Goal: Contribute content: Contribute content

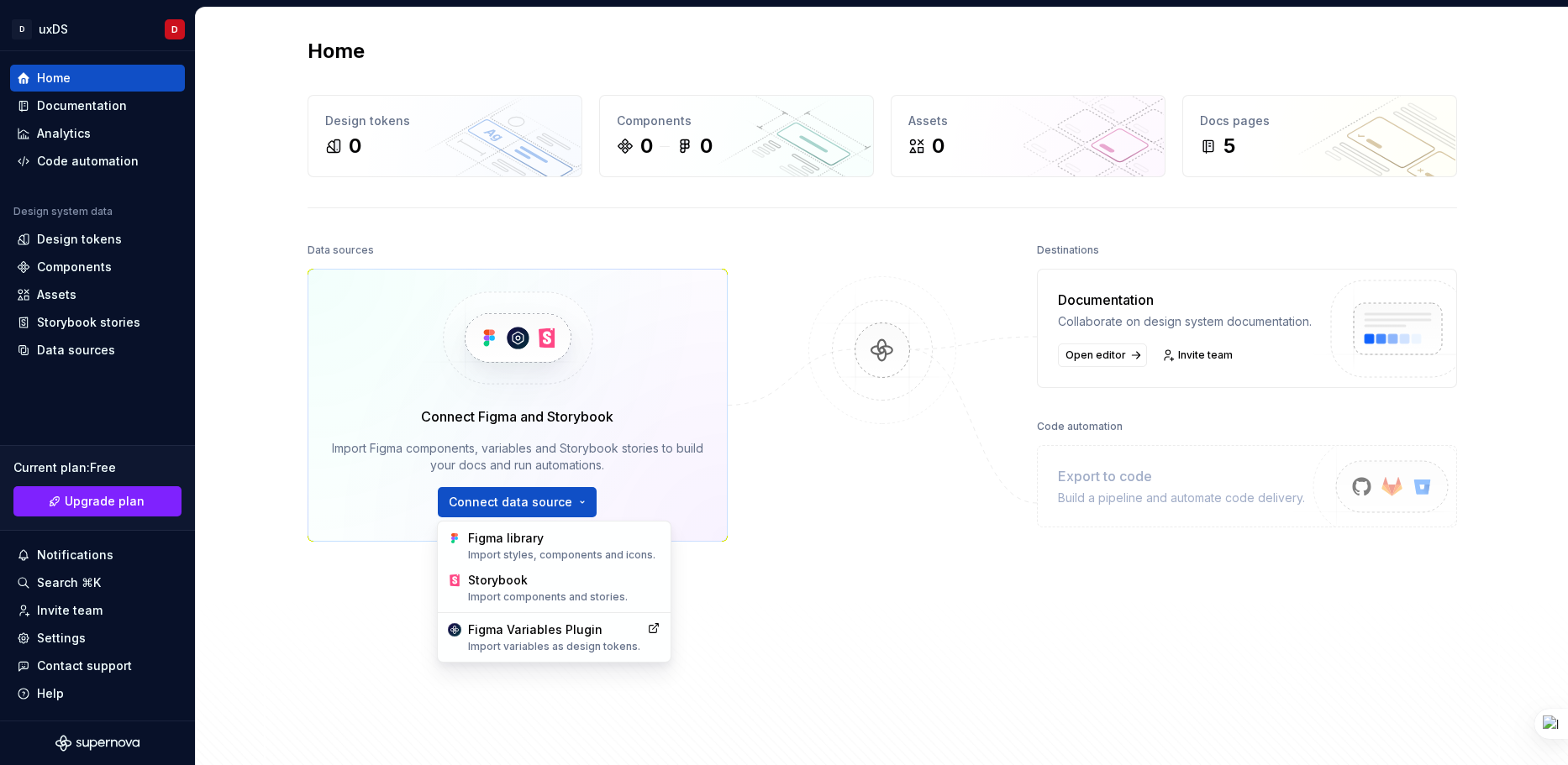
click at [819, 583] on html "D uxDS D Home Documentation Analytics Code automation Design system data Design…" at bounding box center [784, 382] width 1568 height 765
click at [520, 496] on html "D uxDS D Home Documentation Analytics Code automation Design system data Design…" at bounding box center [784, 382] width 1568 height 765
click at [517, 540] on div "Figma library Import styles, components and icons." at bounding box center [564, 546] width 193 height 32
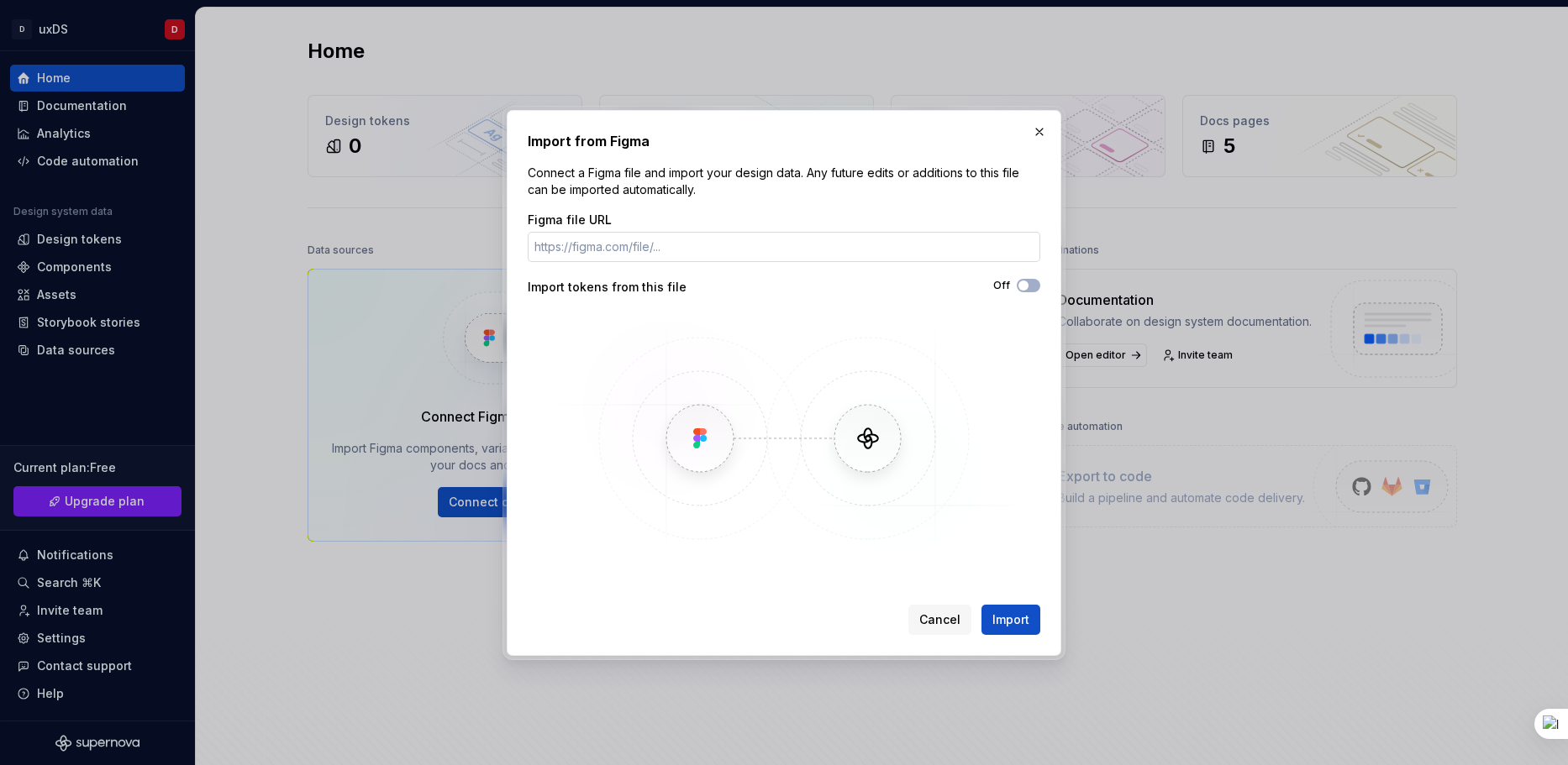
click at [642, 251] on input "Figma file URL" at bounding box center [784, 247] width 513 height 30
paste input "[URL][DOMAIN_NAME]"
type input "[URL][DOMAIN_NAME]"
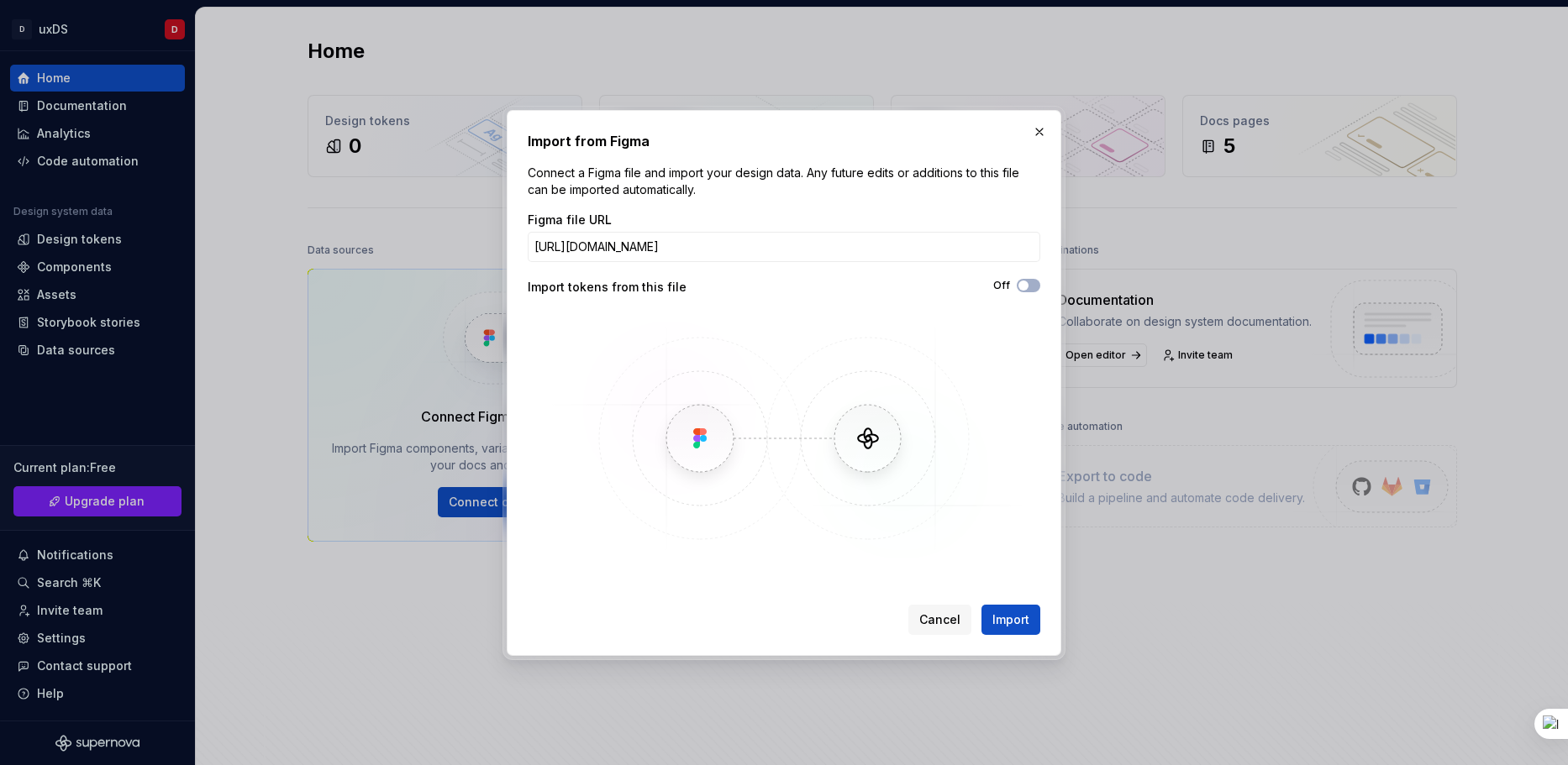
click at [1028, 278] on div "Figma file URL [URL][DOMAIN_NAME] Import tokens from this file Off" at bounding box center [784, 388] width 513 height 353
click at [1028, 288] on icon "button" at bounding box center [1023, 285] width 13 height 10
click at [1009, 609] on button "Import" at bounding box center [1012, 620] width 59 height 30
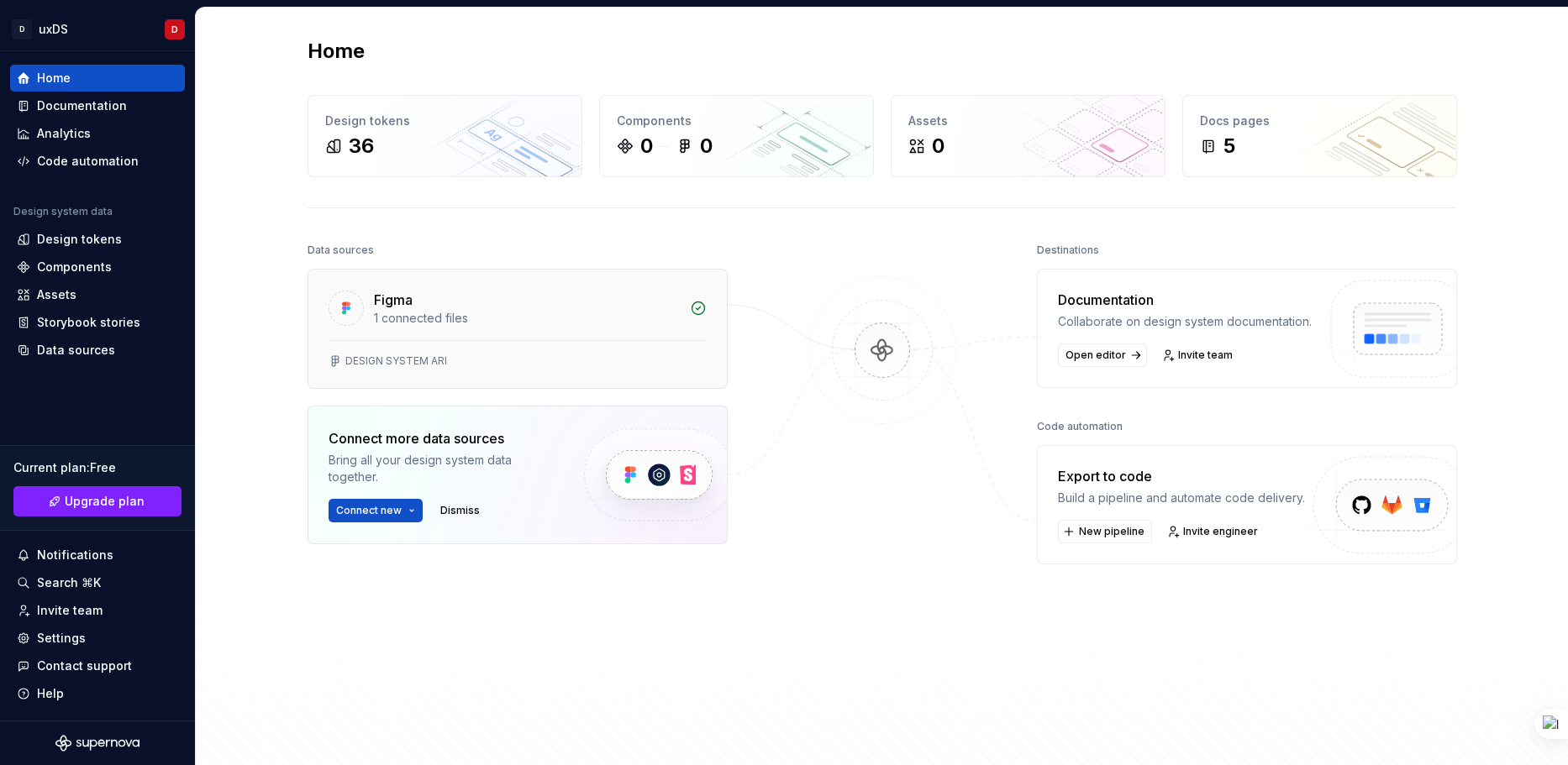
click at [451, 341] on div "DESIGN SYSTEM ARI" at bounding box center [517, 364] width 418 height 47
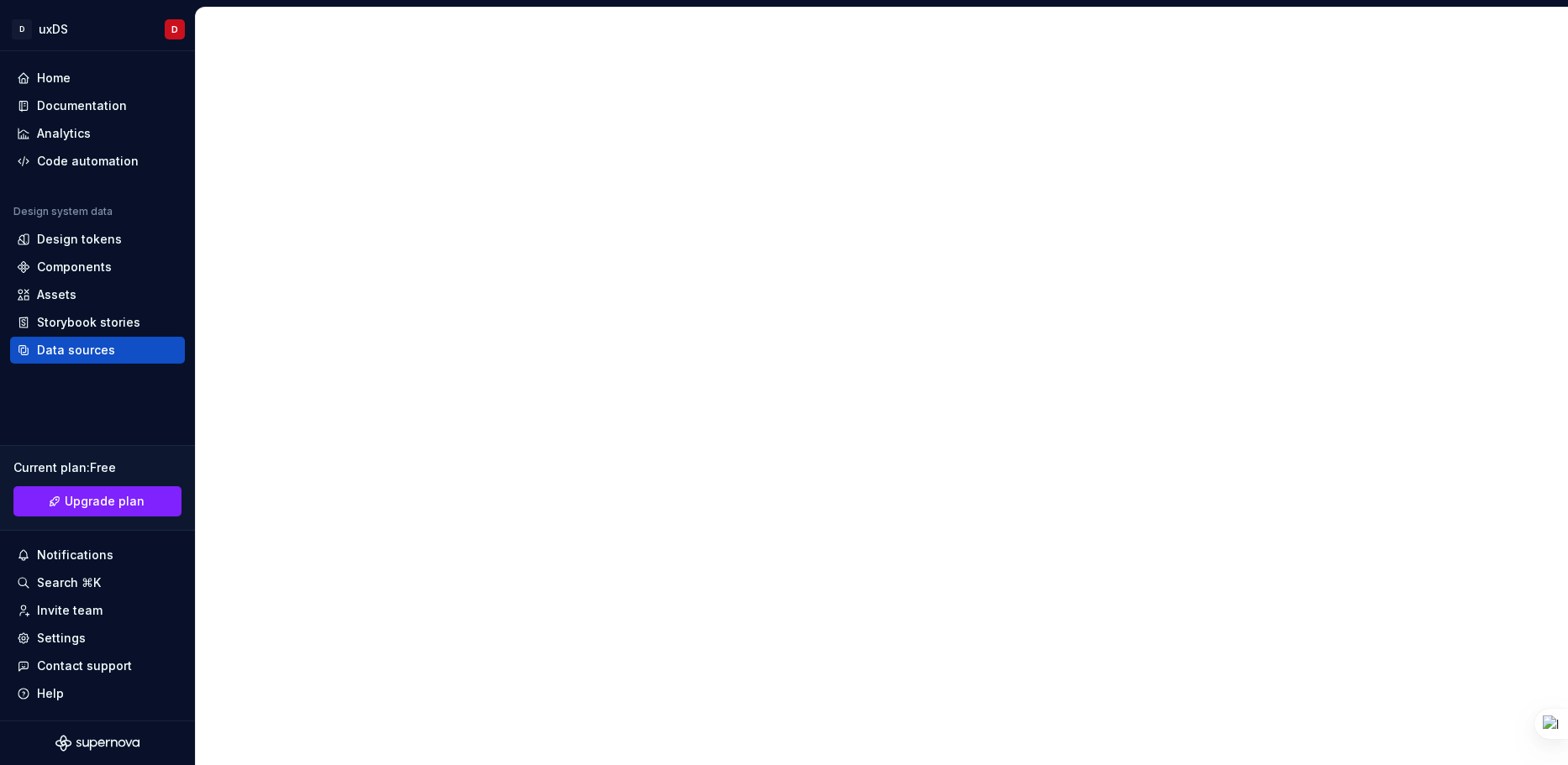
click at [520, 318] on div at bounding box center [882, 386] width 1374 height 759
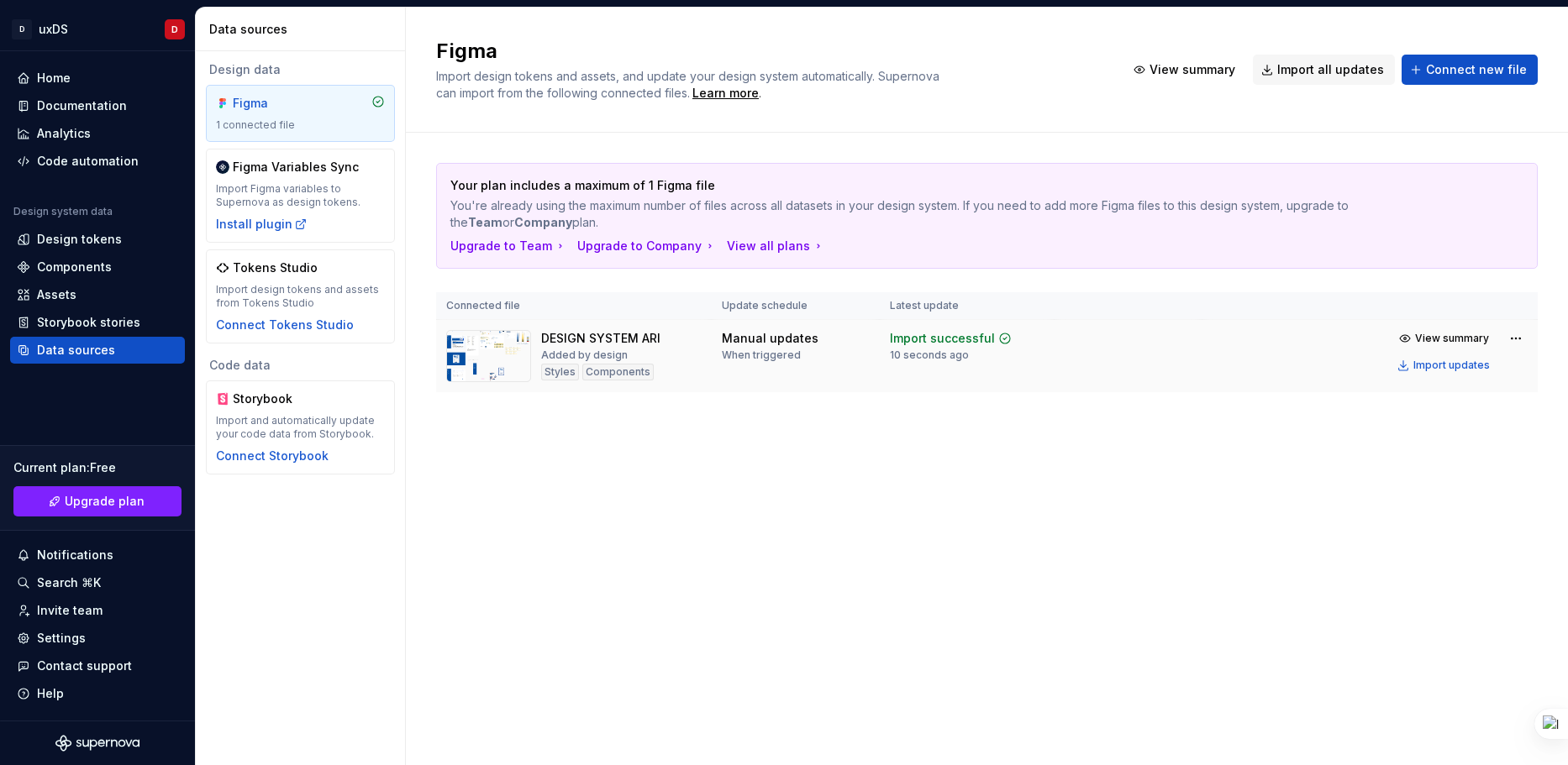
click at [525, 357] on img at bounding box center [488, 357] width 85 height 52
click at [628, 344] on div "DESIGN SYSTEM ARI" at bounding box center [600, 339] width 119 height 17
click at [562, 370] on div "Styles" at bounding box center [560, 372] width 38 height 17
click at [623, 368] on div "Components" at bounding box center [618, 372] width 72 height 17
click at [1516, 335] on html "D uxDS D Home Documentation Analytics Code automation Design system data Design…" at bounding box center [784, 382] width 1568 height 765
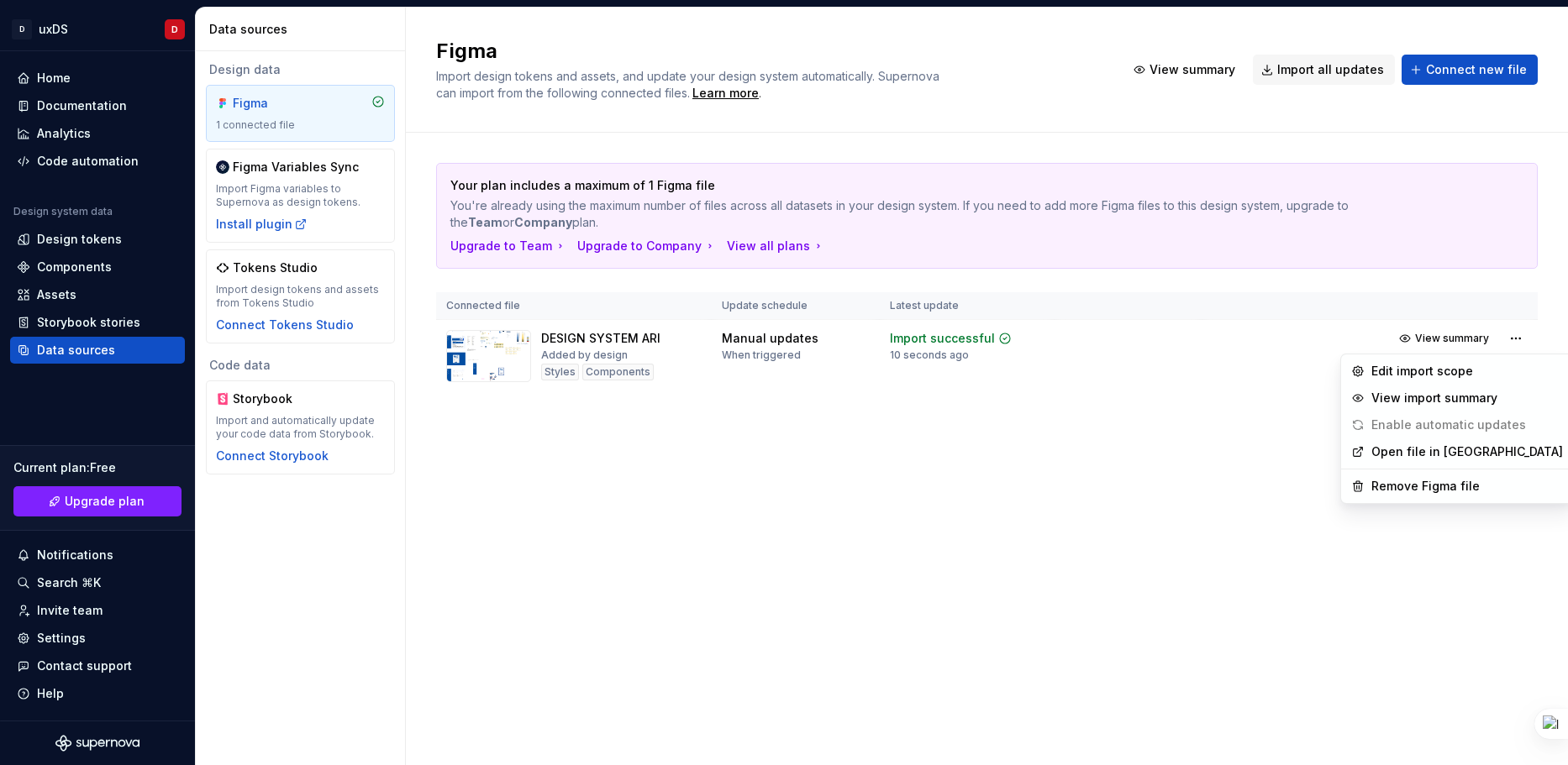
click at [1053, 101] on html "D uxDS D Home Documentation Analytics Code automation Design system data Design…" at bounding box center [784, 382] width 1568 height 765
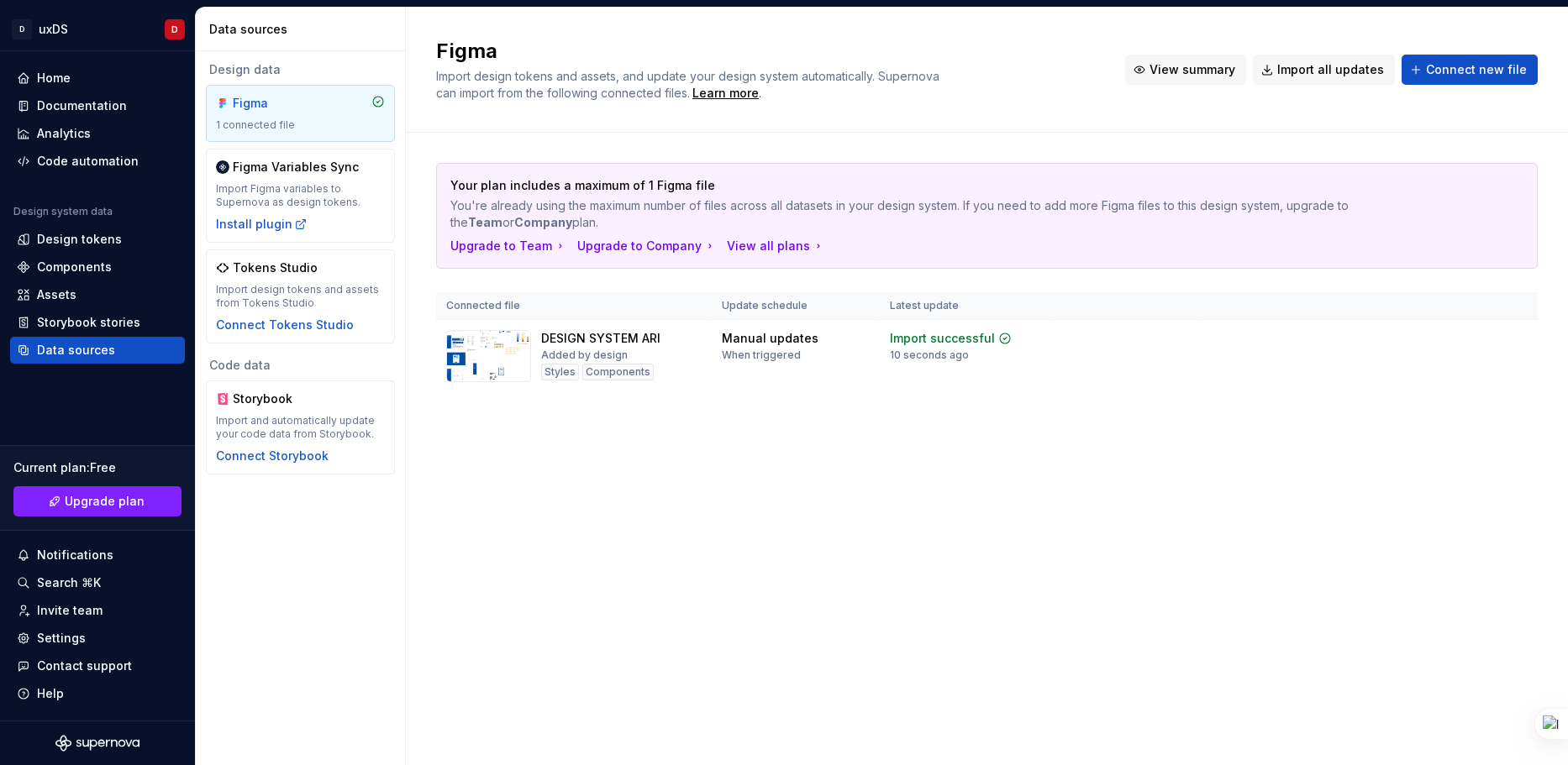
click at [1184, 71] on span "View summary" at bounding box center [1193, 69] width 86 height 17
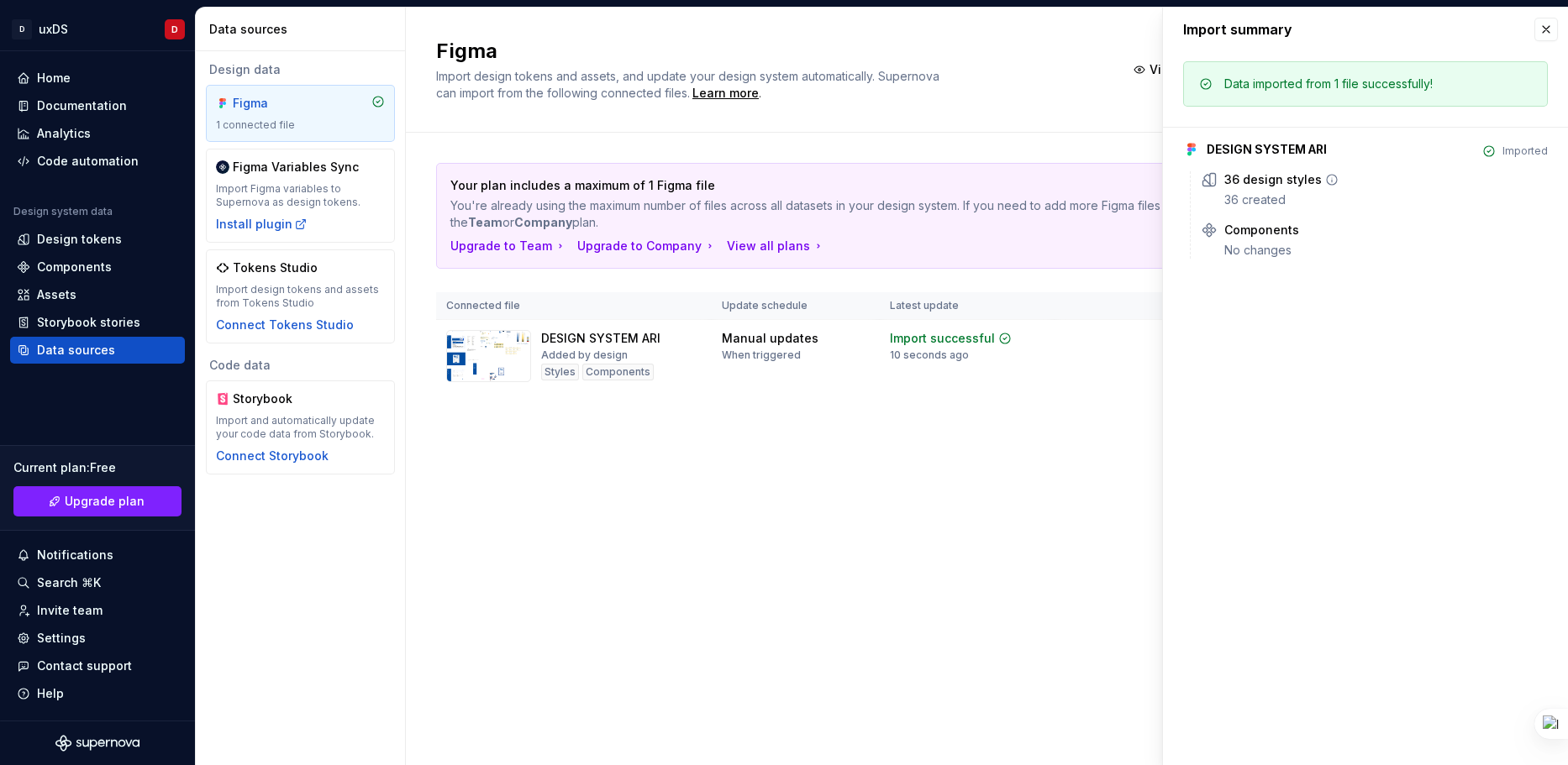
click at [1257, 185] on div "36 design styles" at bounding box center [1273, 179] width 98 height 17
click at [1023, 381] on td "Import successful 10 seconds ago" at bounding box center [967, 357] width 175 height 73
click at [1544, 34] on button "button" at bounding box center [1546, 30] width 23 height 23
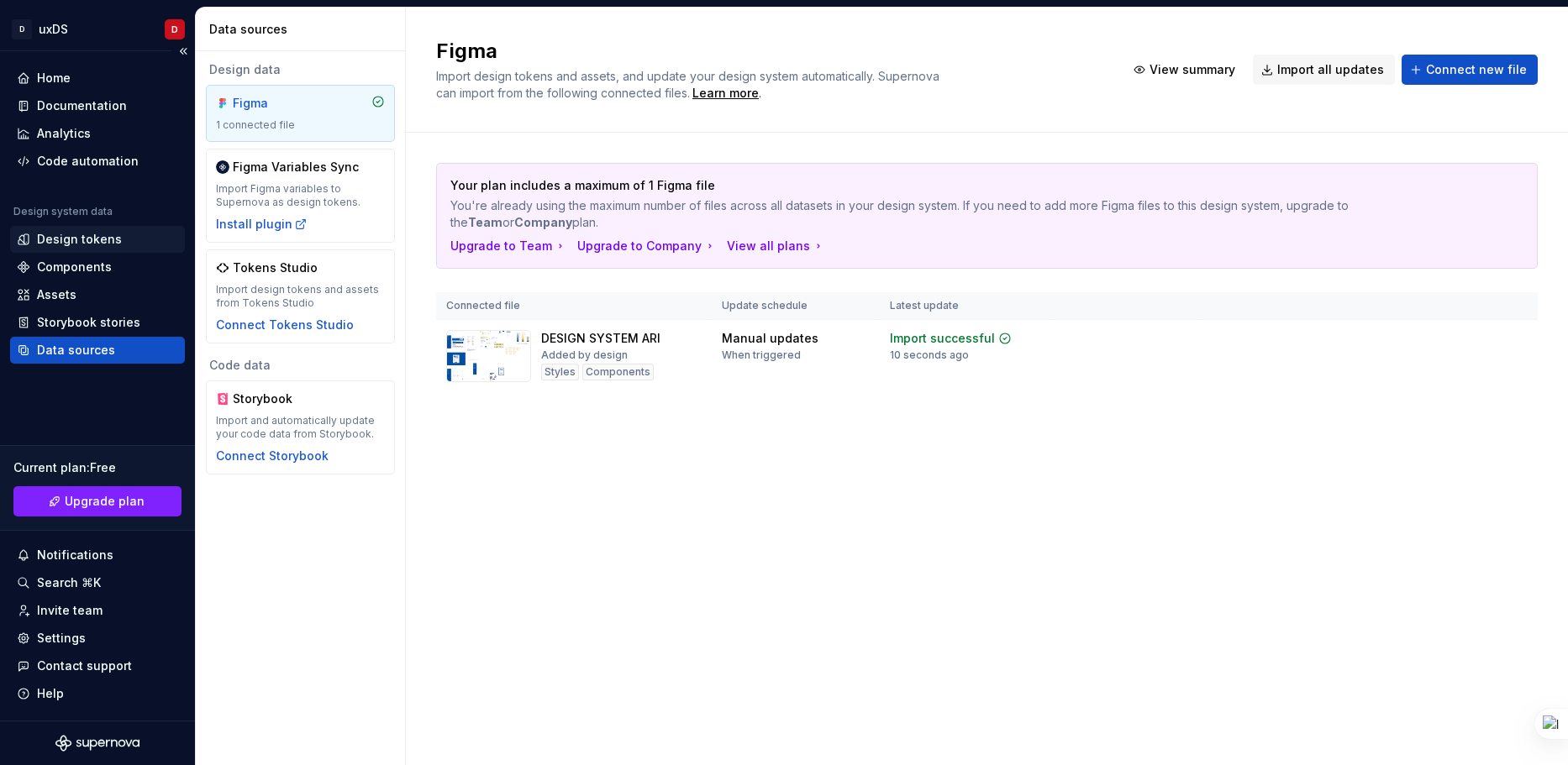
click at [89, 251] on div "Design tokens" at bounding box center [97, 239] width 175 height 27
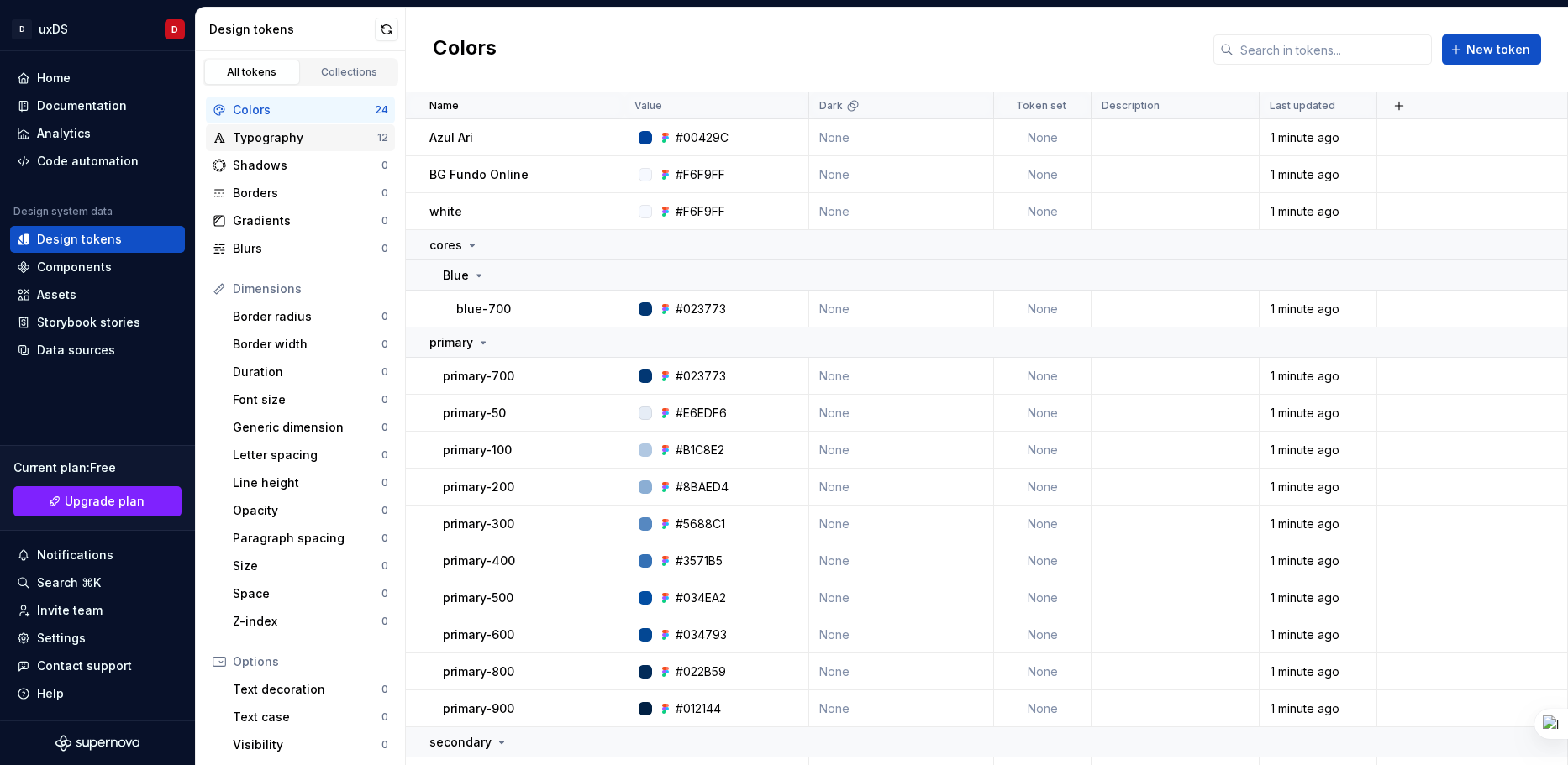
click at [287, 139] on div "Typography" at bounding box center [305, 137] width 144 height 17
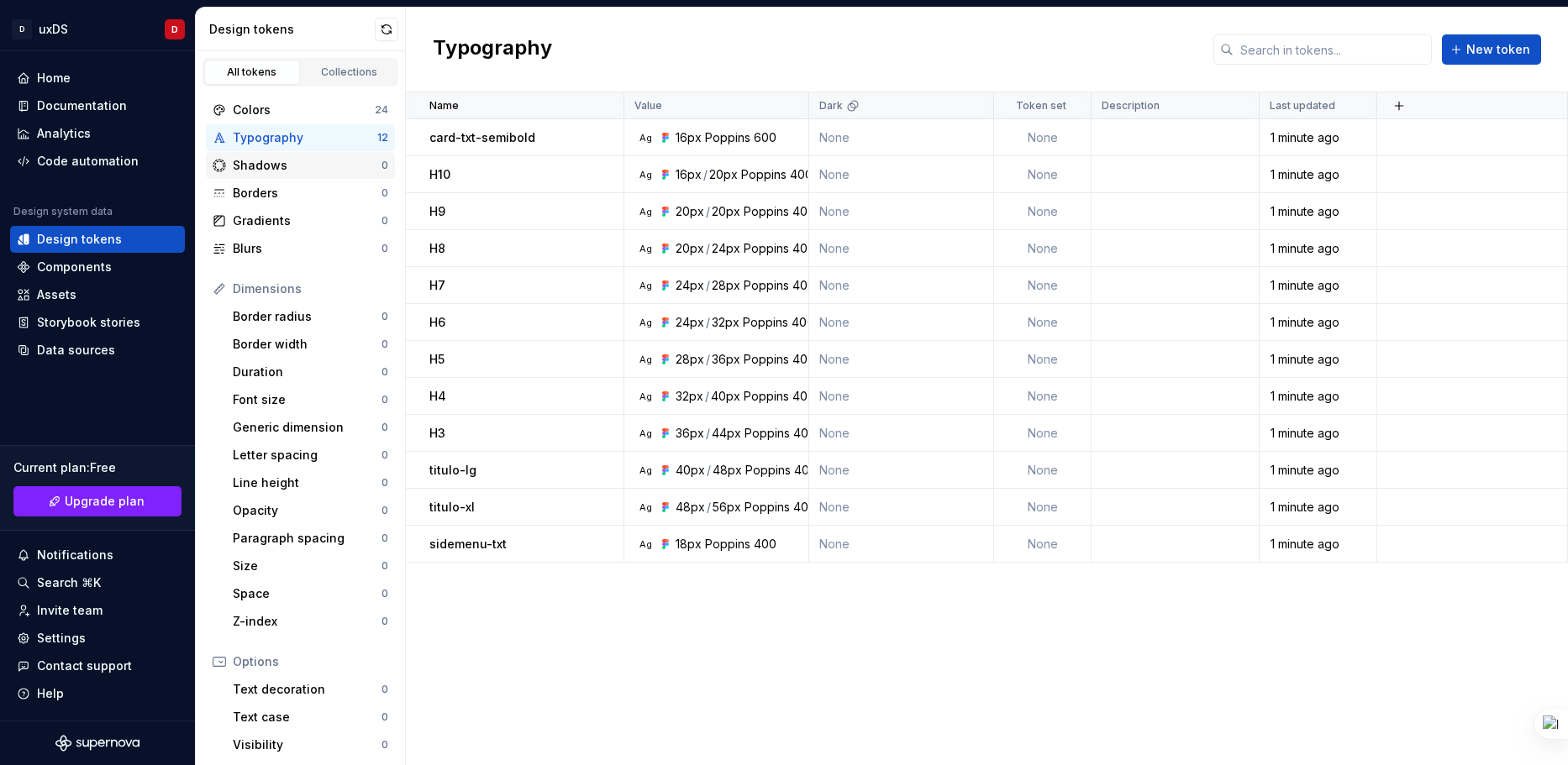
click at [270, 169] on div "Shadows" at bounding box center [307, 165] width 149 height 17
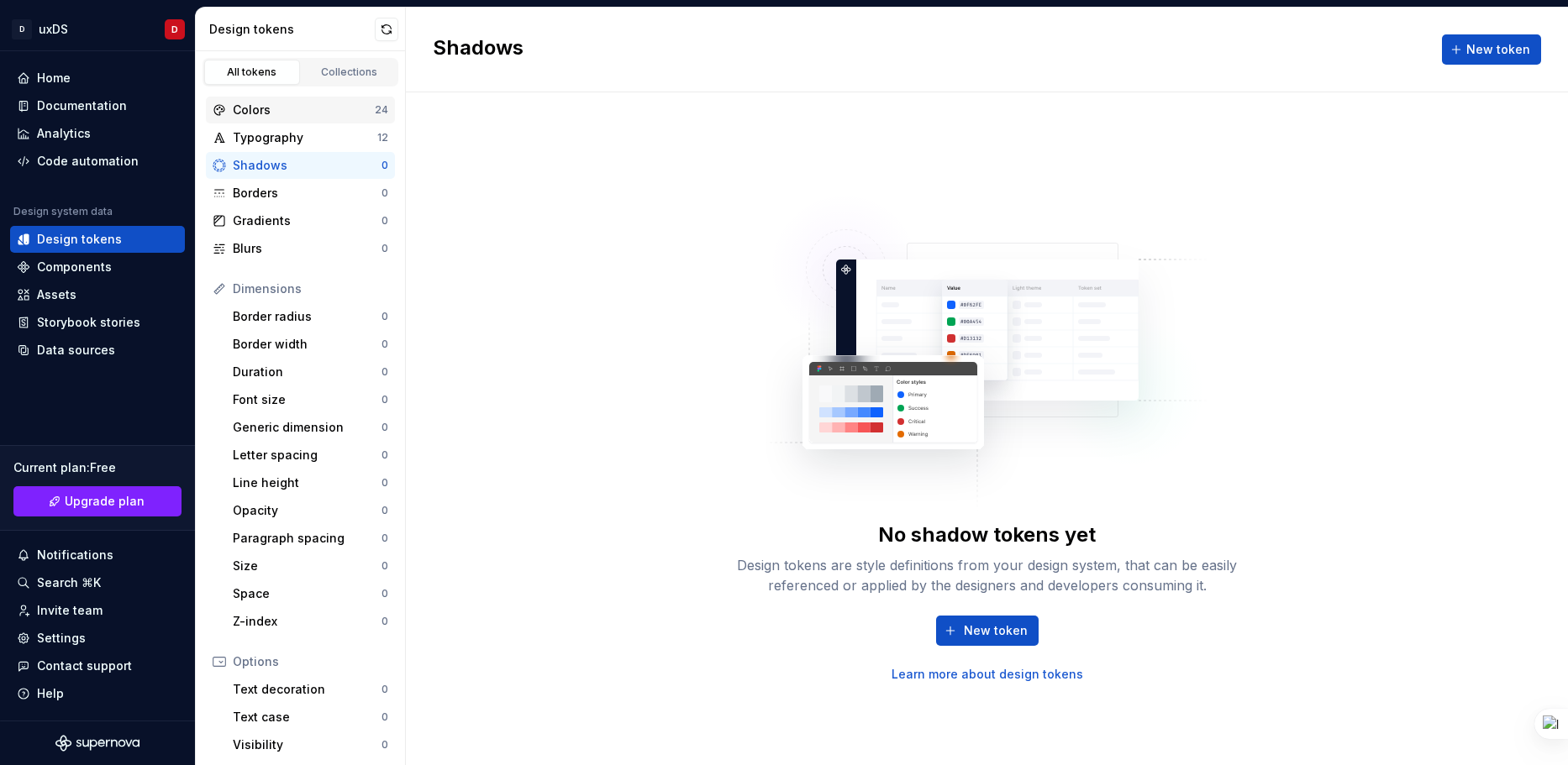
click at [272, 119] on div "Colors 24" at bounding box center [300, 110] width 189 height 27
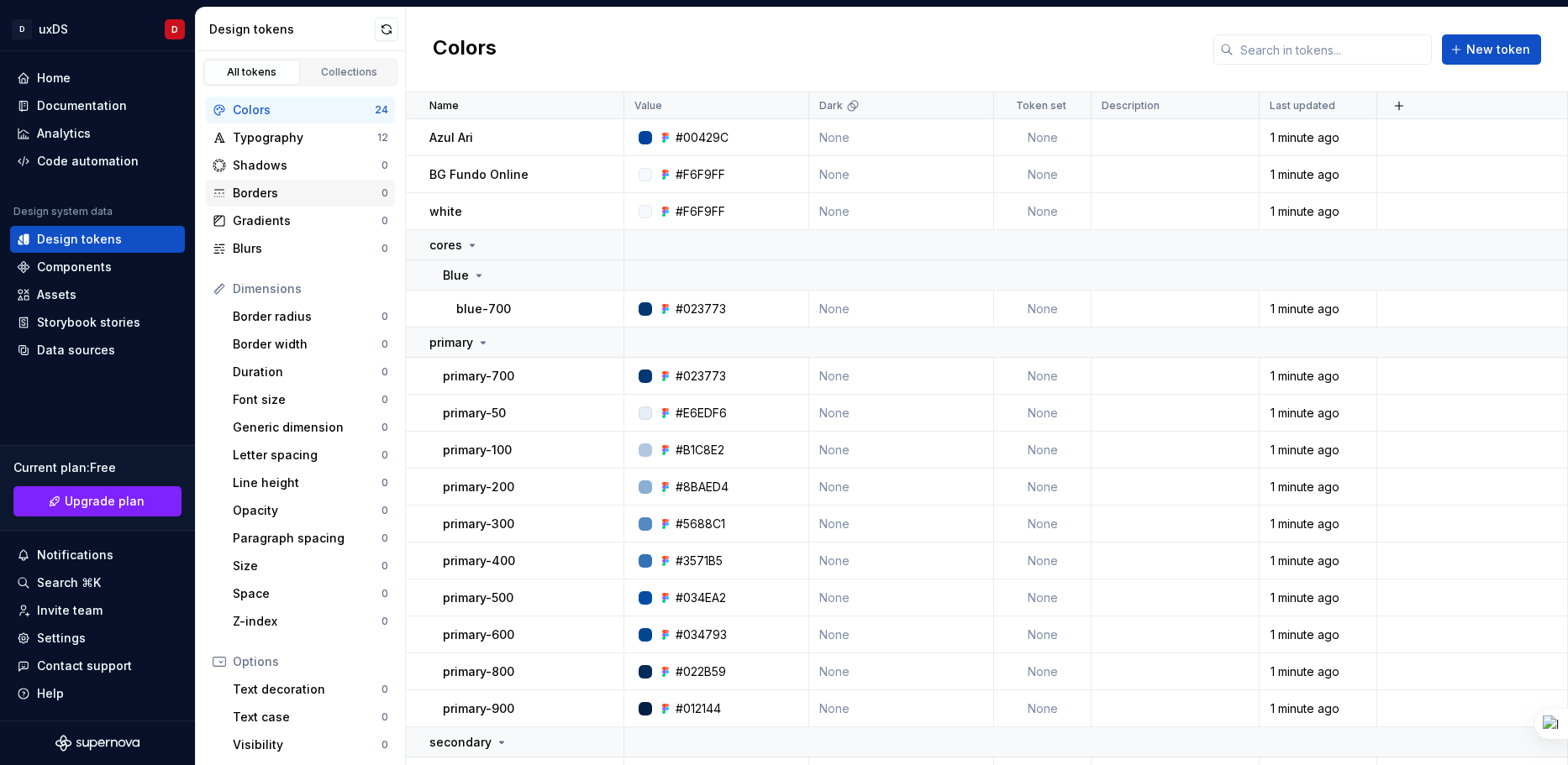
click at [297, 190] on div "Borders" at bounding box center [307, 193] width 149 height 17
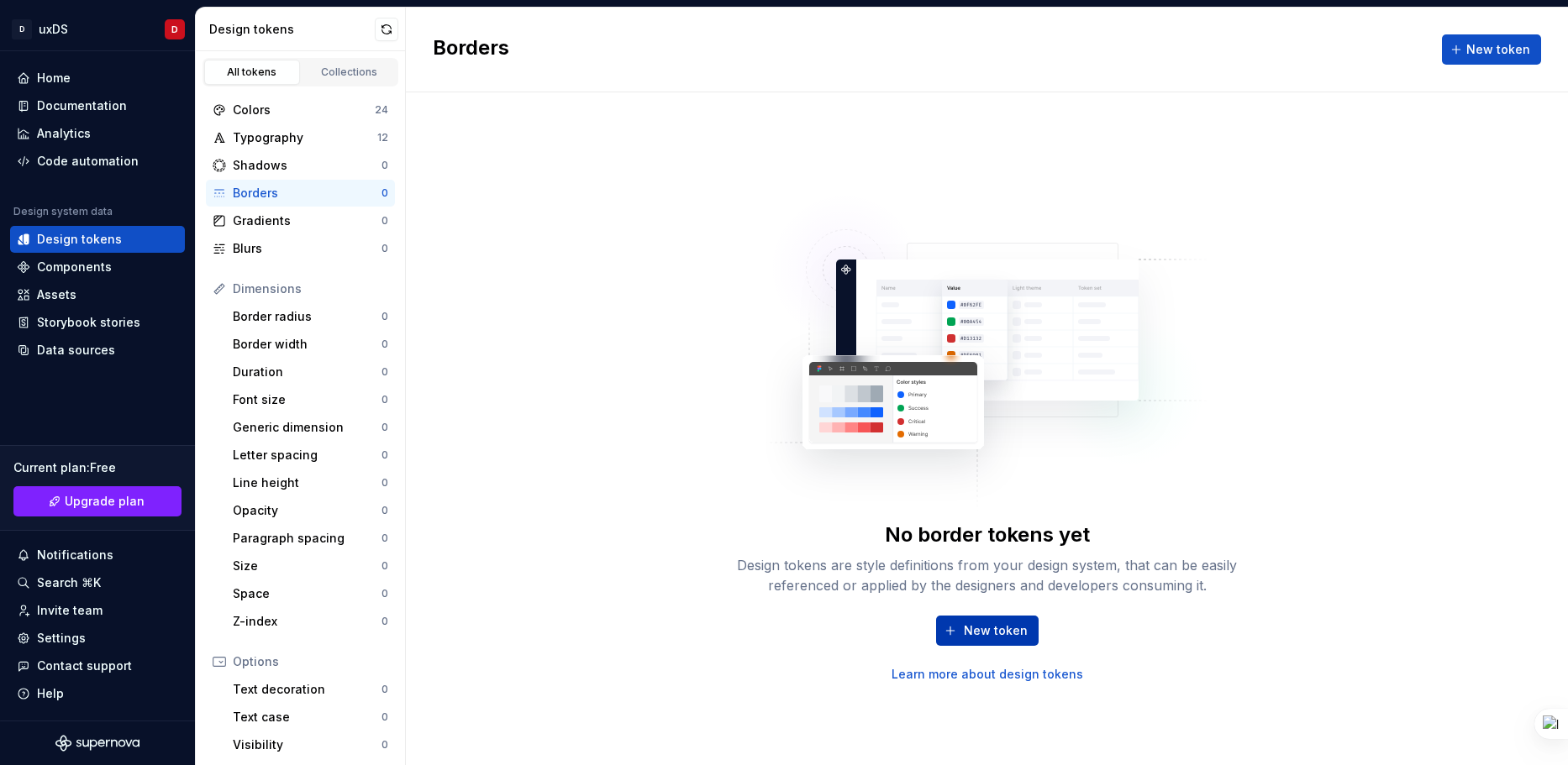
click at [981, 631] on span "New token" at bounding box center [995, 631] width 64 height 17
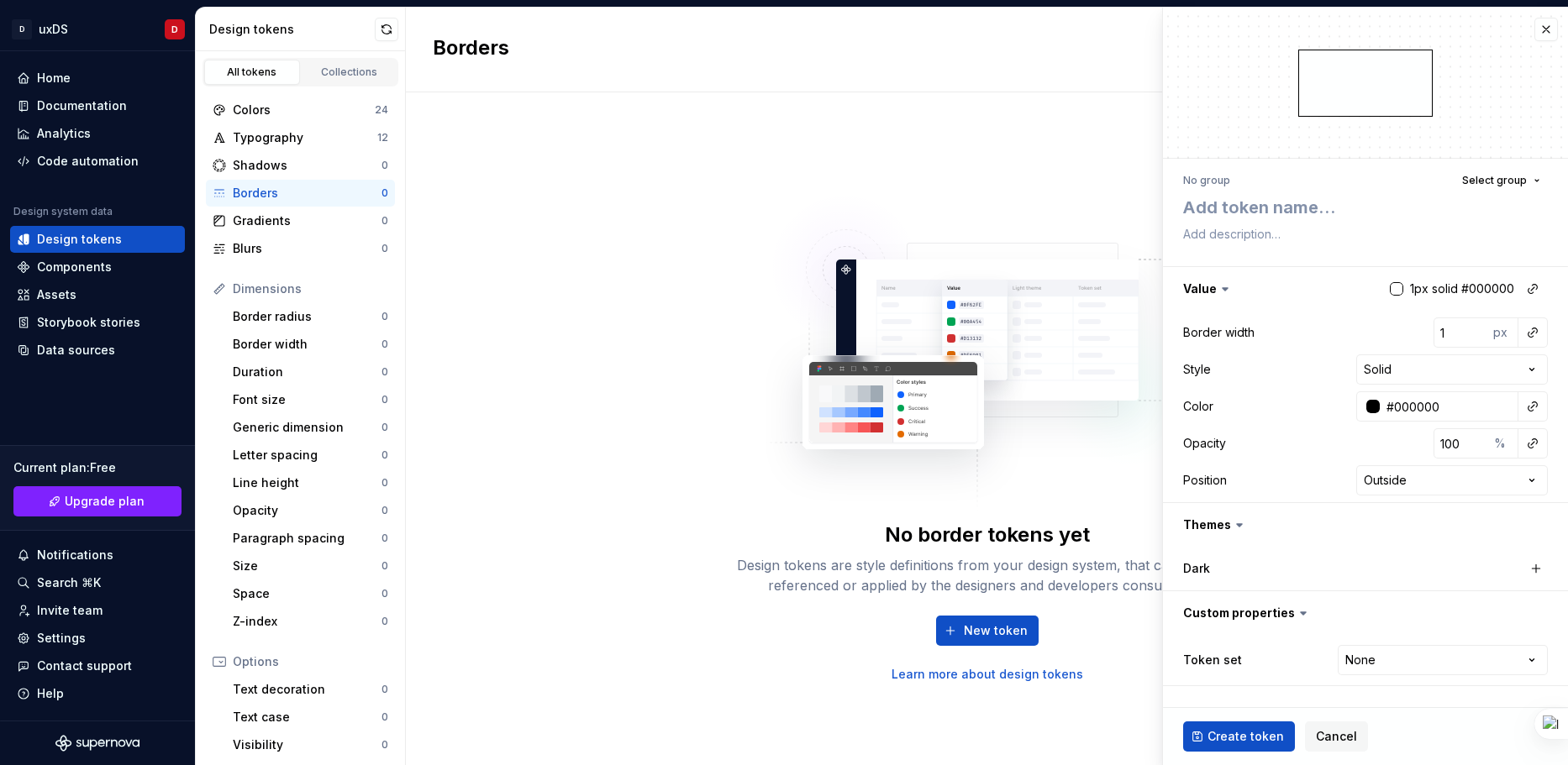
type textarea "*"
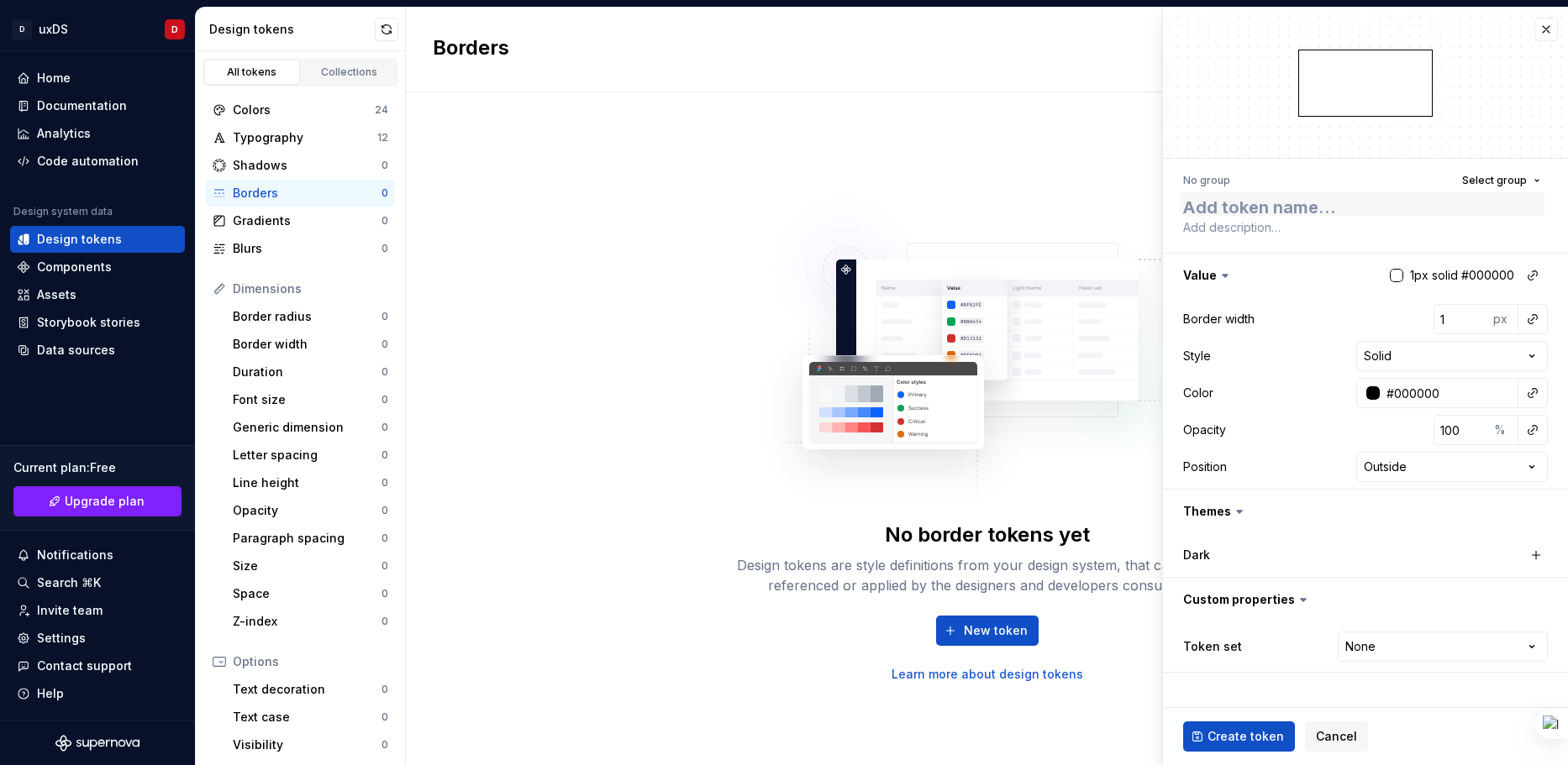
type textarea "b"
type textarea "*"
type textarea "bo"
type textarea "*"
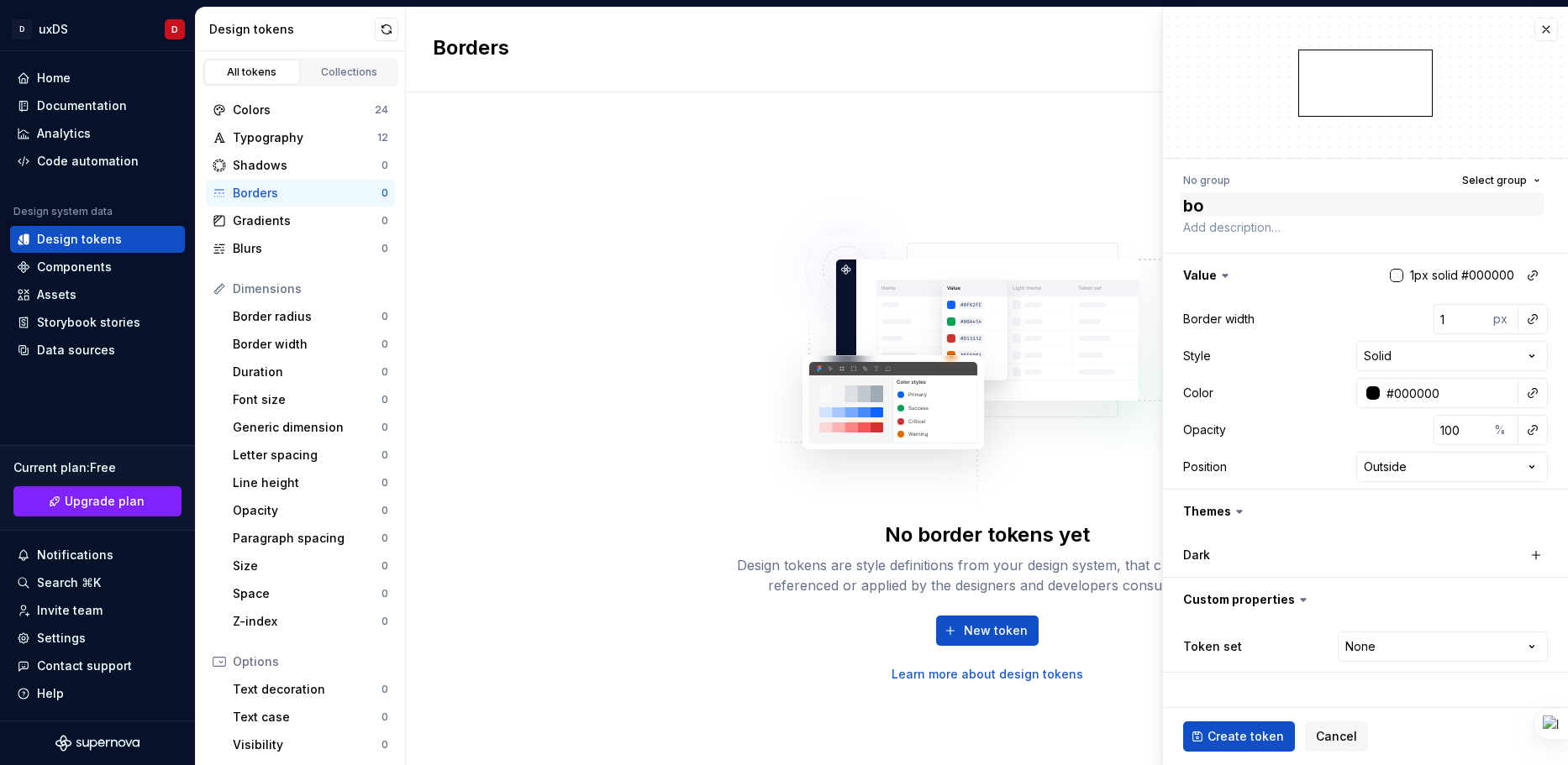
type textarea "bor"
type textarea "*"
type textarea "bord"
type textarea "*"
type textarea "borde"
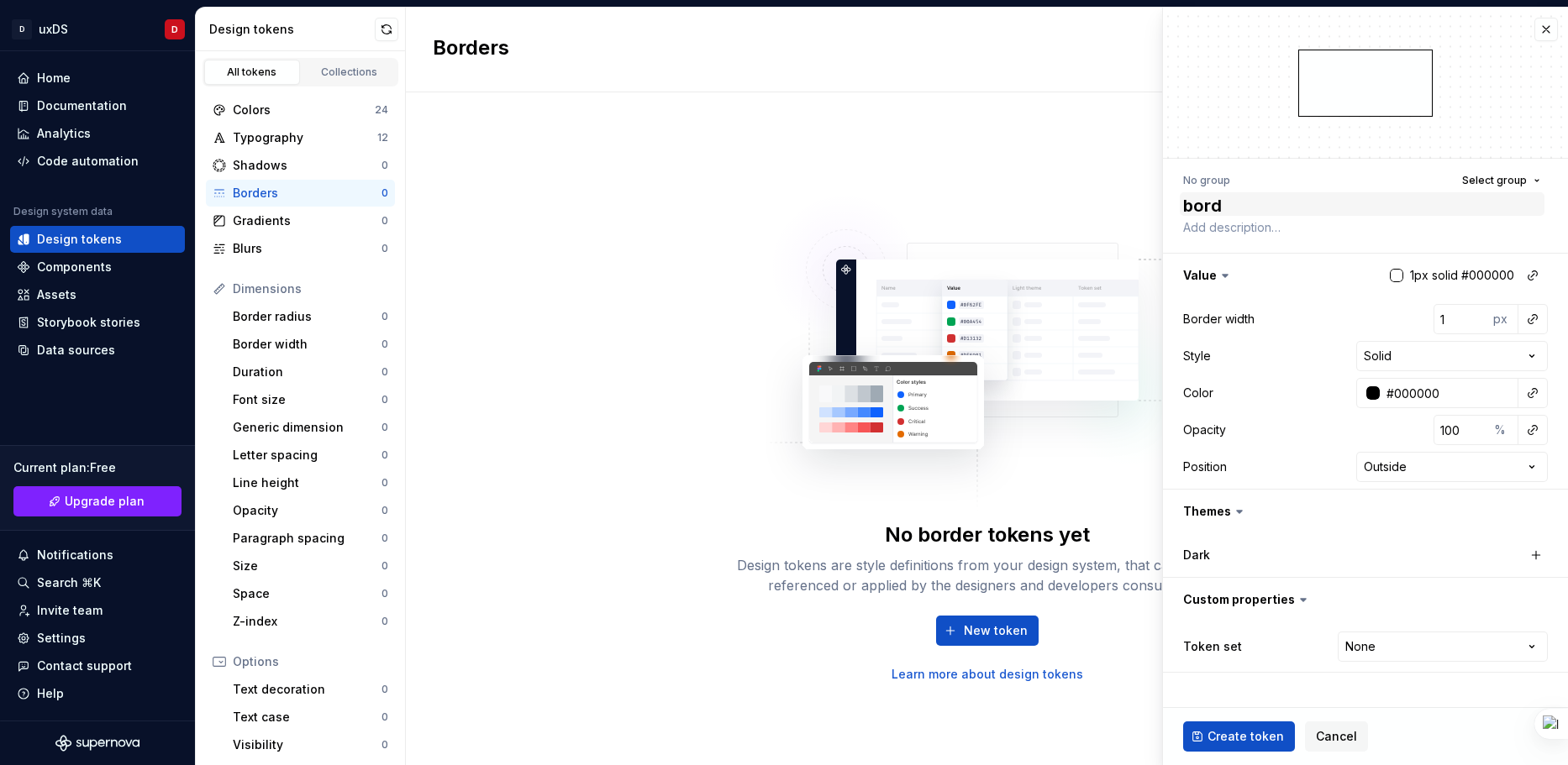
type textarea "*"
type textarea "border"
type textarea "*"
type textarea "border-"
type textarea "*"
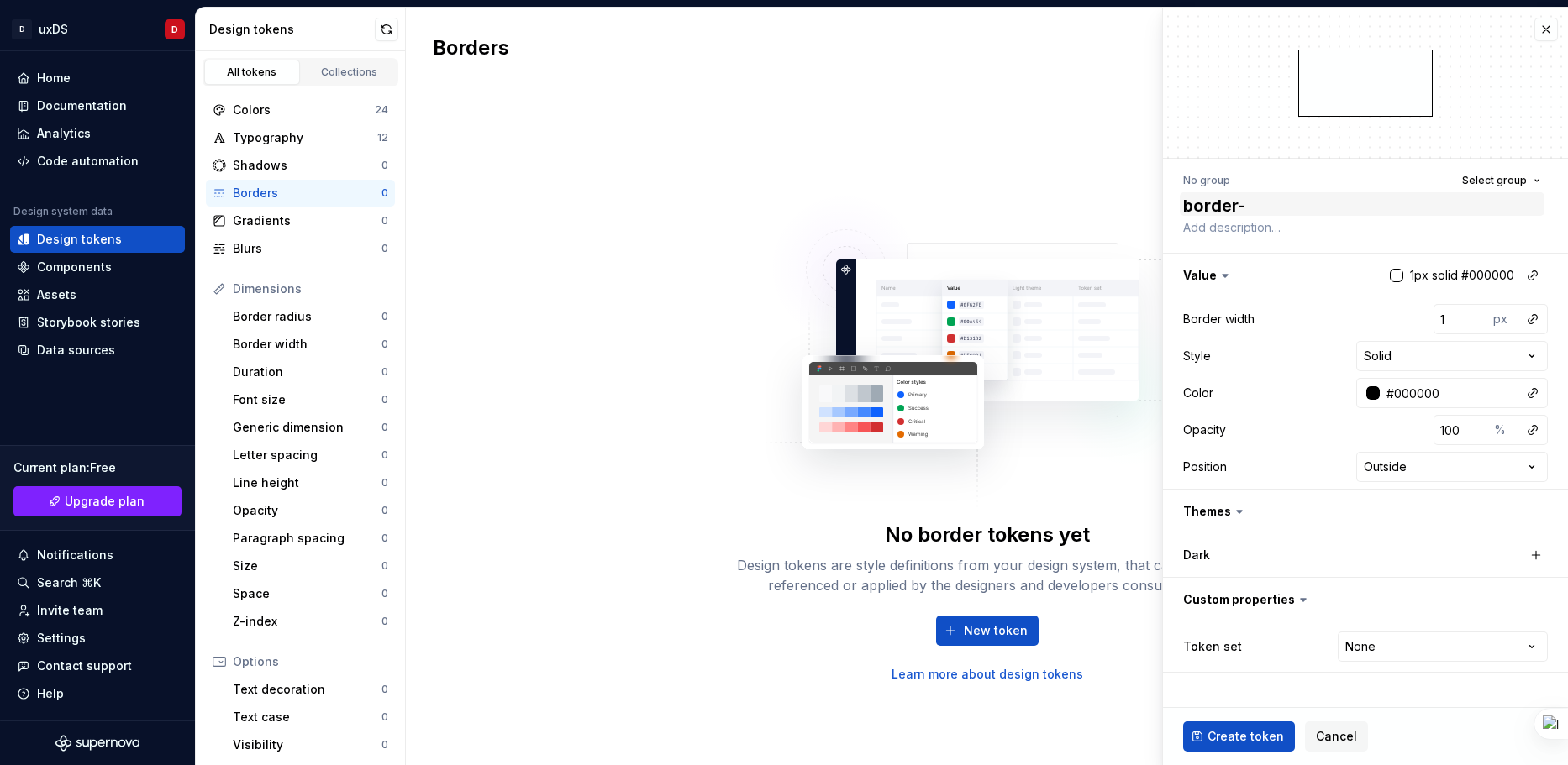
type textarea "border-r"
type textarea "*"
type textarea "border-ra"
type textarea "*"
type textarea "border-rad"
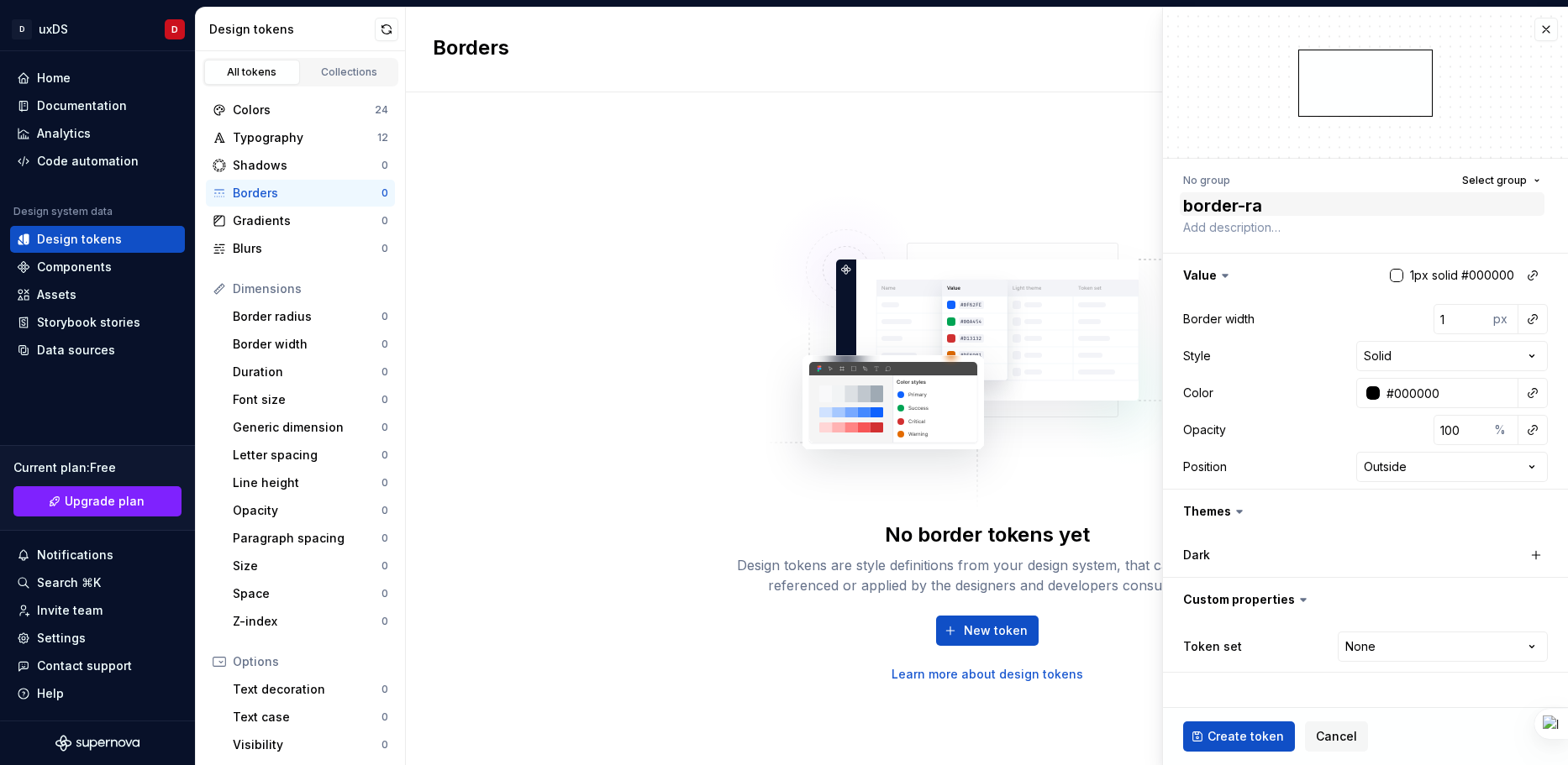
type textarea "*"
type textarea "border-radi"
type textarea "*"
type textarea "border-radiu"
type textarea "*"
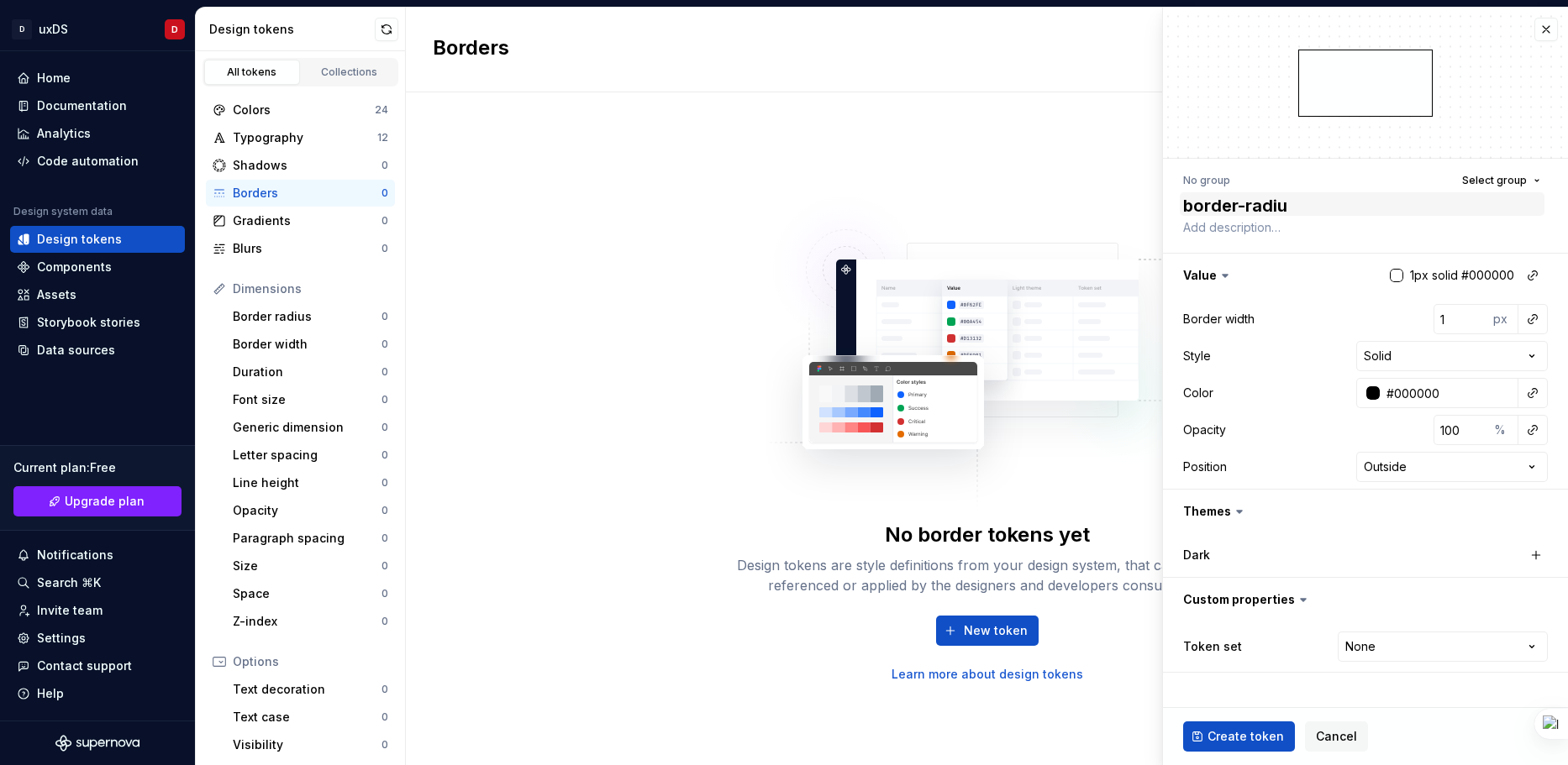
type textarea "border-radius"
type textarea "*"
type textarea "border-radius"
click at [1207, 277] on button "button" at bounding box center [1366, 275] width 405 height 44
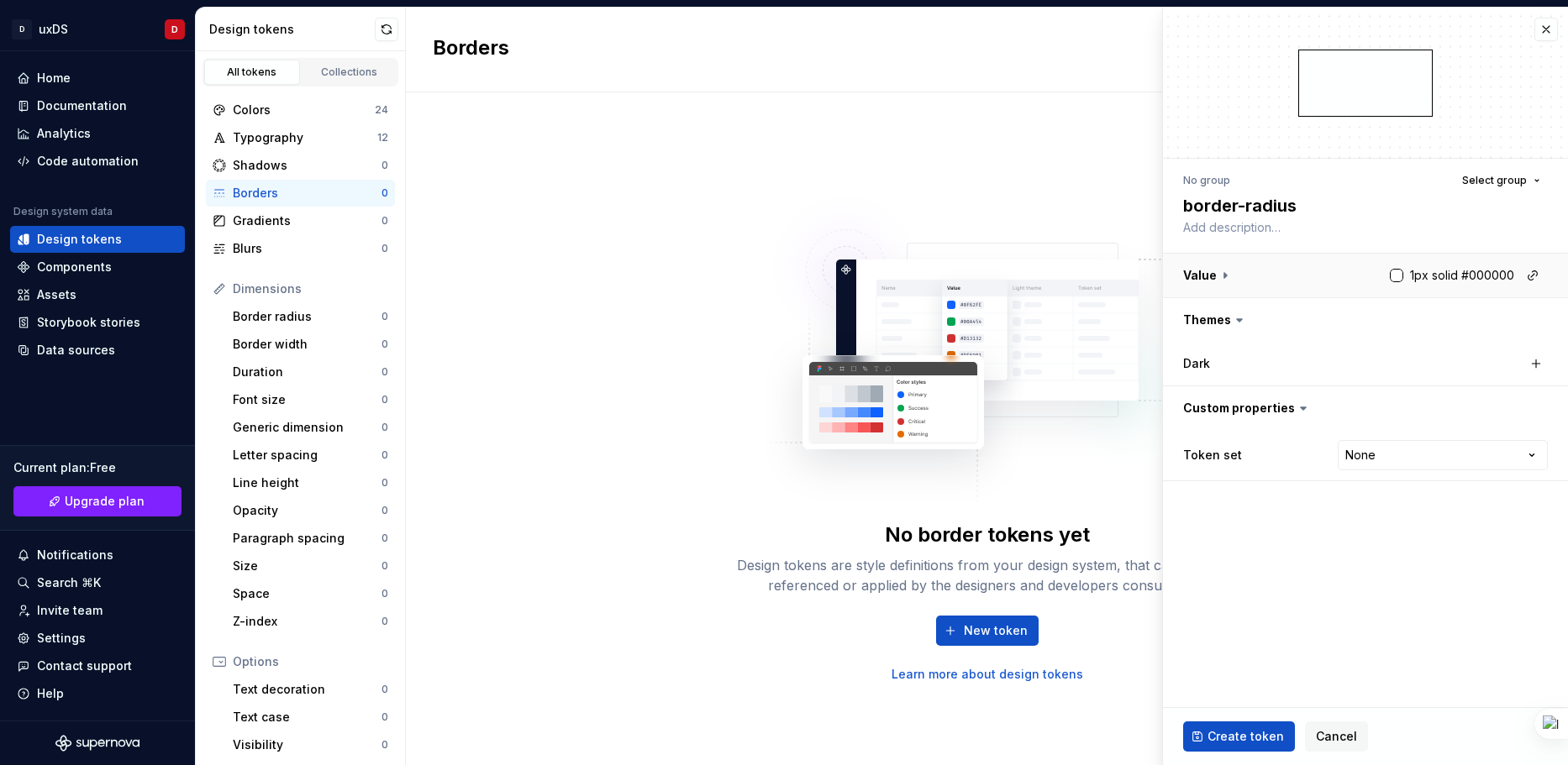
click at [1207, 277] on button "button" at bounding box center [1366, 275] width 405 height 44
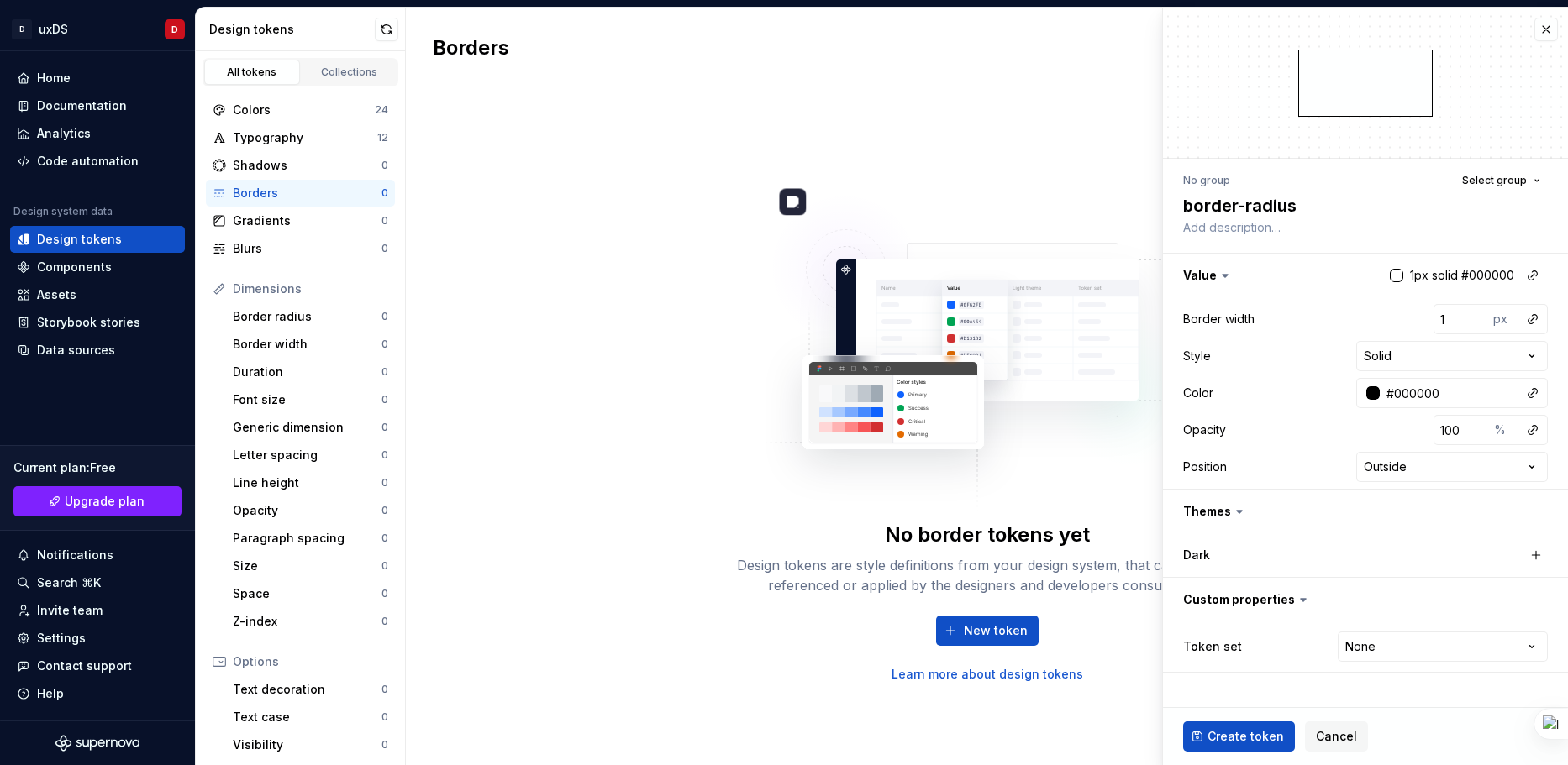
click at [1105, 185] on img at bounding box center [986, 343] width 442 height 336
click at [1346, 735] on span "Cancel" at bounding box center [1337, 736] width 41 height 17
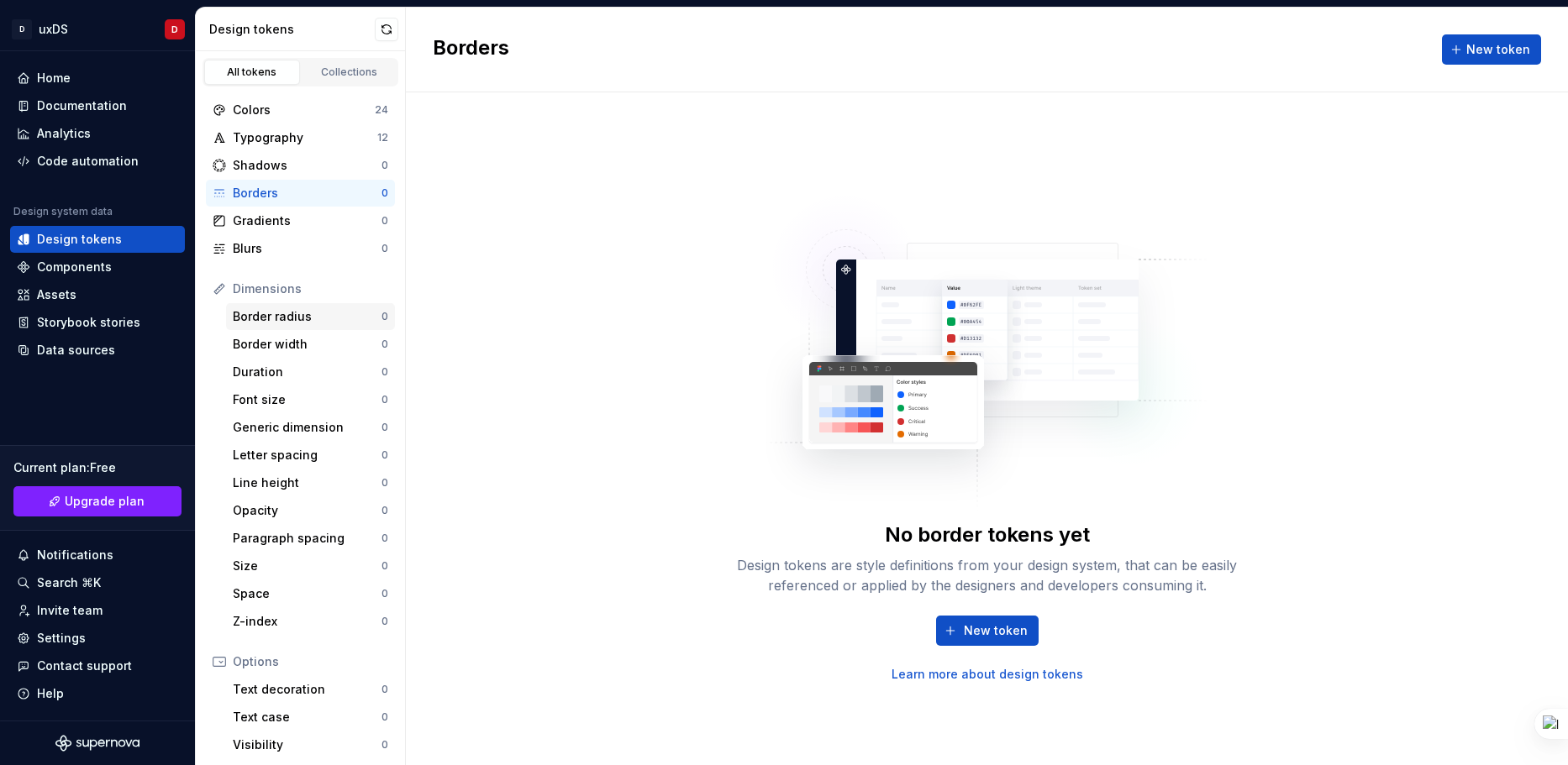
click at [265, 318] on div "Border radius" at bounding box center [307, 316] width 149 height 17
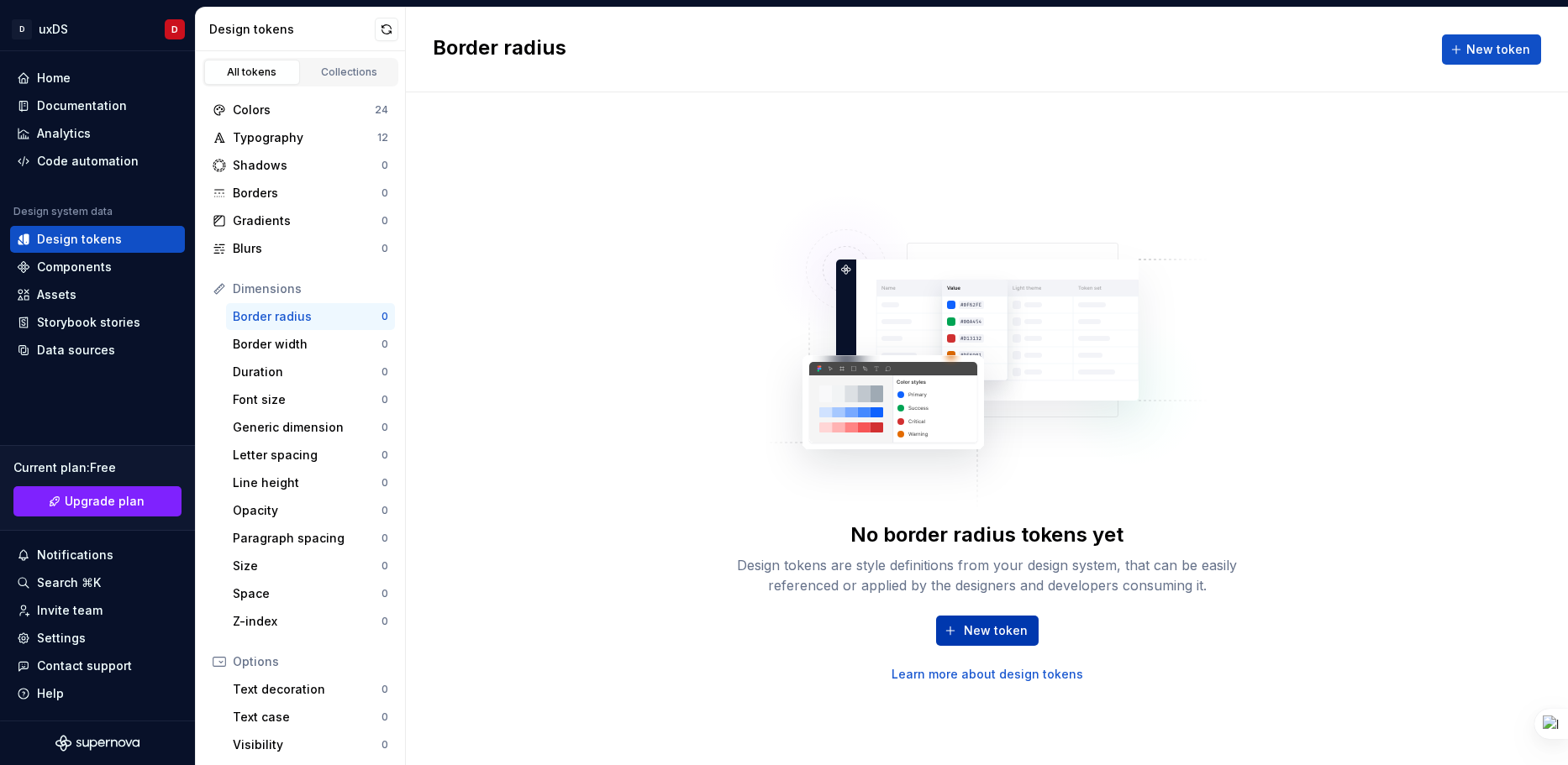
click at [976, 633] on span "New token" at bounding box center [995, 631] width 64 height 17
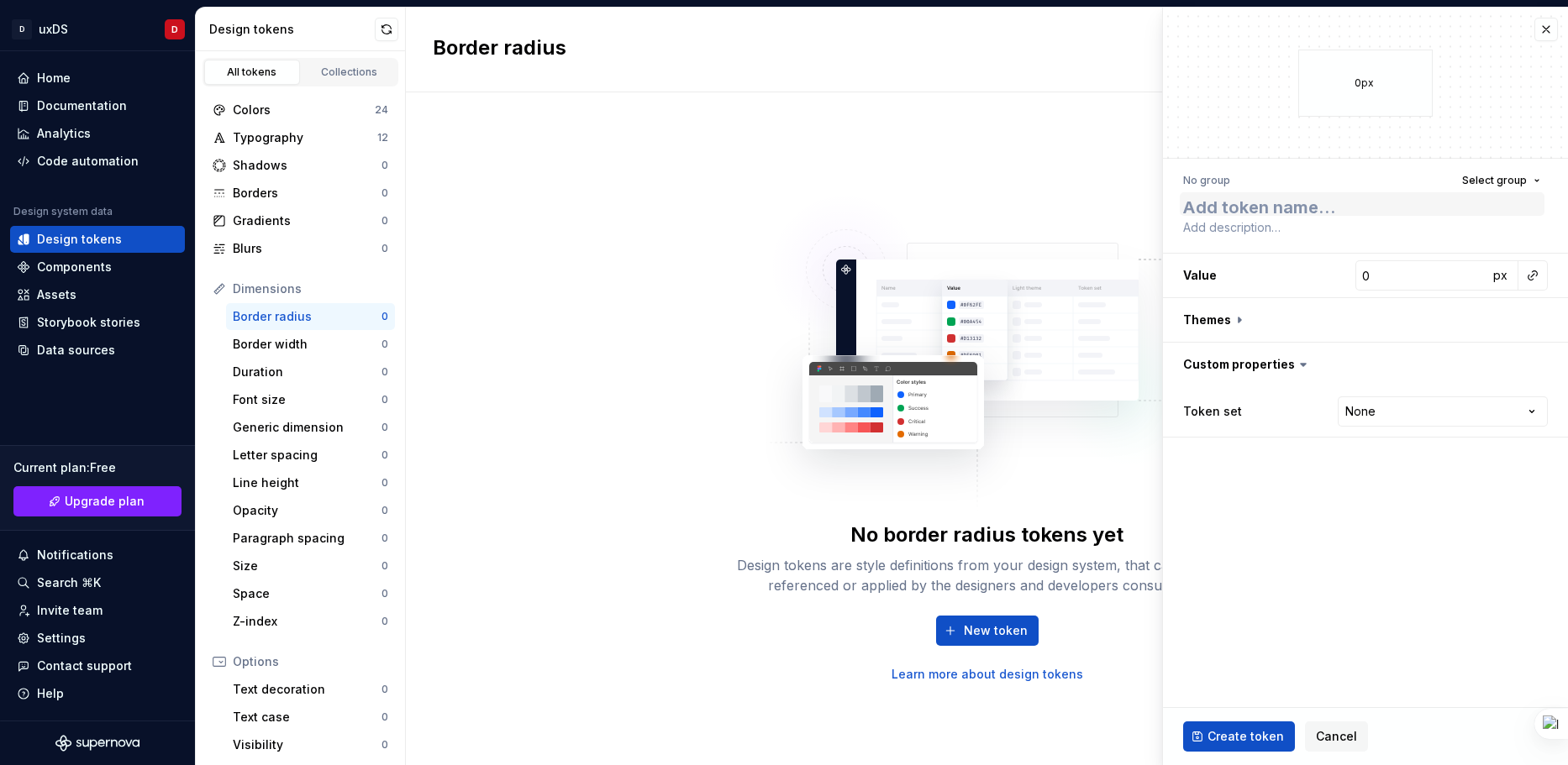
type textarea "*"
type textarea "b"
type textarea "*"
type textarea "bo"
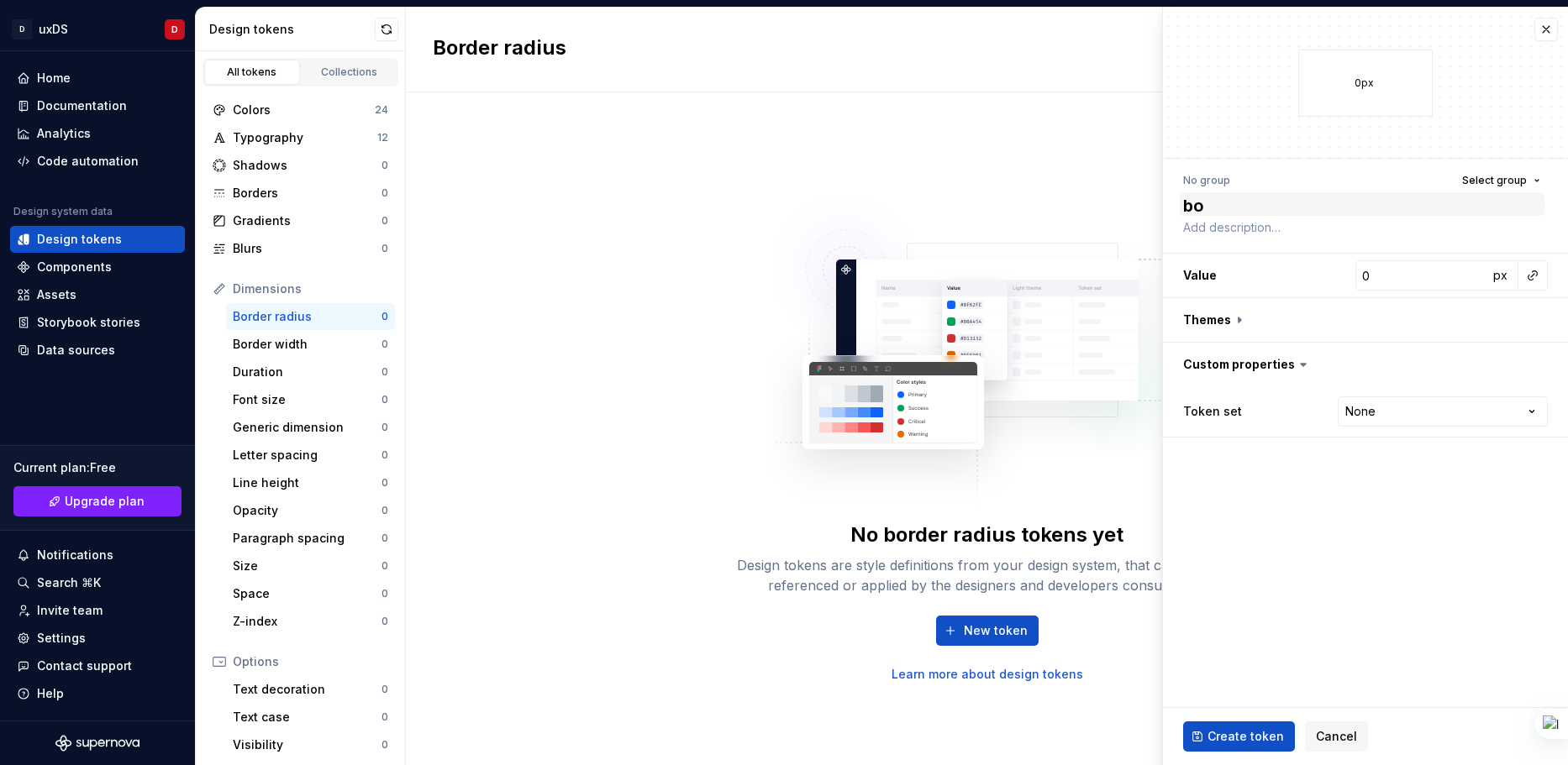
type textarea "*"
type textarea "bor"
type textarea "*"
type textarea "bord"
type textarea "*"
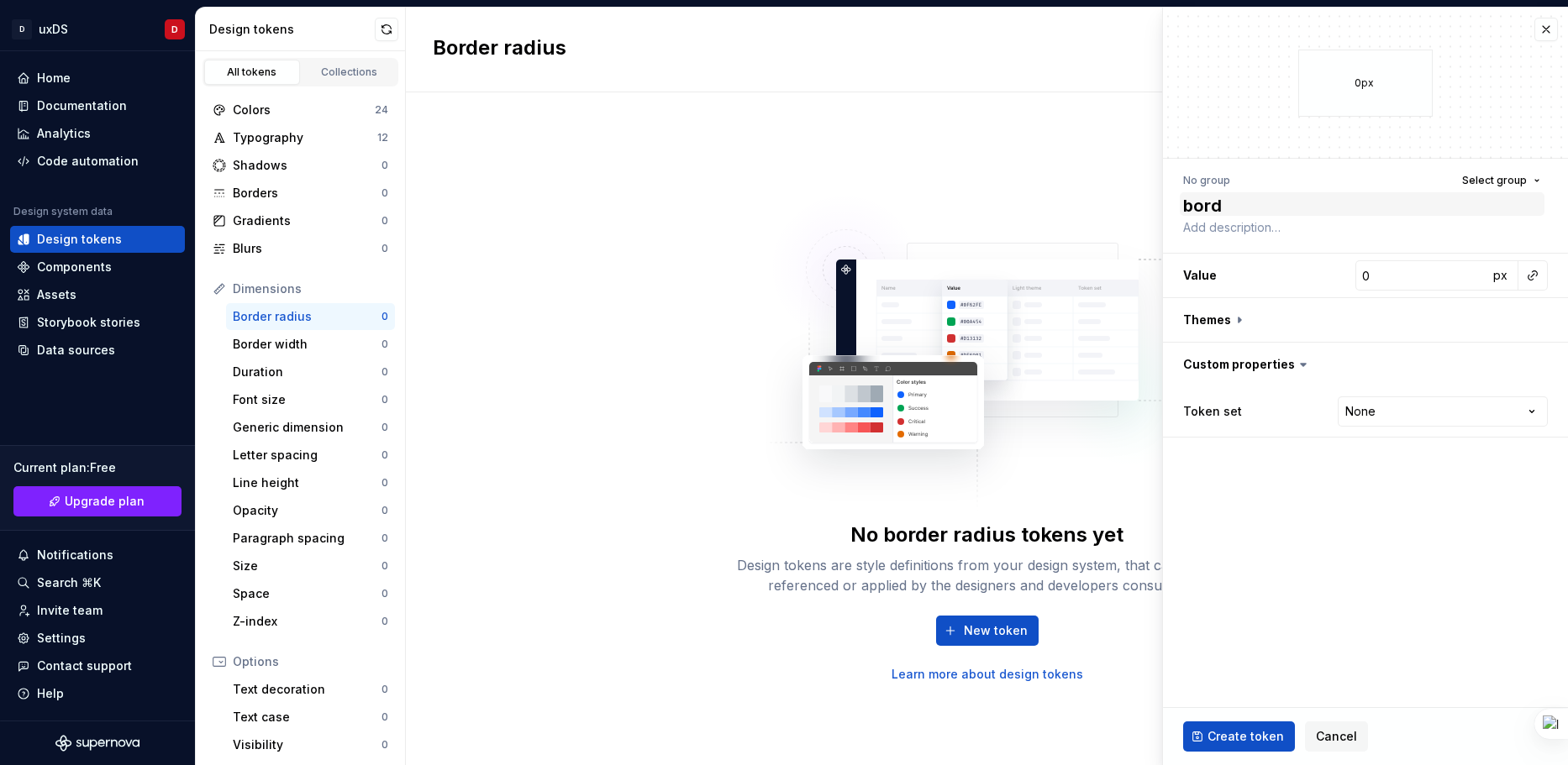
type textarea "borde"
type textarea "*"
type textarea "border"
type textarea "*"
type textarea "borde"
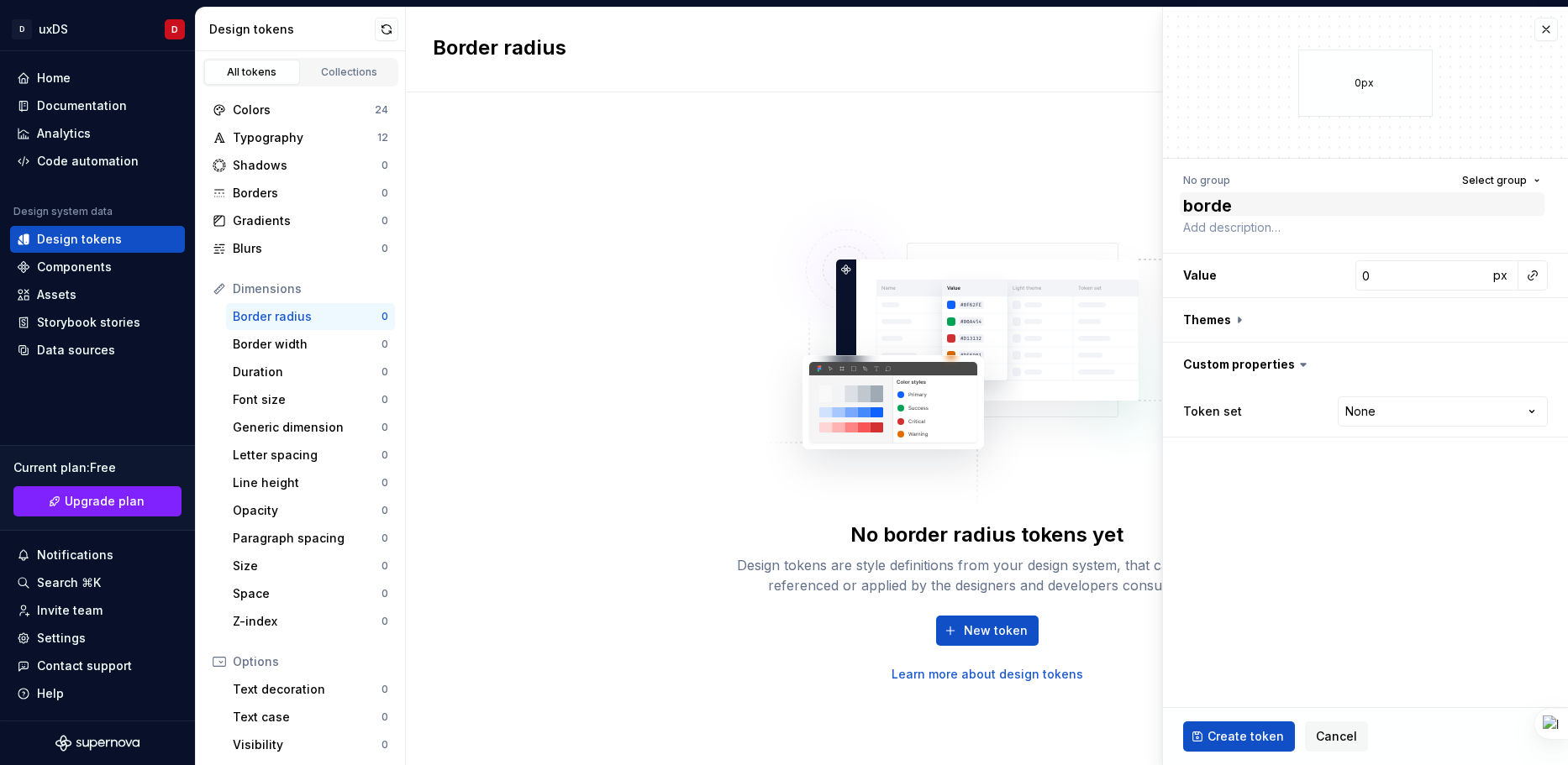
type textarea "*"
type textarea "bord"
type textarea "*"
type textarea "bor"
type textarea "*"
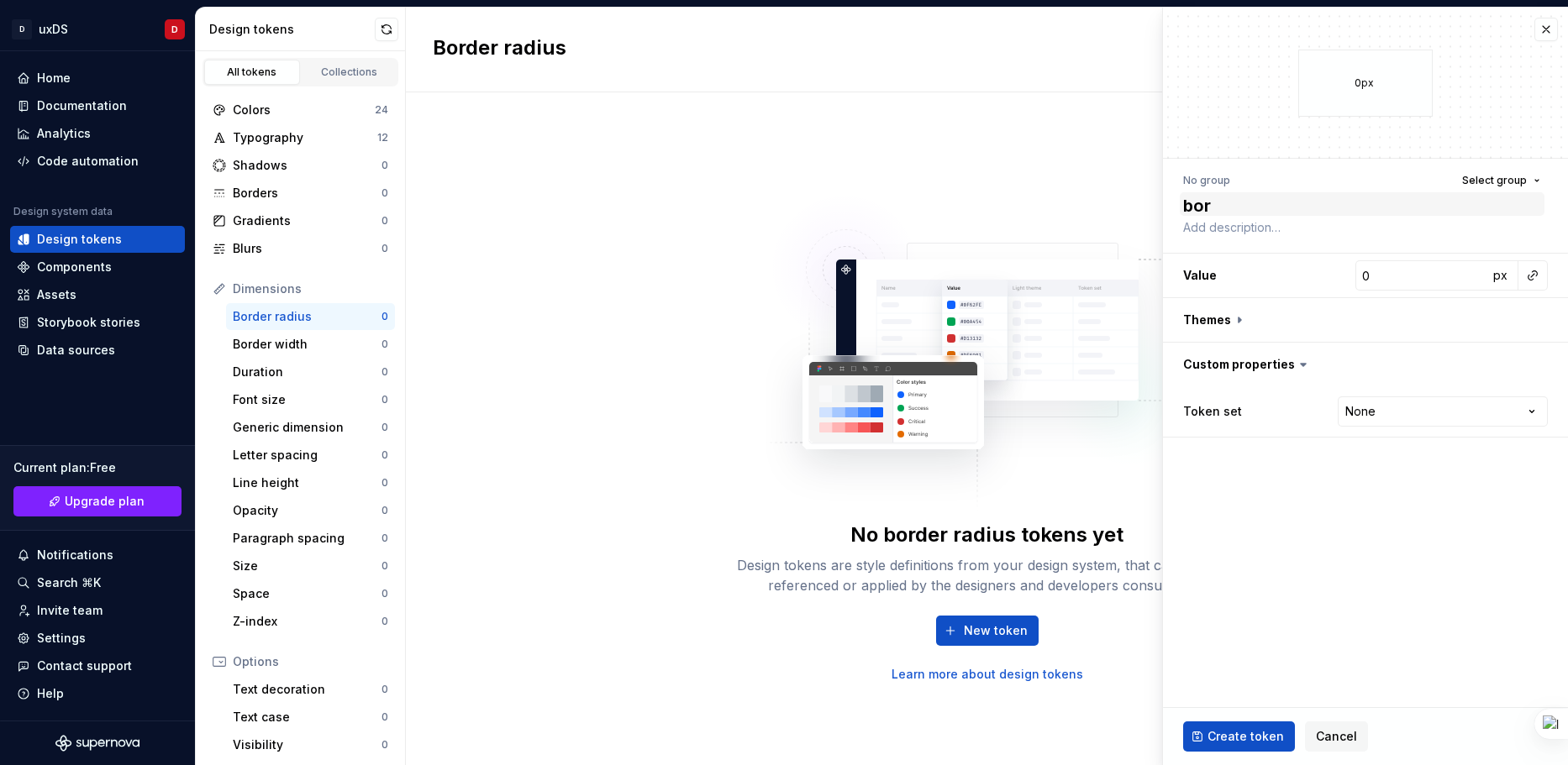
type textarea "bo"
type textarea "*"
type textarea "b"
type textarea "*"
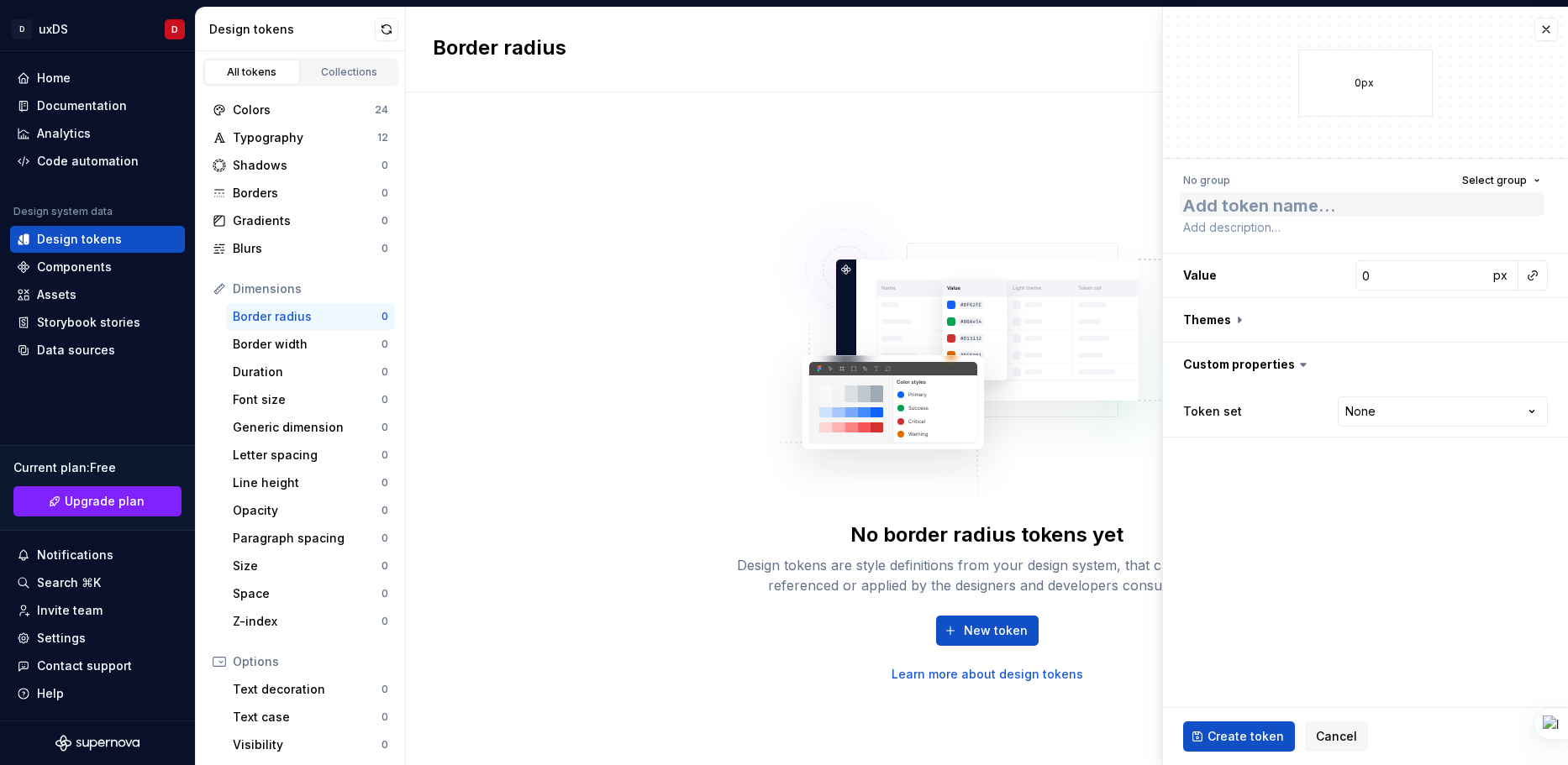
type textarea "r"
type textarea "*"
type textarea "ra"
type textarea "*"
type textarea "rad"
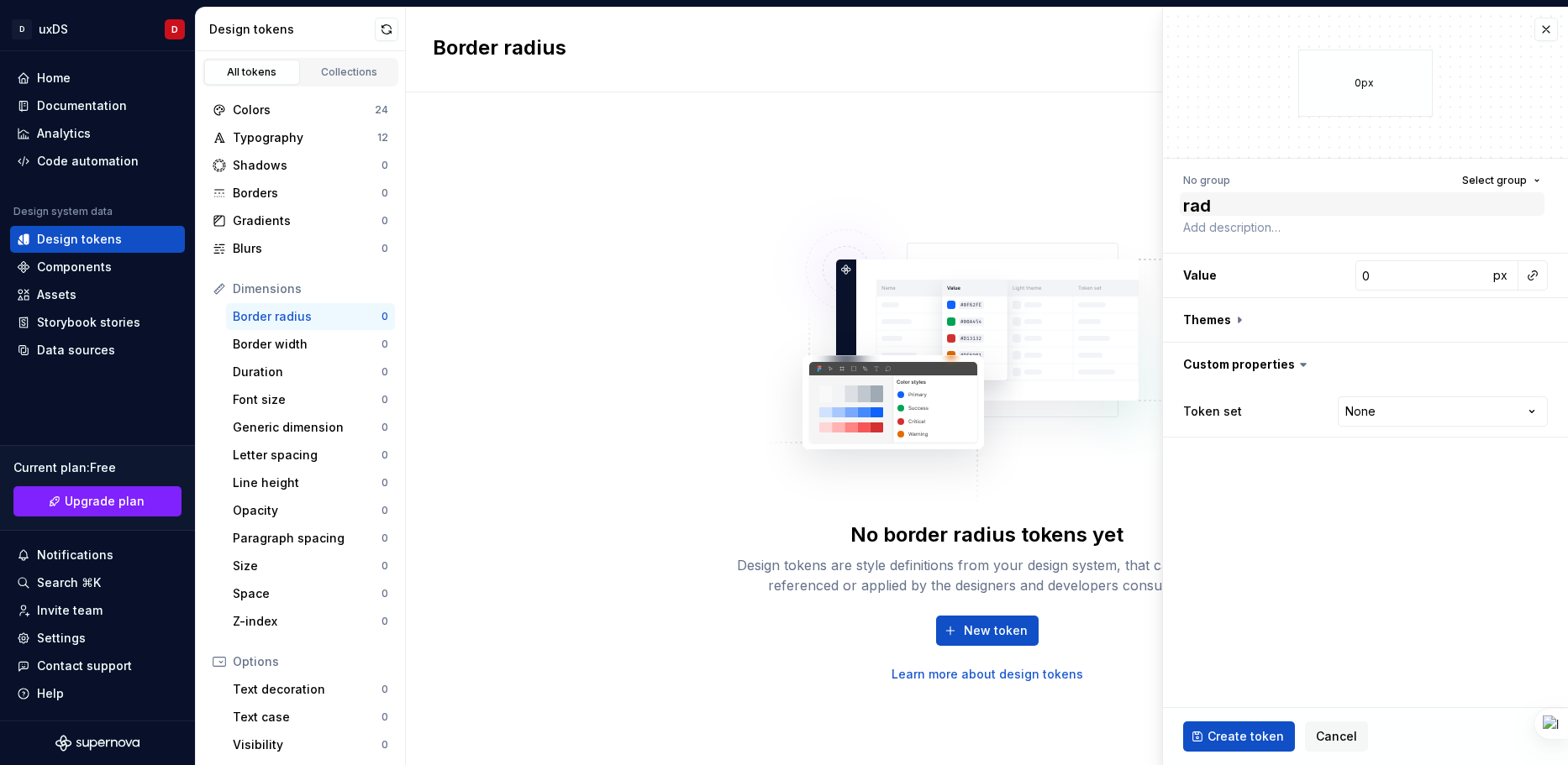
type textarea "*"
type textarea "radi"
type textarea "*"
type textarea "radius"
type textarea "*"
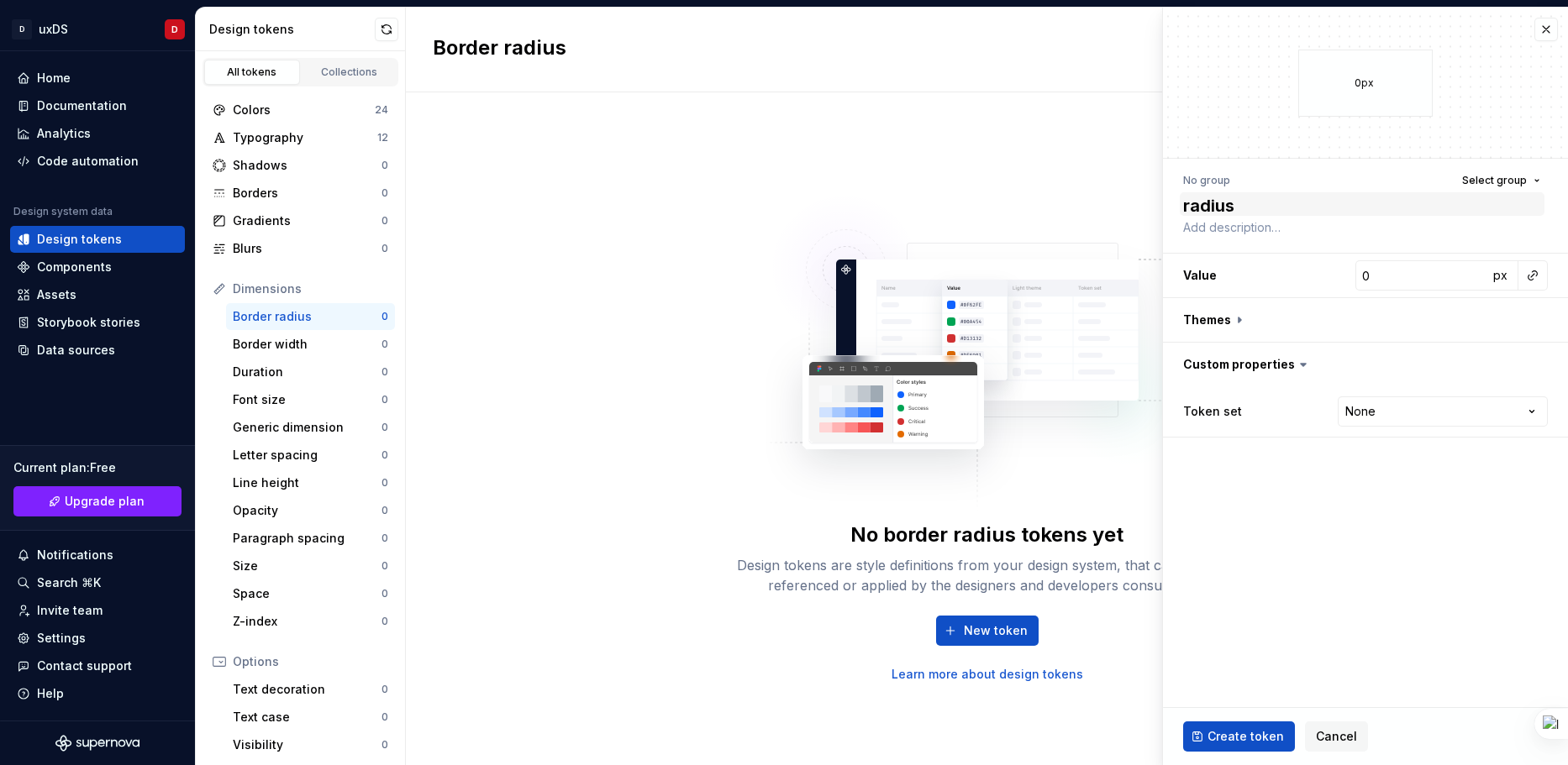
type textarea "radius-"
type textarea "*"
type textarea "radius-1"
type textarea "*"
type input "40"
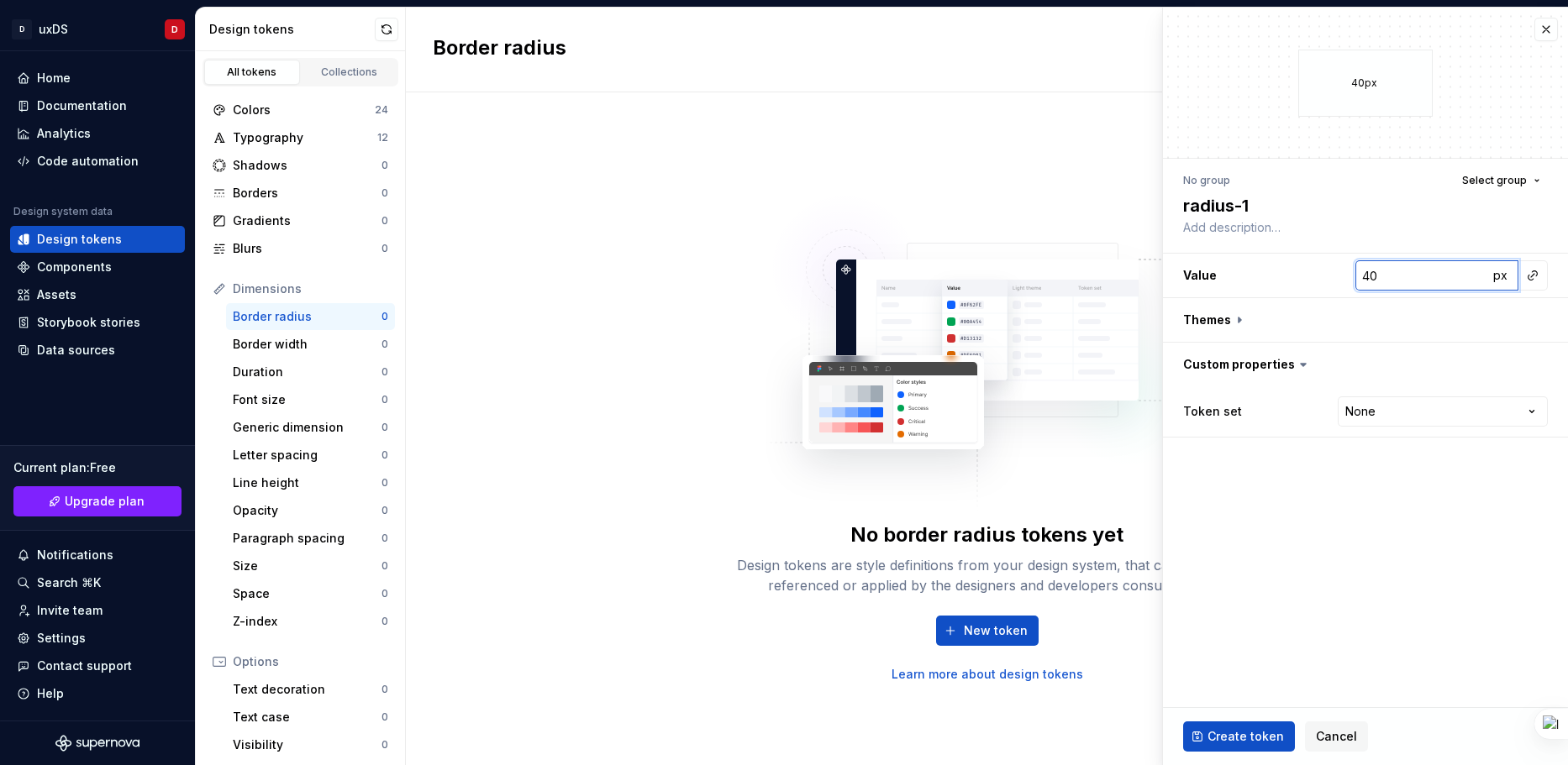
drag, startPoint x: 1387, startPoint y: 270, endPoint x: 1379, endPoint y: 274, distance: 8.9
click at [1379, 274] on input "40" at bounding box center [1422, 276] width 133 height 30
type textarea "*"
type input "4"
click at [1207, 321] on button "button" at bounding box center [1366, 320] width 405 height 44
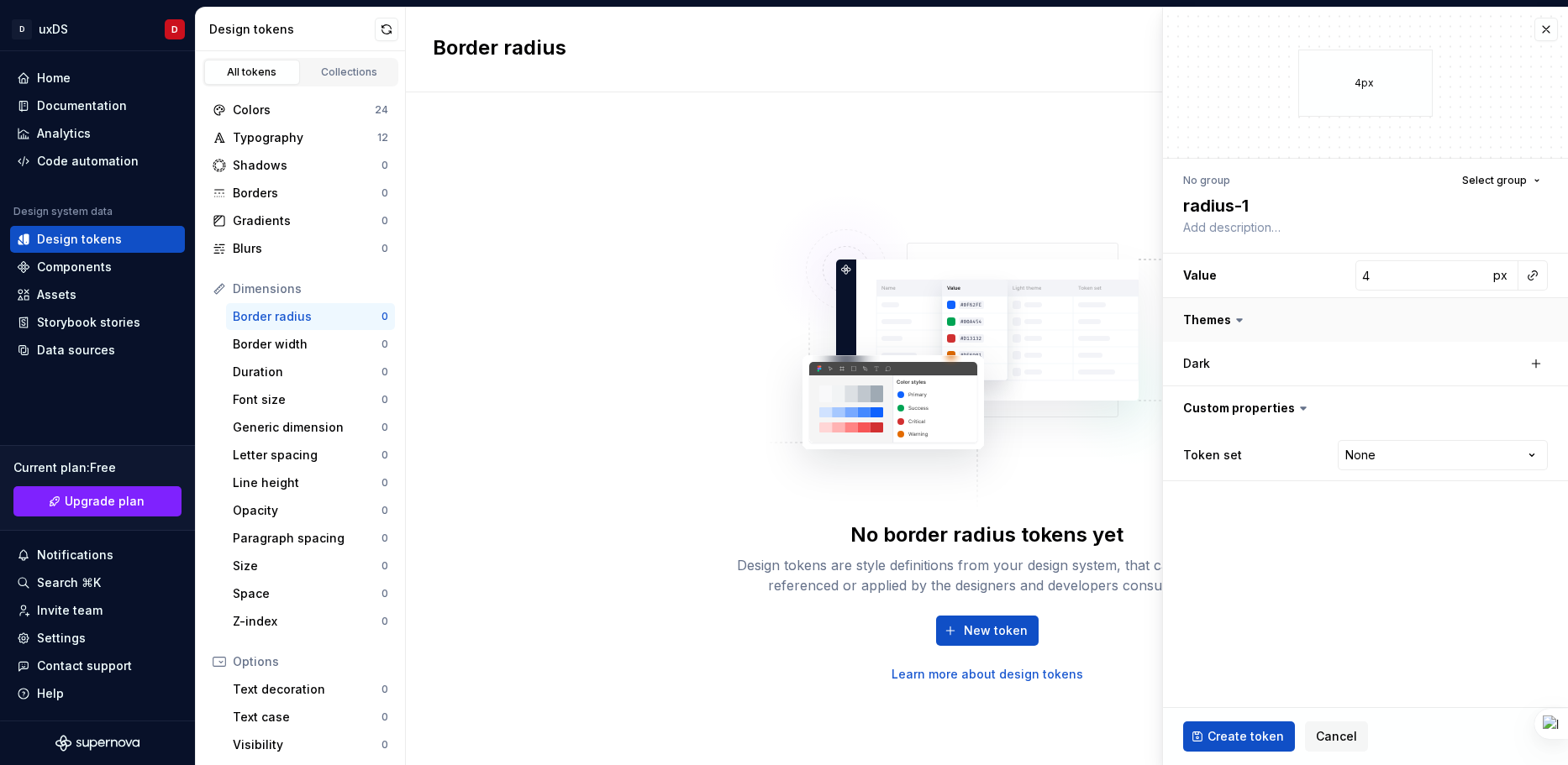
click at [1207, 321] on button "button" at bounding box center [1366, 320] width 405 height 44
click at [1239, 738] on span "Create token" at bounding box center [1245, 736] width 76 height 17
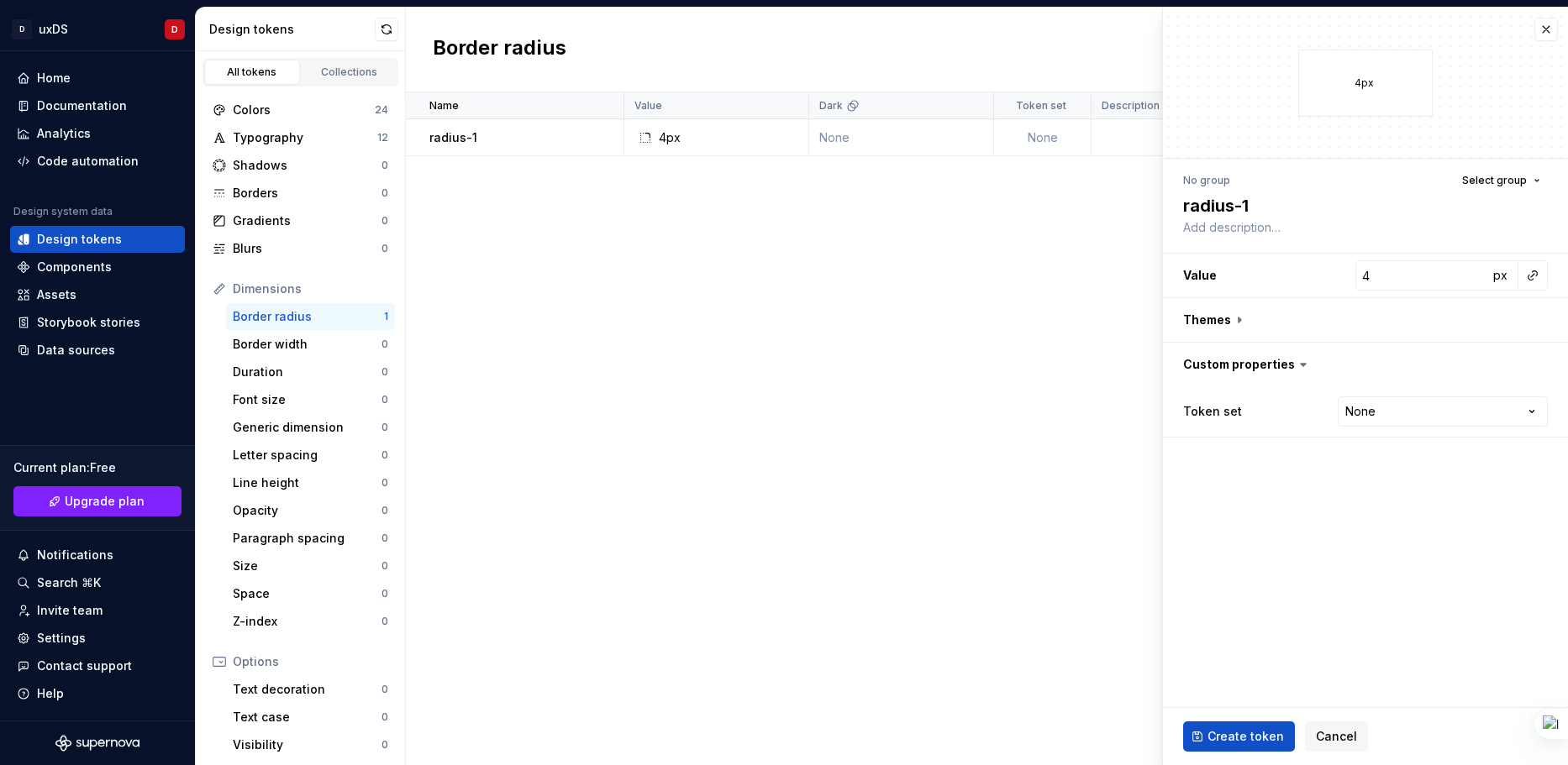
type textarea "*"
type input "0"
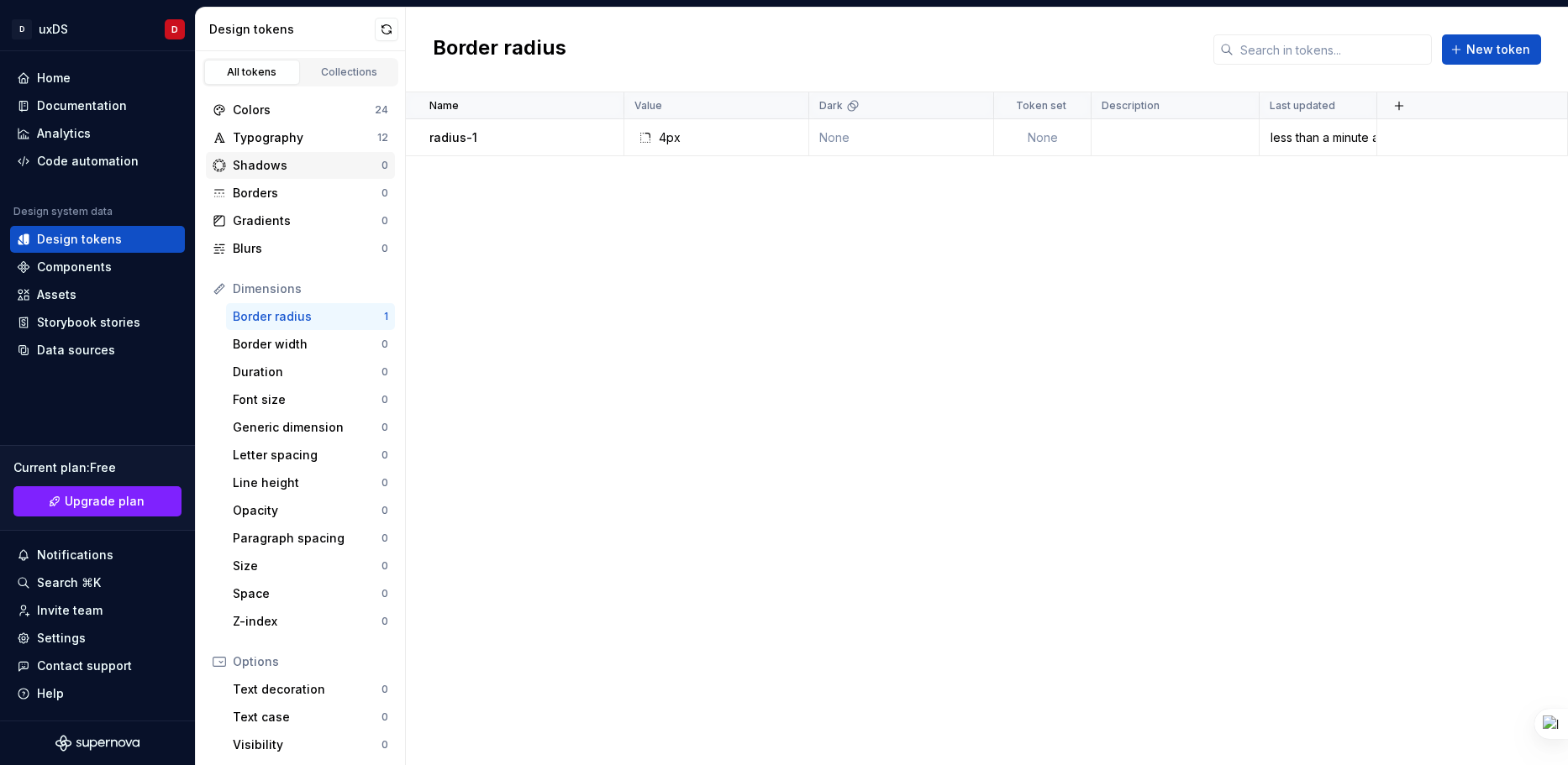
click at [263, 170] on div "Shadows" at bounding box center [307, 165] width 149 height 17
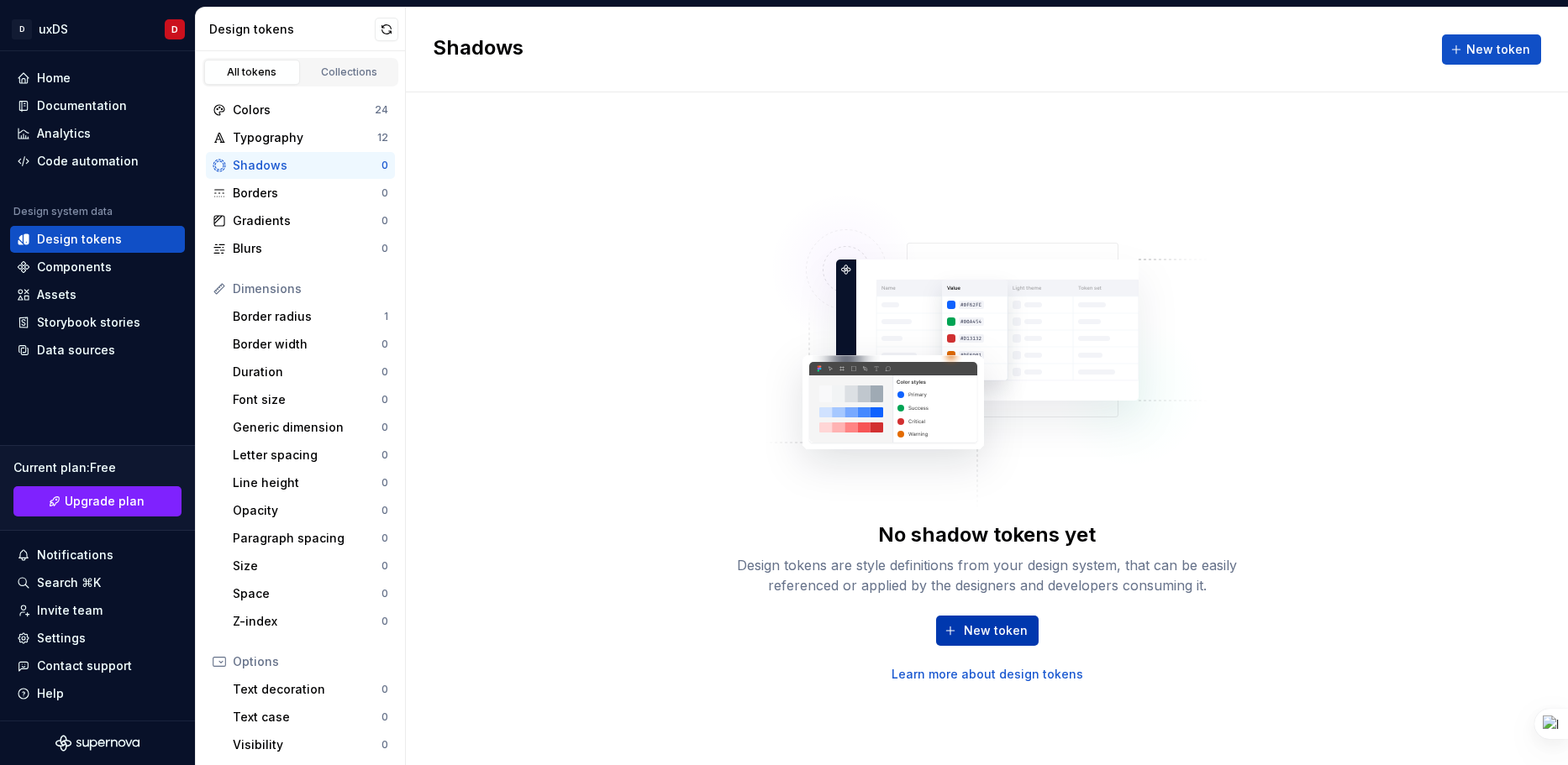
click at [978, 630] on span "New token" at bounding box center [995, 631] width 64 height 17
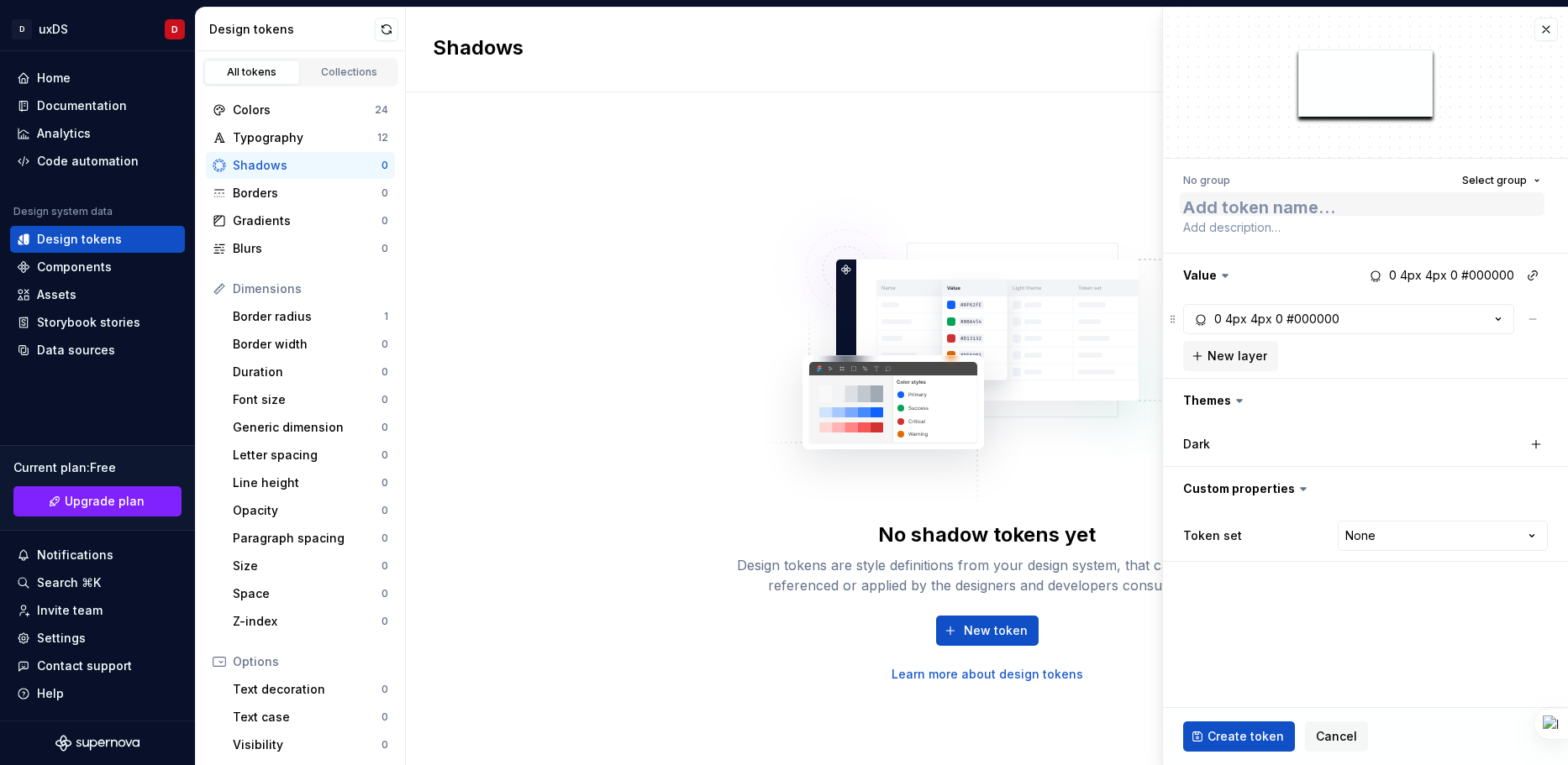
type textarea "*"
type textarea "s"
type textarea "*"
type textarea "sh"
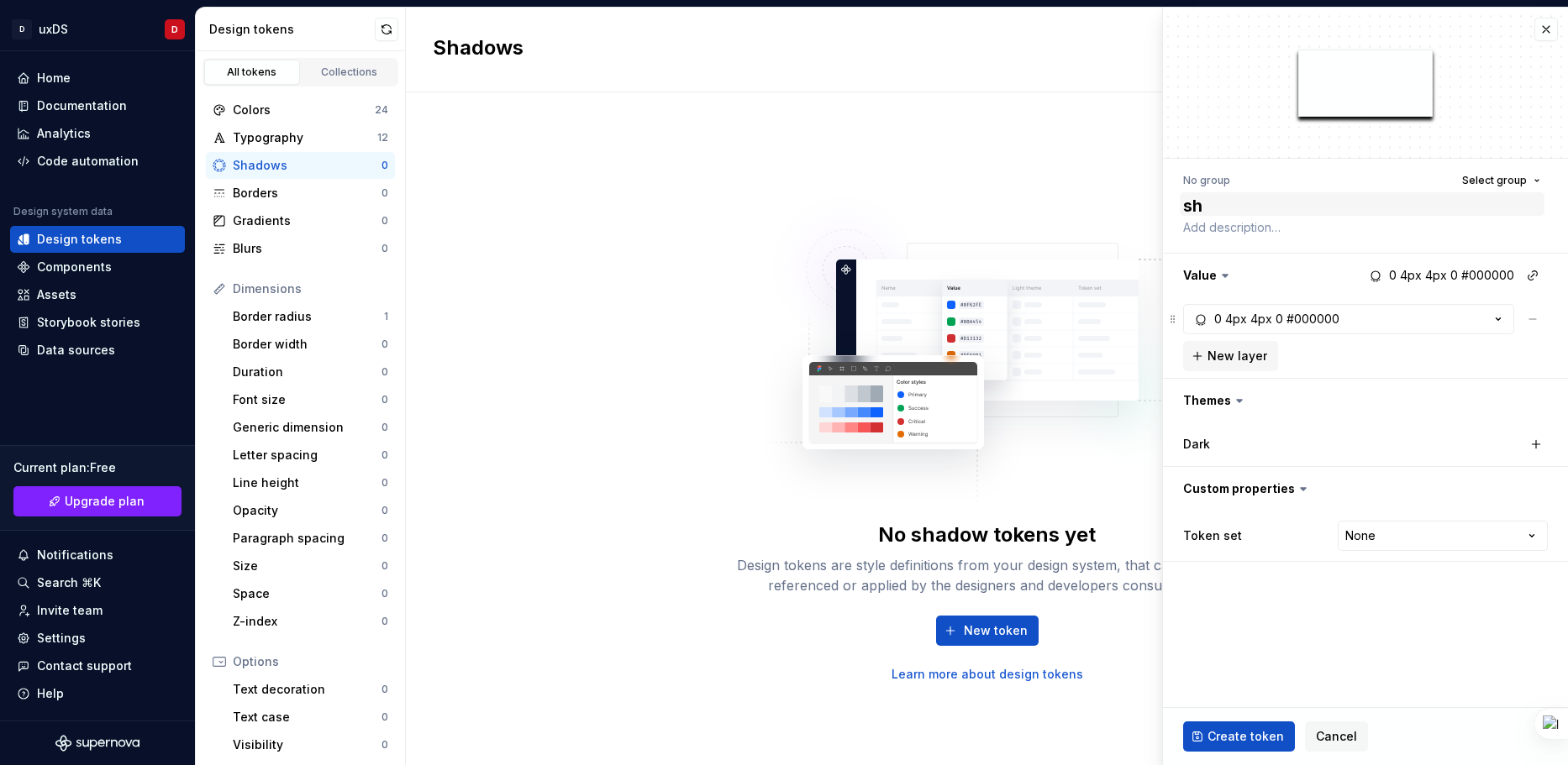
type textarea "*"
type textarea "sha"
type textarea "*"
type textarea "shad"
type textarea "*"
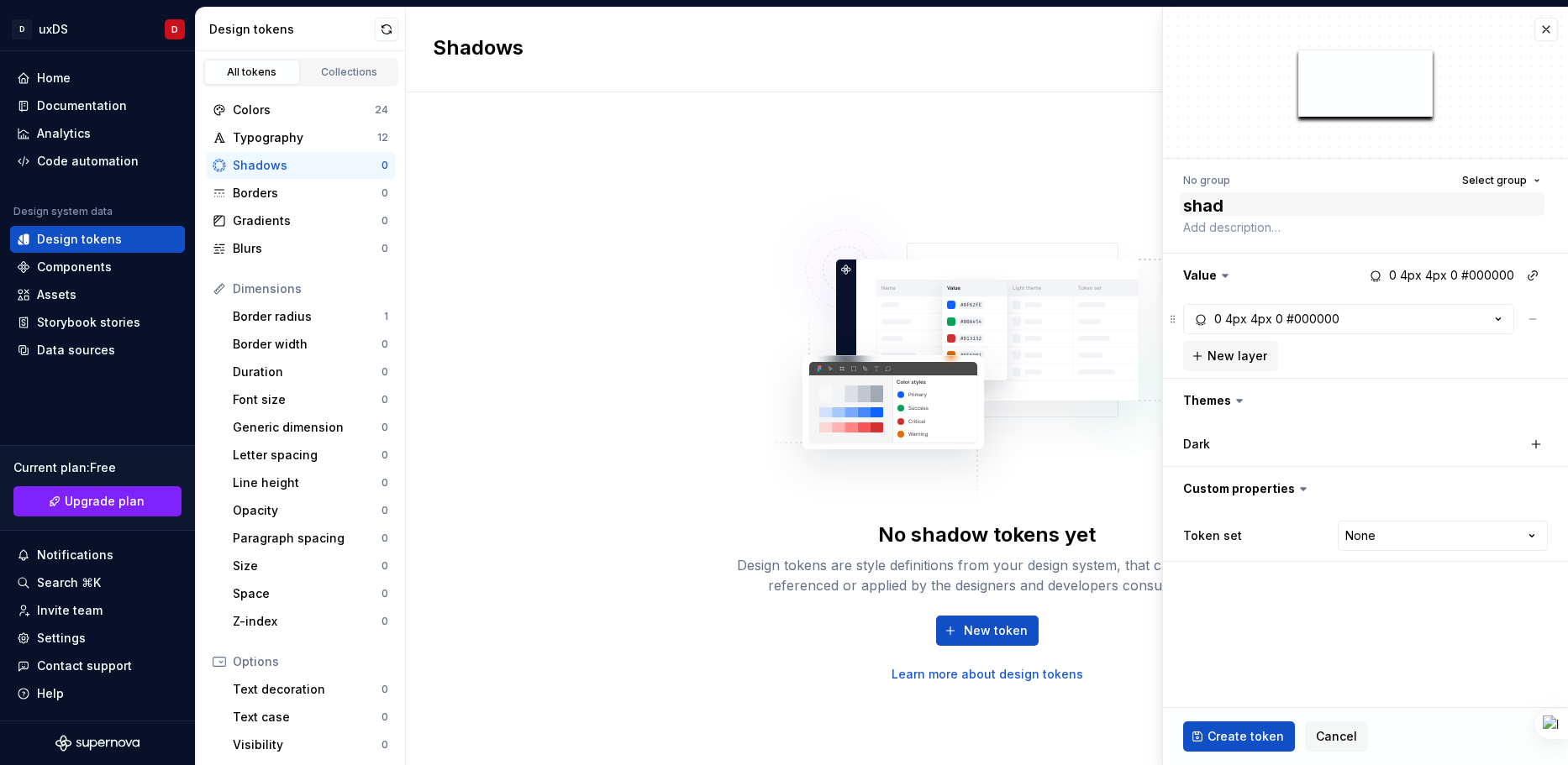
type textarea "shado"
type textarea "*"
type textarea "shadow"
type textarea "*"
type textarea "shadow-"
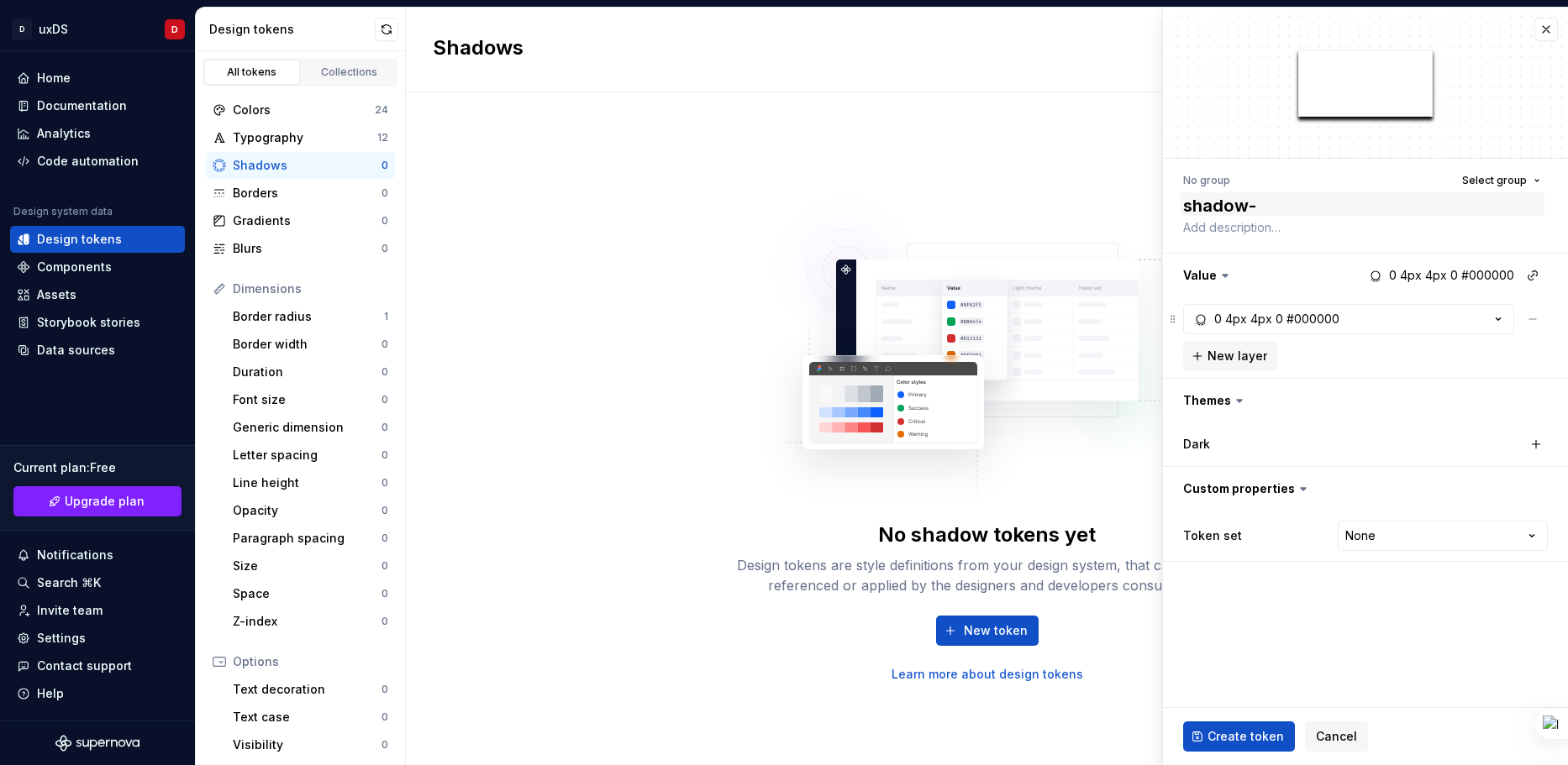
type textarea "*"
type textarea "shadow-c"
type textarea "*"
type textarea "shadow-ca"
type textarea "*"
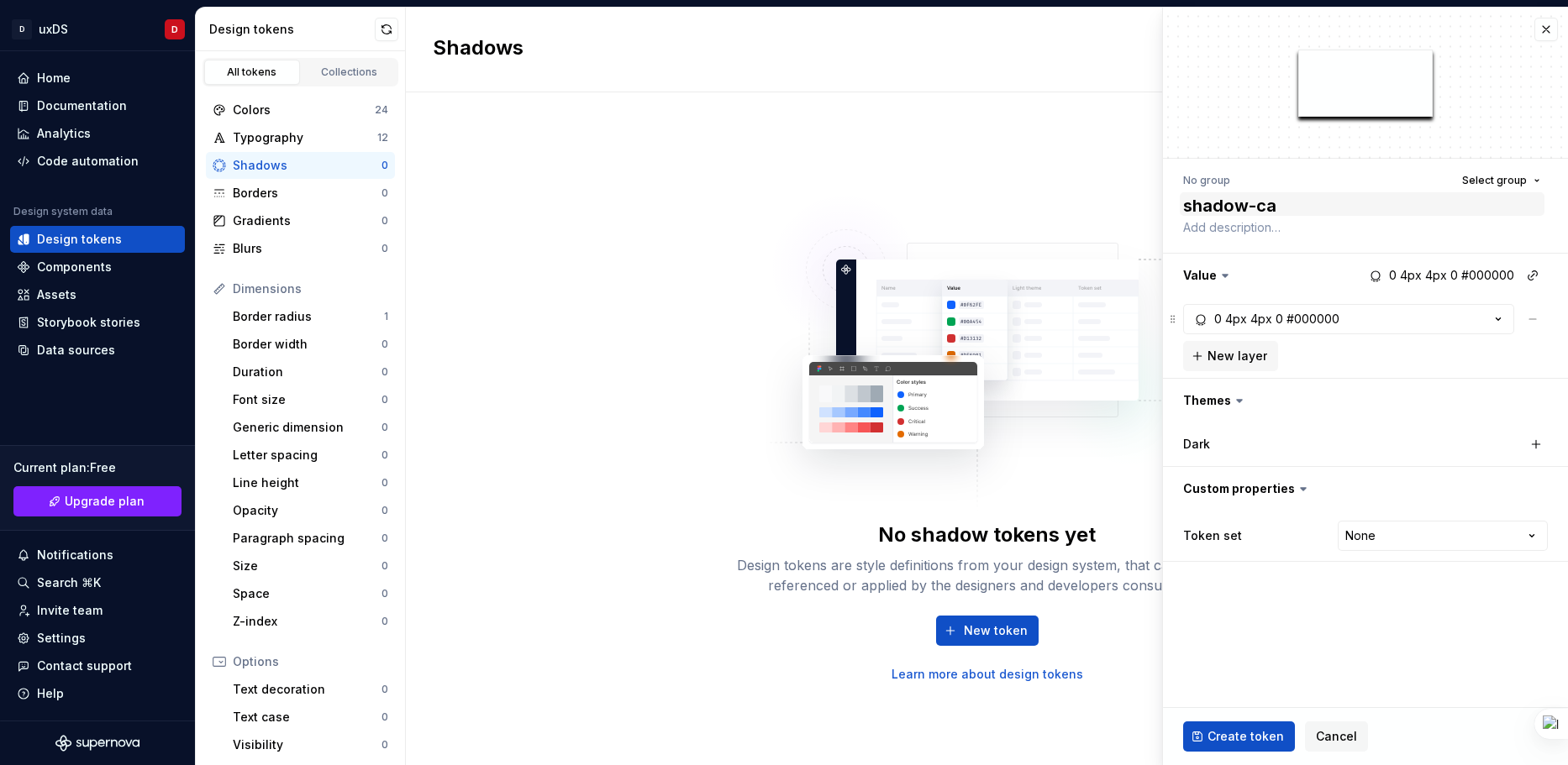
type textarea "shadow-car"
type textarea "*"
type textarea "shadow-card"
click at [1226, 322] on div "4px" at bounding box center [1236, 319] width 22 height 17
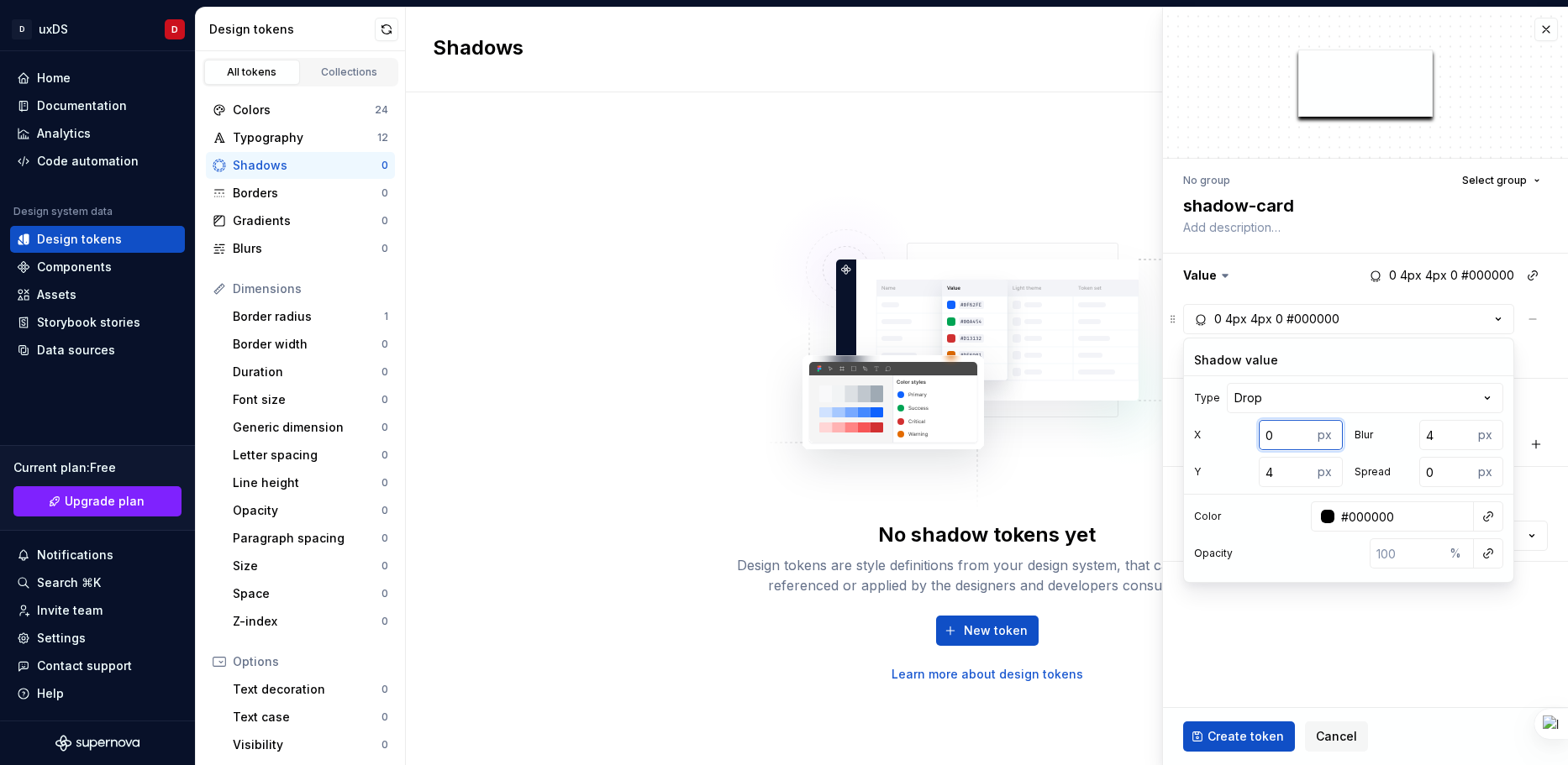
type input "4"
type textarea "*"
click at [1439, 443] on input "4" at bounding box center [1446, 435] width 54 height 30
type input "1"
drag, startPoint x: 1274, startPoint y: 439, endPoint x: 1261, endPoint y: 439, distance: 13.0
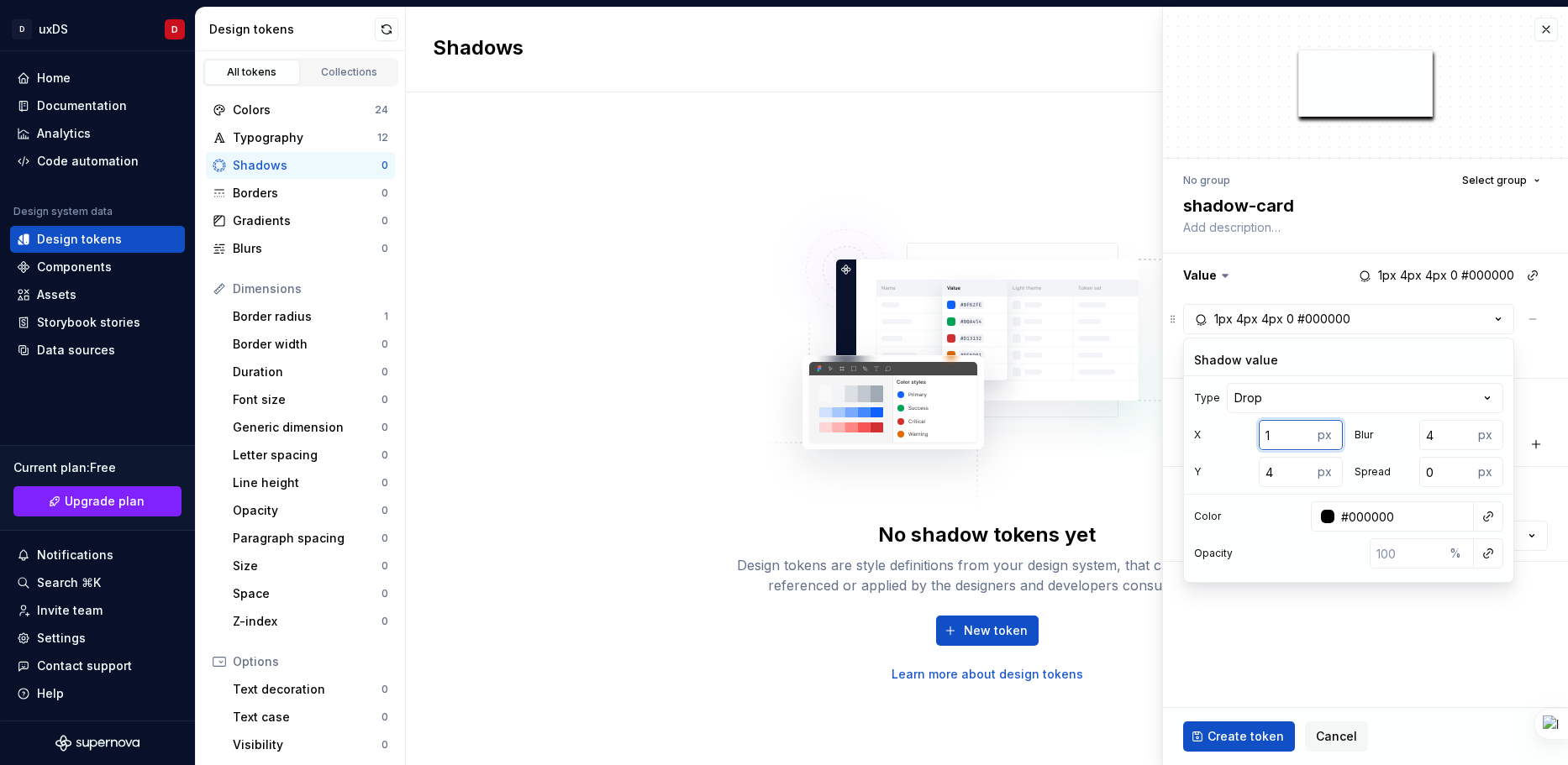
click at [1261, 439] on input "1" at bounding box center [1286, 435] width 54 height 30
type textarea "*"
type input "1"
click at [1302, 432] on input "1" at bounding box center [1286, 435] width 54 height 30
type textarea "*"
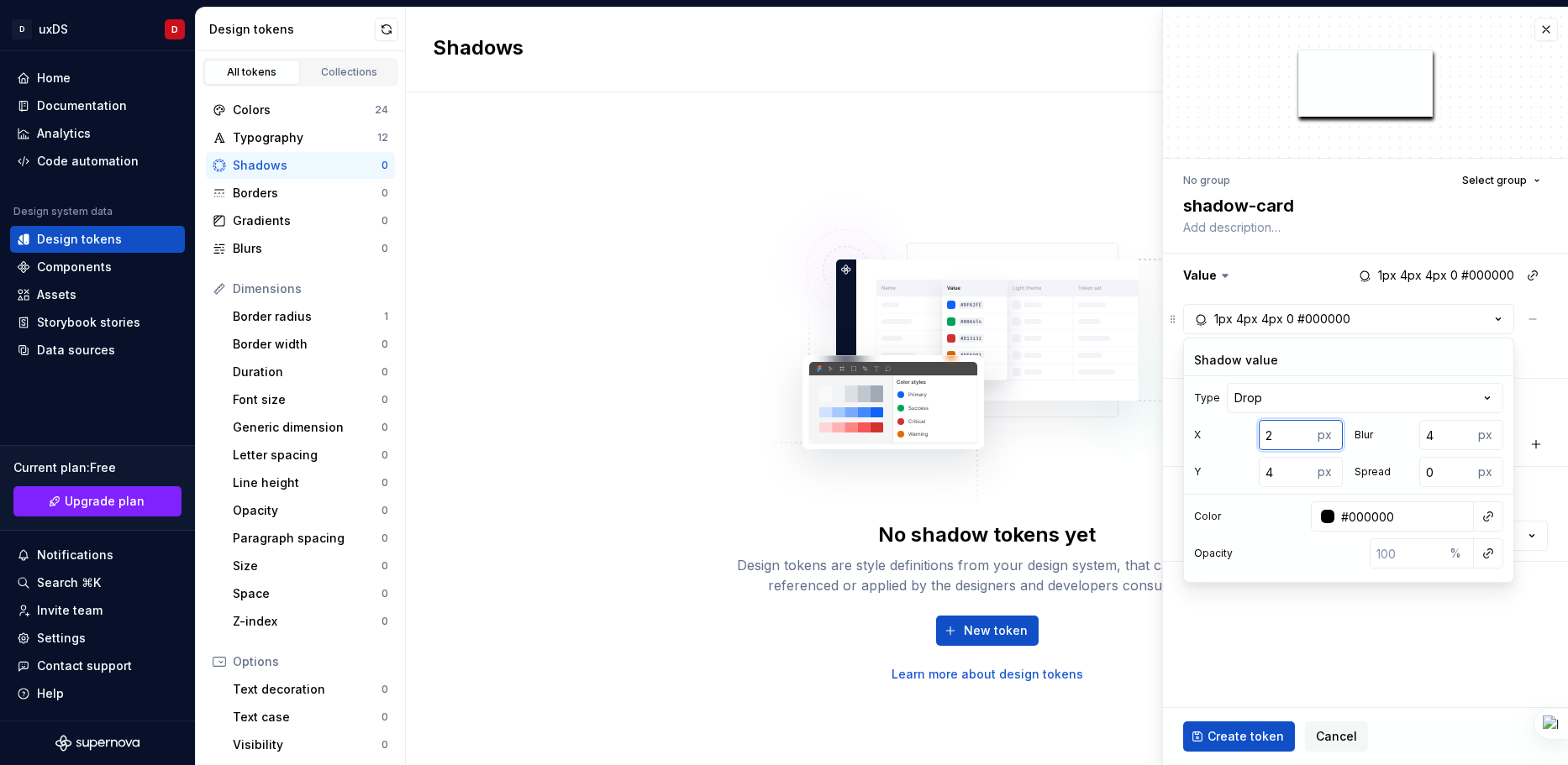
type input "2"
click at [1302, 432] on input "2" at bounding box center [1286, 435] width 54 height 30
type textarea "*"
type input "1"
click at [1302, 440] on input "1" at bounding box center [1286, 435] width 54 height 30
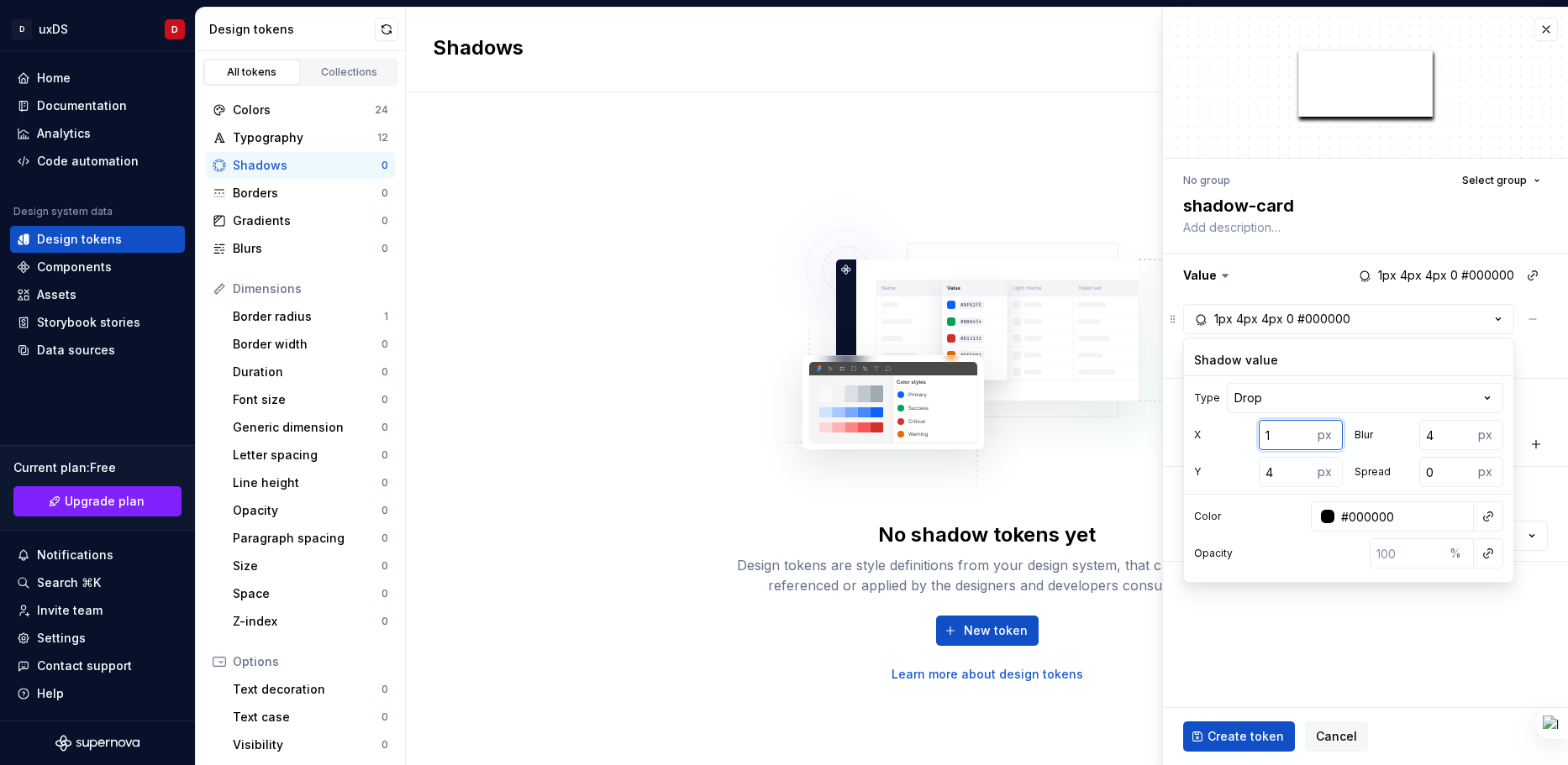
type textarea "*"
type input "0"
click at [1302, 440] on input "0" at bounding box center [1286, 435] width 54 height 30
type textarea "*"
type input "5"
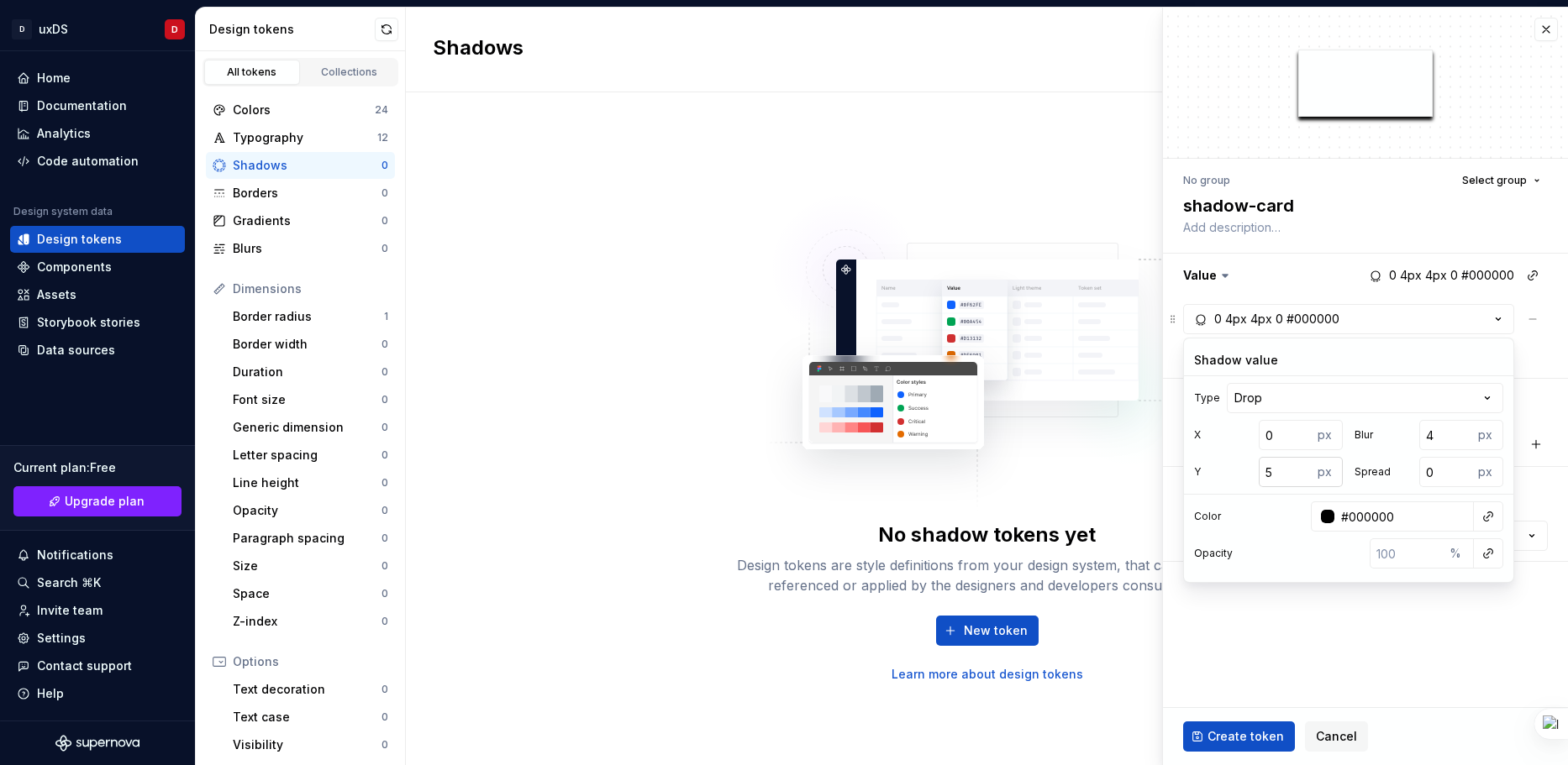
click at [1299, 467] on input "5" at bounding box center [1286, 472] width 54 height 30
type textarea "*"
type input "4"
click at [1303, 477] on input "4" at bounding box center [1286, 472] width 54 height 30
type textarea "*"
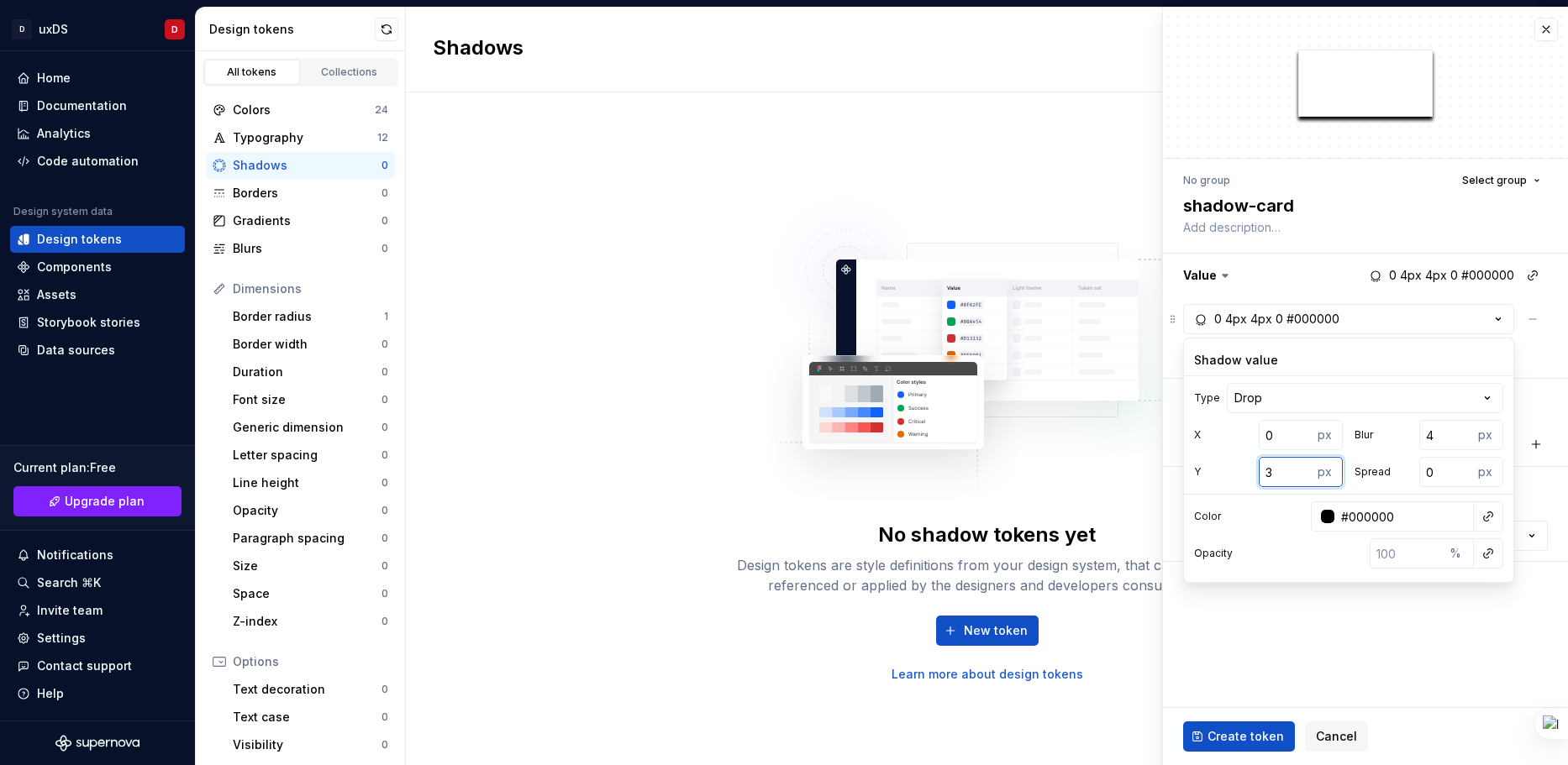
type input "3"
click at [1303, 477] on input "3" at bounding box center [1286, 472] width 54 height 30
type textarea "*"
type input "2"
click at [1303, 477] on input "2" at bounding box center [1286, 472] width 54 height 30
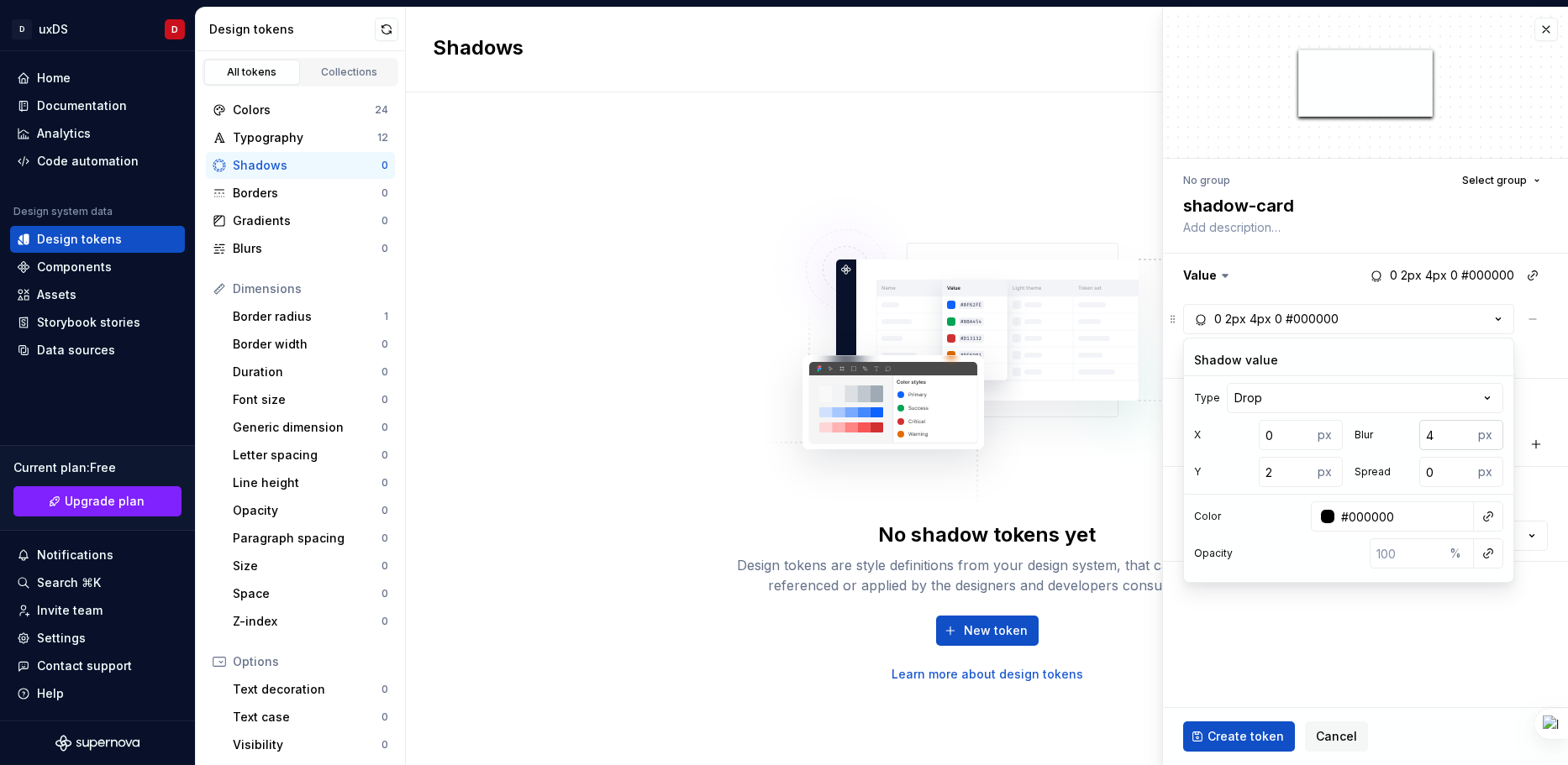
type textarea "*"
type input "5"
click at [1463, 432] on input "5" at bounding box center [1446, 435] width 54 height 30
type textarea "*"
type input "6"
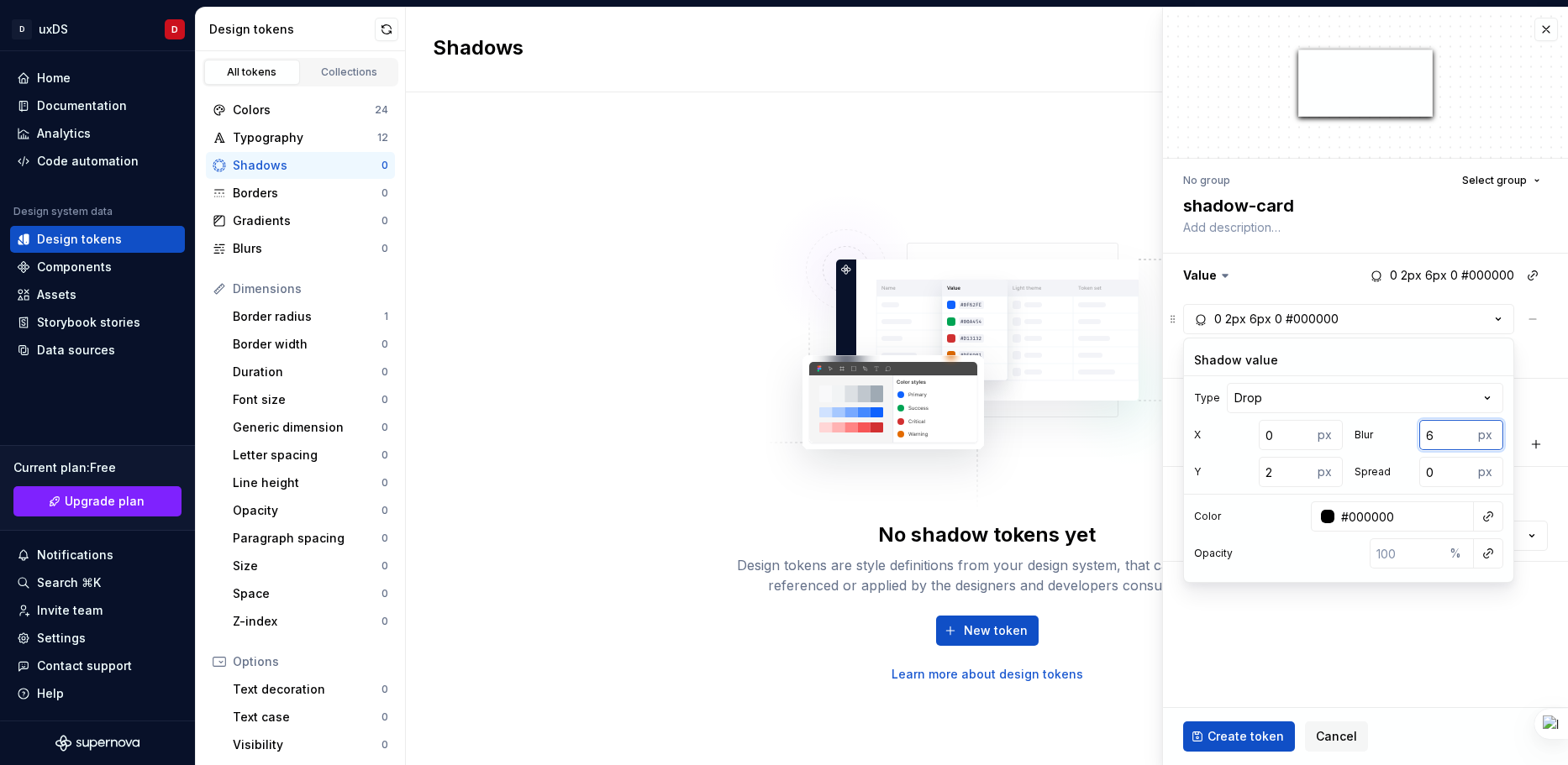
click at [1463, 432] on input "6" at bounding box center [1446, 435] width 54 height 30
type textarea "*"
type input "7"
click at [1463, 432] on input "7" at bounding box center [1446, 435] width 54 height 30
type textarea "*"
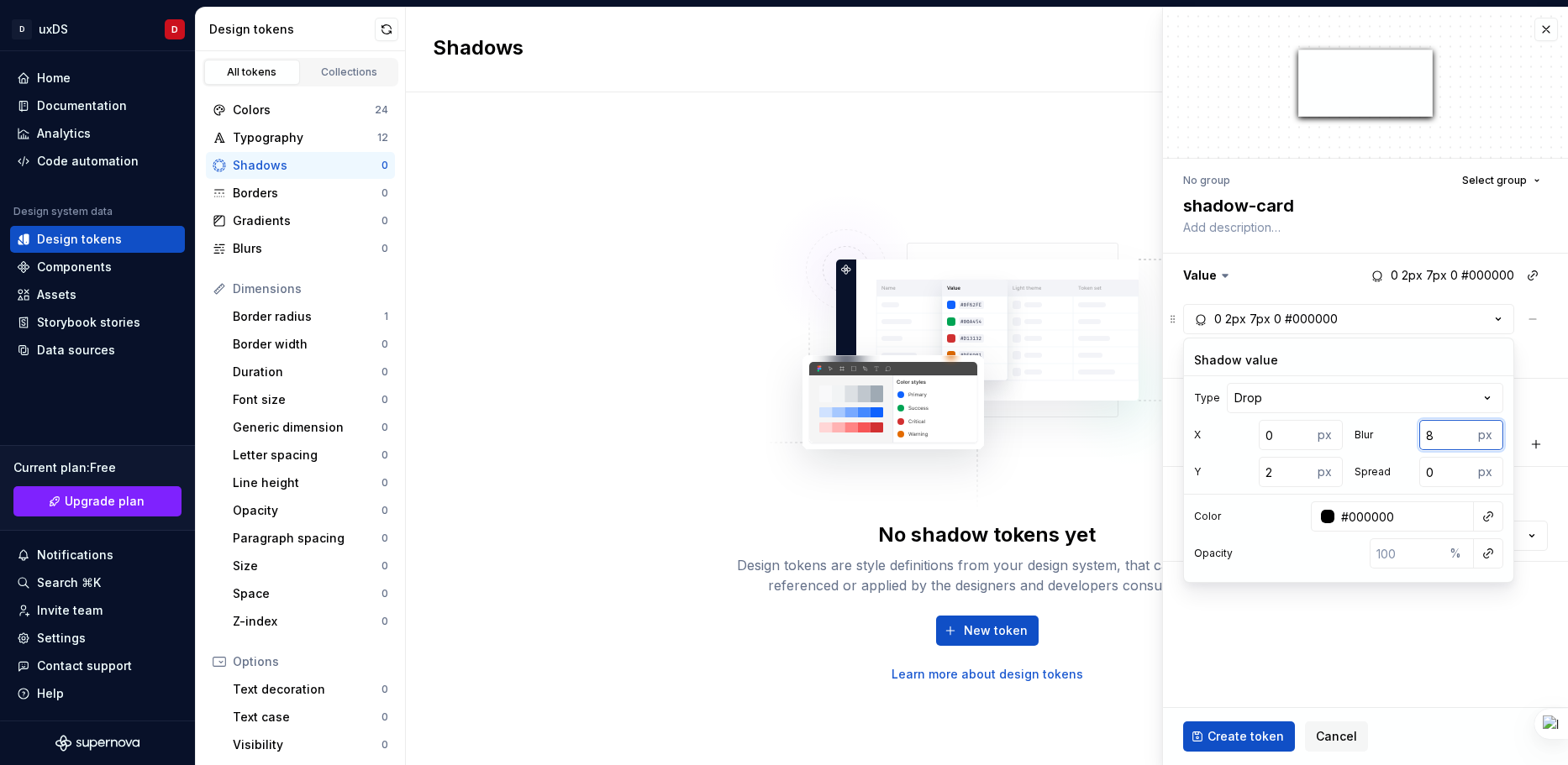
type input "8"
click at [1463, 432] on input "8" at bounding box center [1446, 435] width 54 height 30
type textarea "*"
type input "7"
click at [1459, 438] on input "7" at bounding box center [1446, 435] width 54 height 30
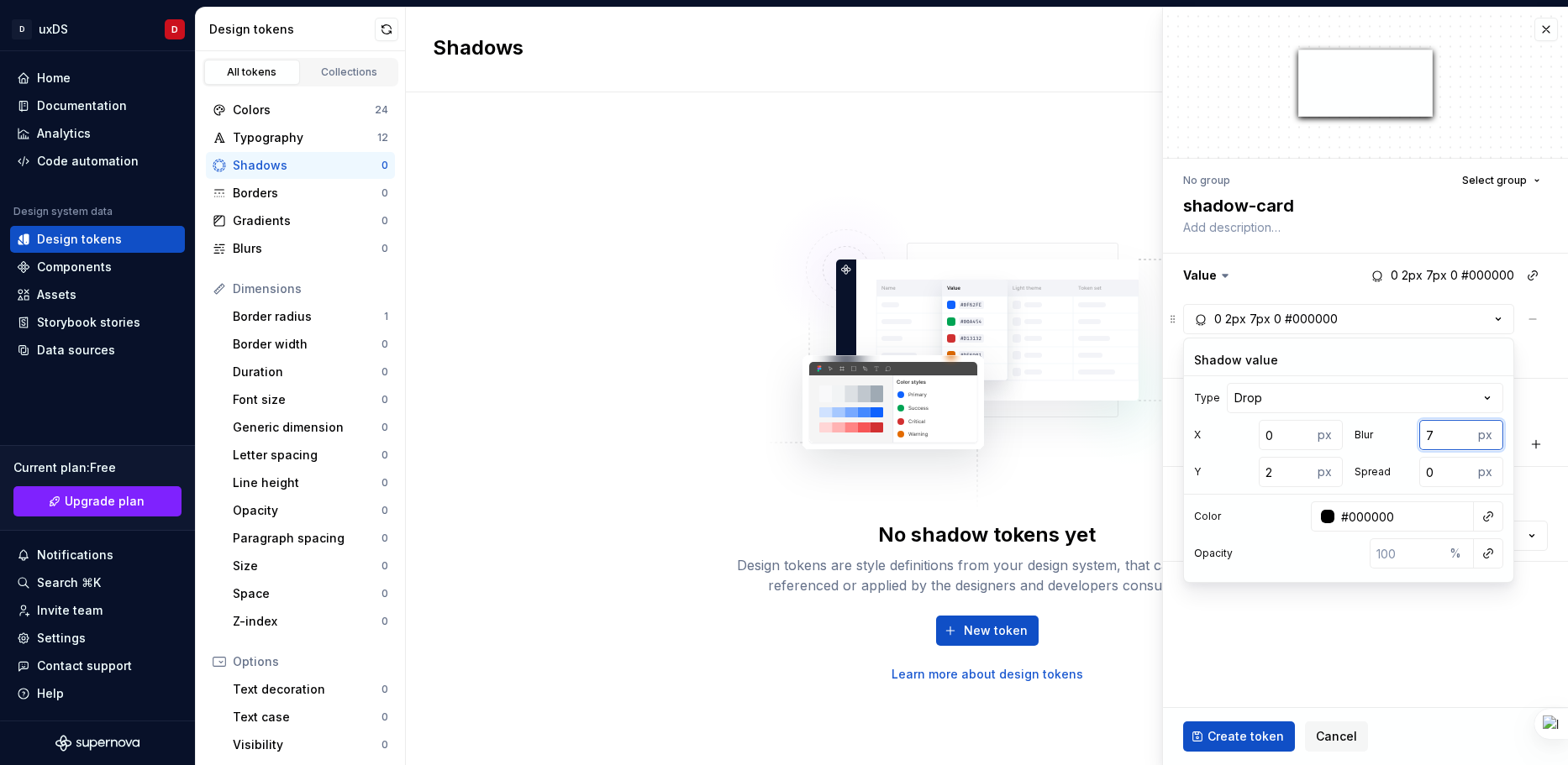
type textarea "*"
type input "6"
click at [1459, 438] on input "6" at bounding box center [1446, 435] width 54 height 30
type textarea "*"
type input "5"
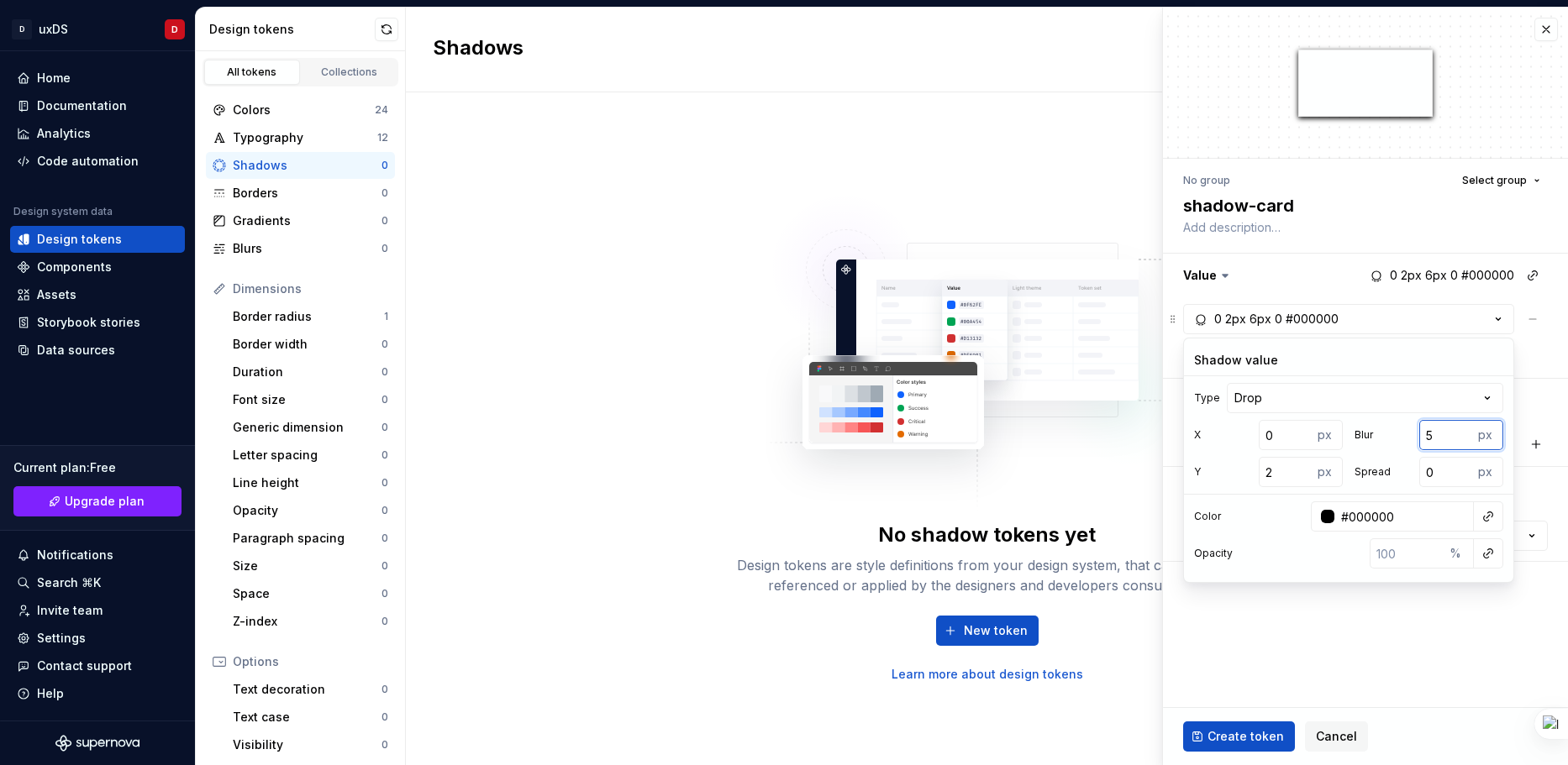
click at [1459, 438] on input "5" at bounding box center [1446, 435] width 54 height 30
type textarea "*"
type input "4"
click at [1459, 438] on input "4" at bounding box center [1446, 435] width 54 height 30
type textarea "*"
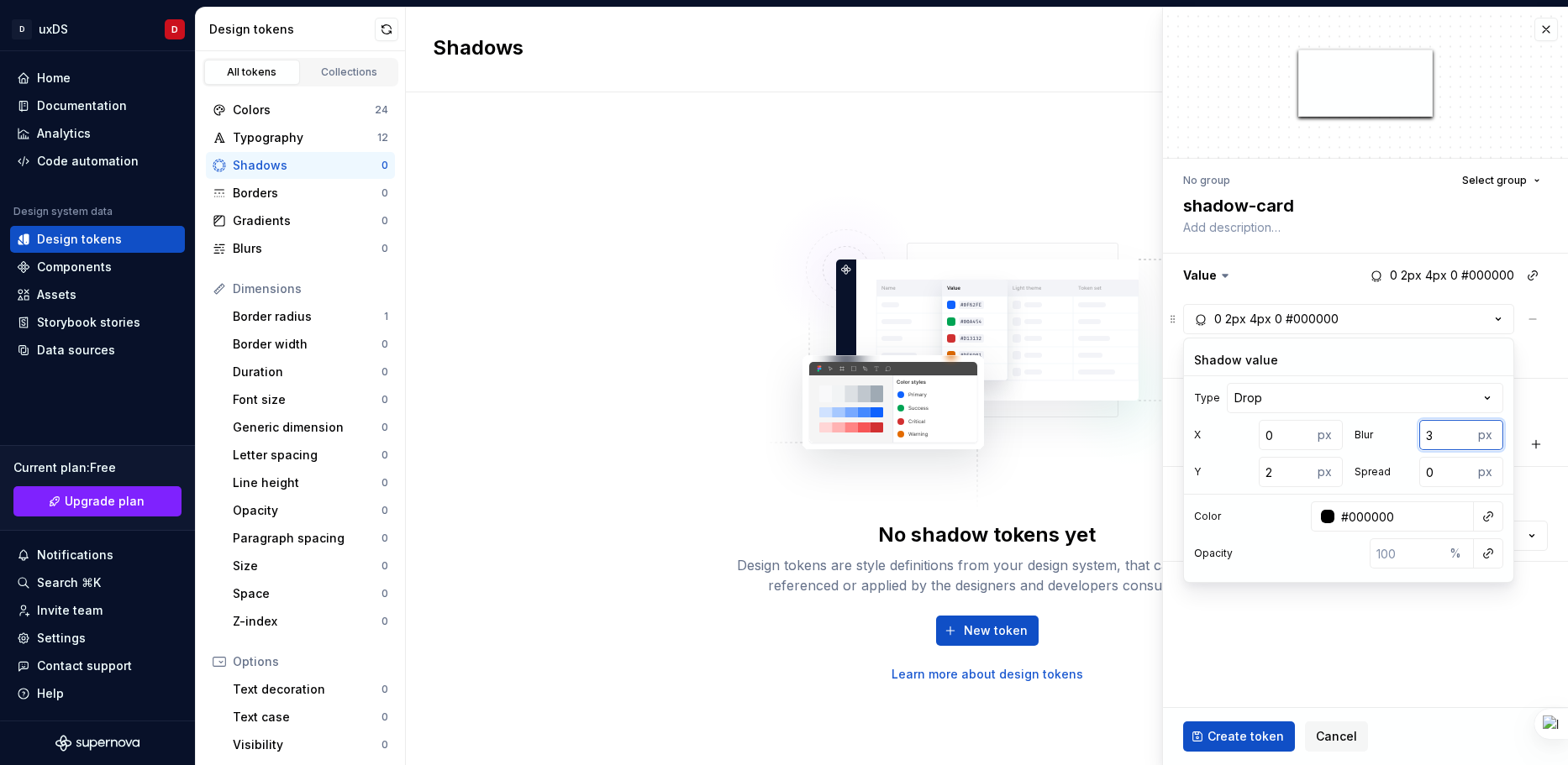
type input "3"
click at [1459, 438] on input "3" at bounding box center [1446, 435] width 54 height 30
type textarea "*"
type input "2"
click at [1459, 438] on input "2" at bounding box center [1446, 435] width 54 height 30
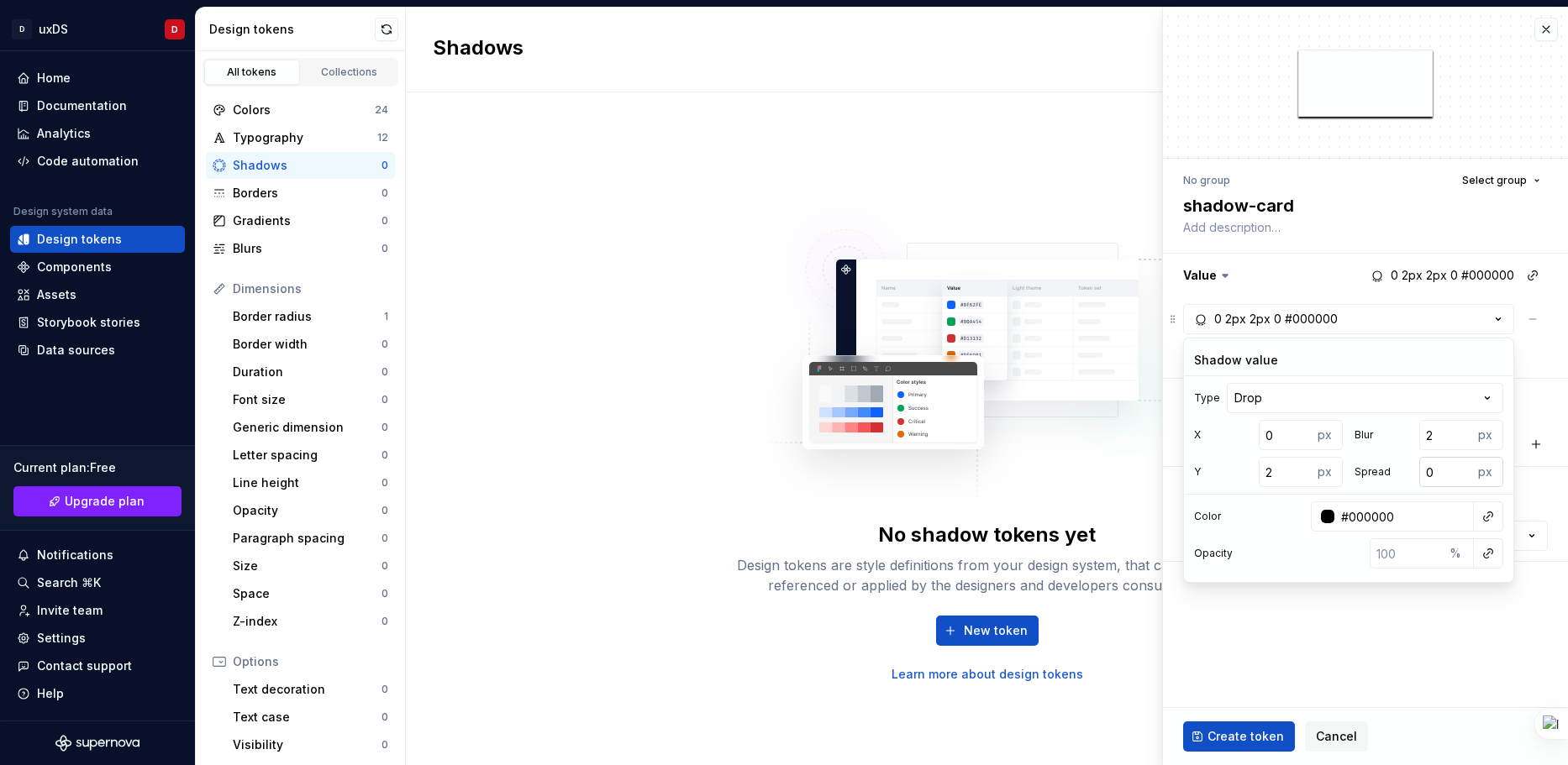
type textarea "*"
type input "1"
click at [1461, 467] on input "1" at bounding box center [1446, 472] width 54 height 30
type textarea "*"
type input "2"
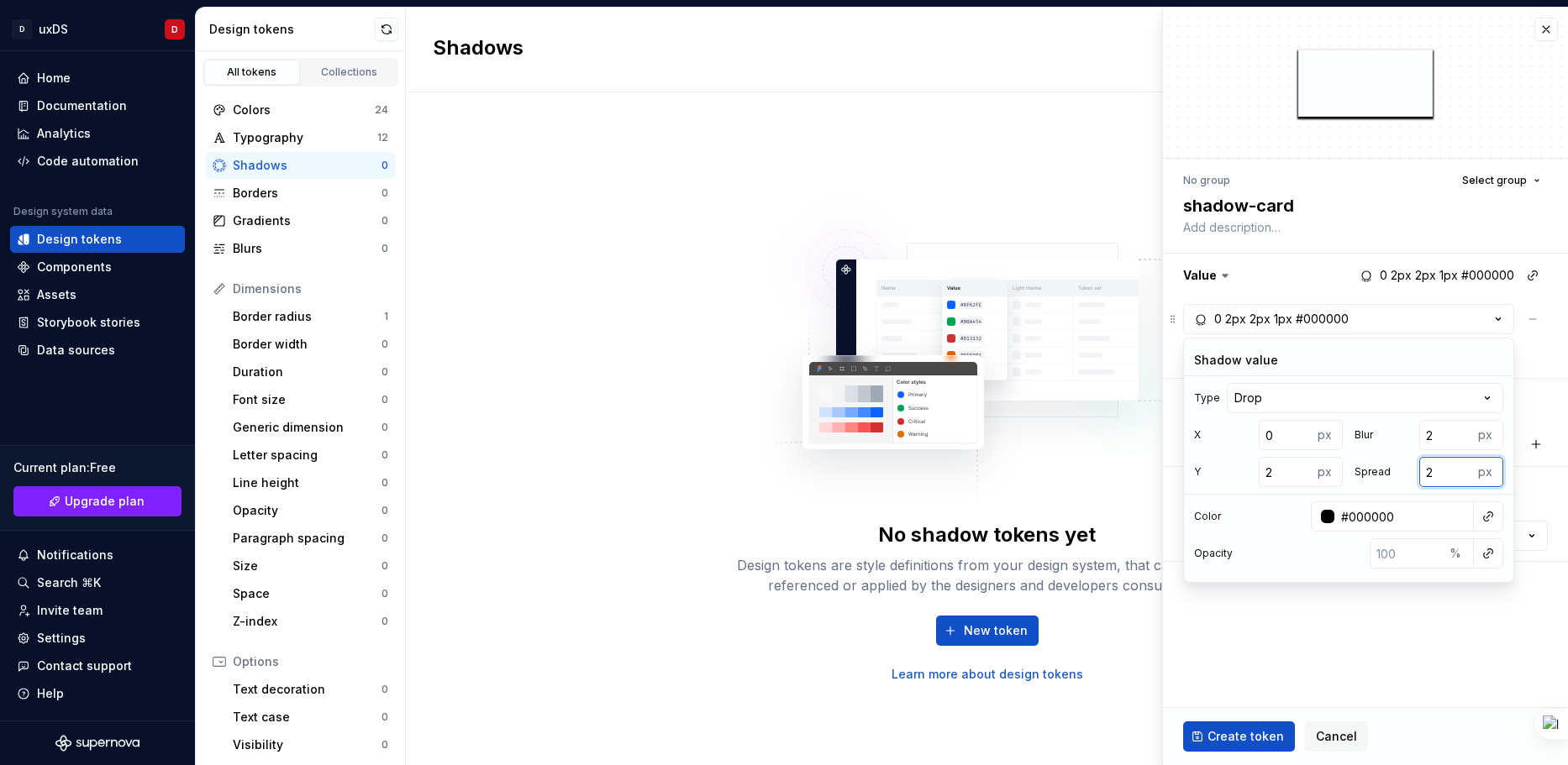
click at [1461, 467] on input "2" at bounding box center [1446, 472] width 54 height 30
type textarea "*"
type input "1"
click at [1461, 478] on input "1" at bounding box center [1446, 472] width 54 height 30
type textarea "*"
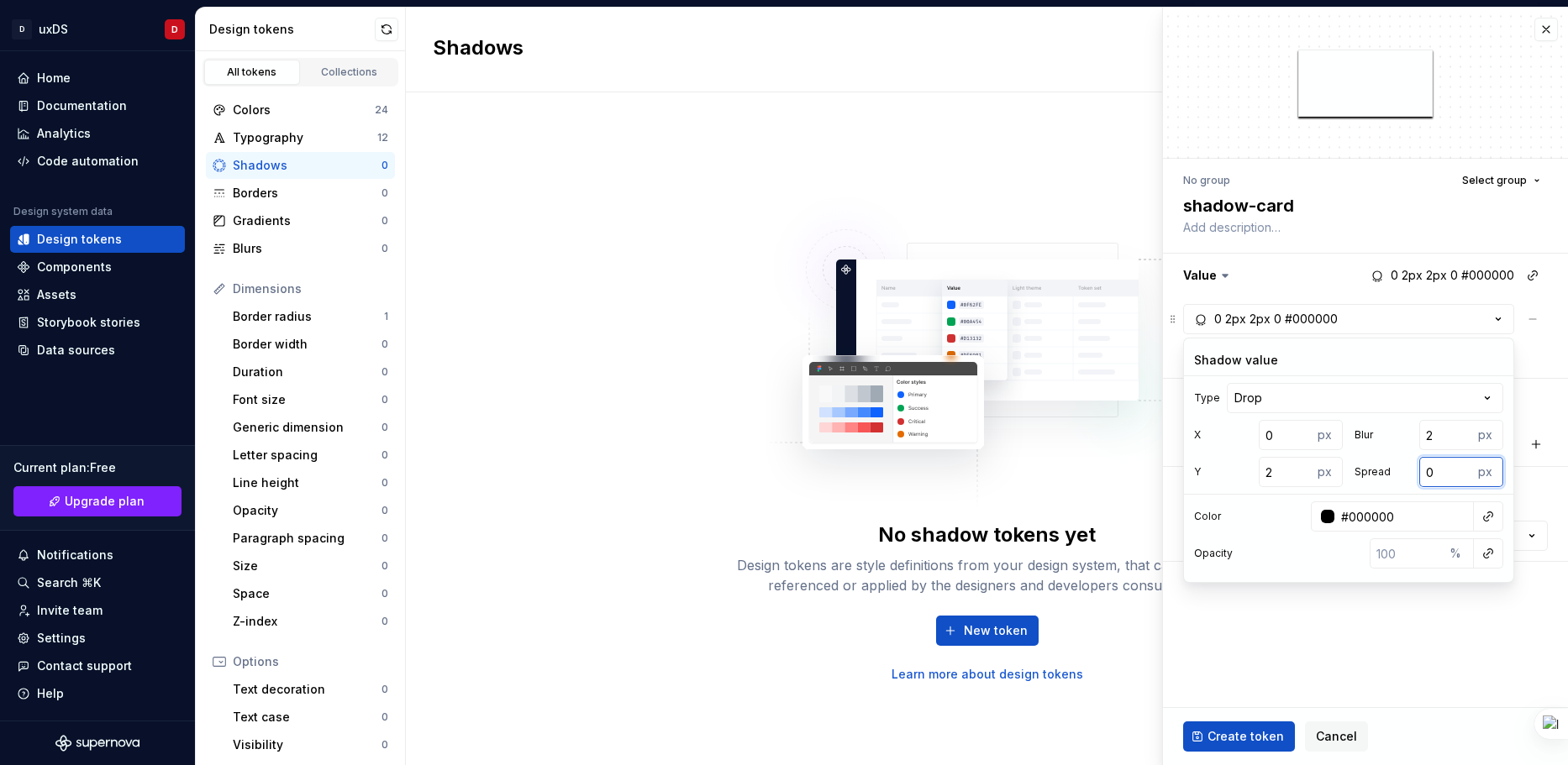
type input "0"
click at [1461, 478] on input "0" at bounding box center [1446, 472] width 54 height 30
type textarea "*"
type input "-1"
click at [1461, 478] on input "-1" at bounding box center [1446, 472] width 54 height 30
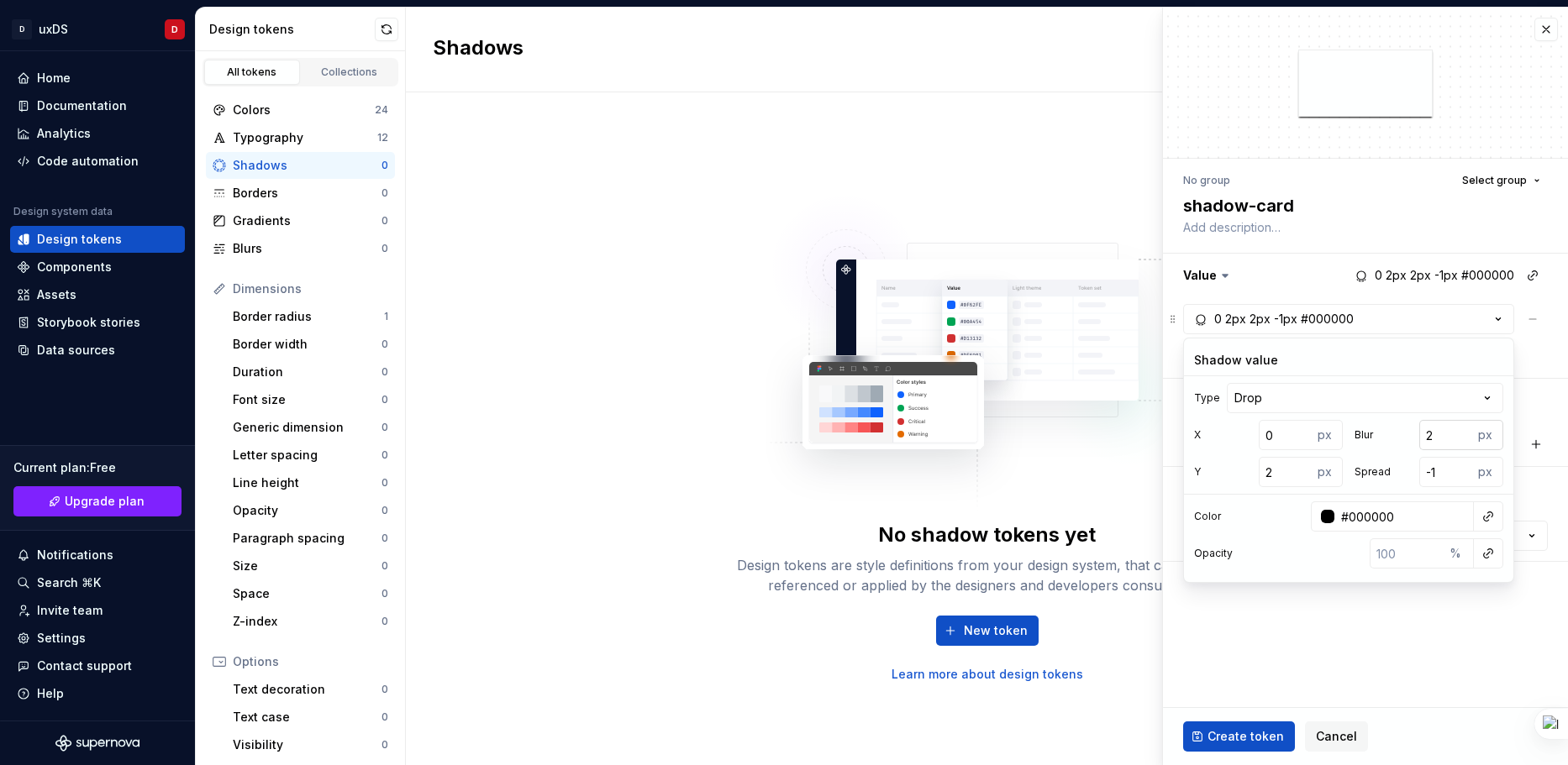
type textarea "*"
type input "1"
click at [1463, 440] on input "1" at bounding box center [1446, 435] width 54 height 30
type textarea "*"
type input "3"
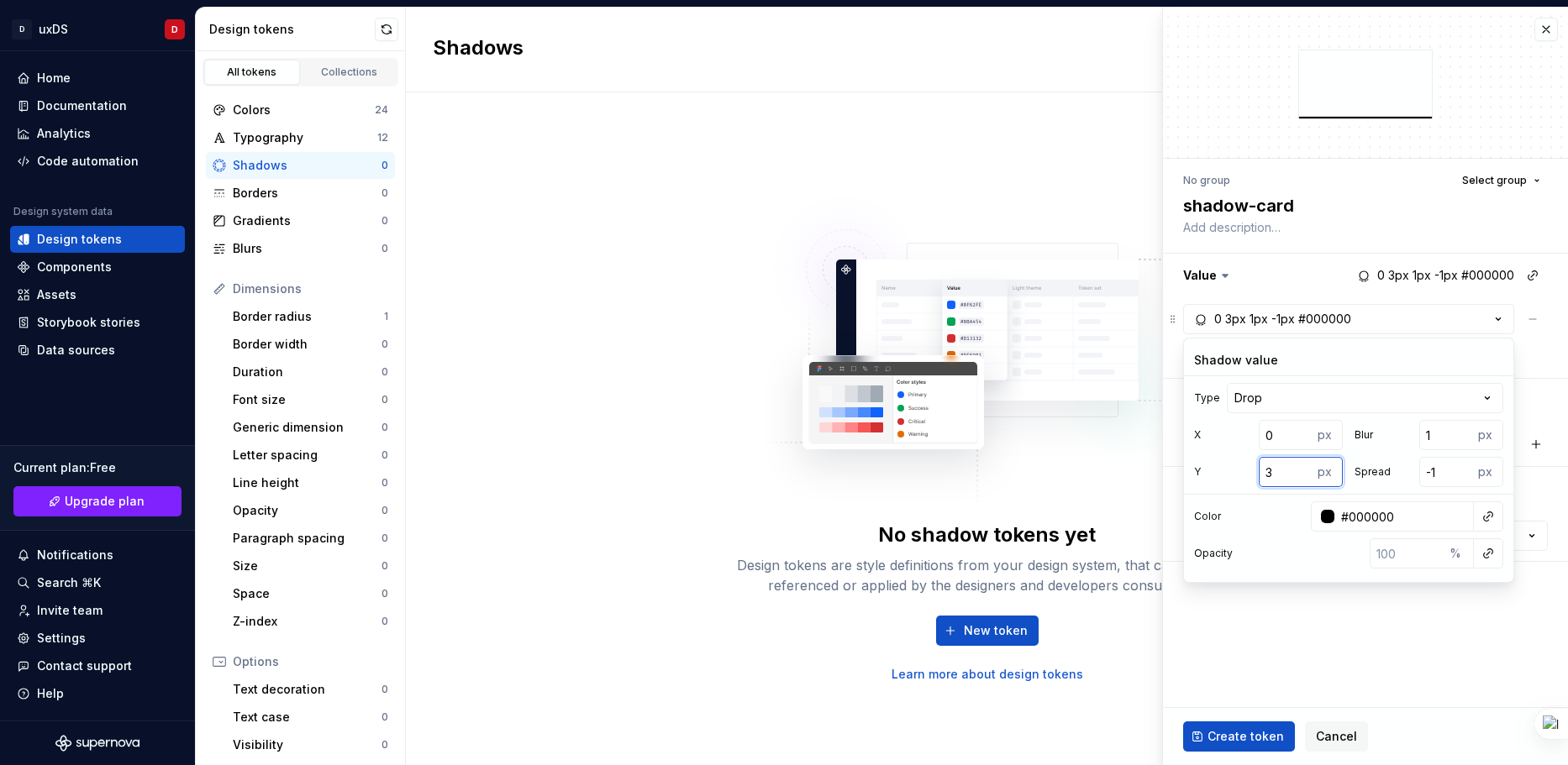
click at [1297, 468] on input "3" at bounding box center [1286, 472] width 54 height 30
type textarea "*"
type input "2"
click at [1302, 477] on input "2" at bounding box center [1286, 472] width 54 height 30
type textarea "*"
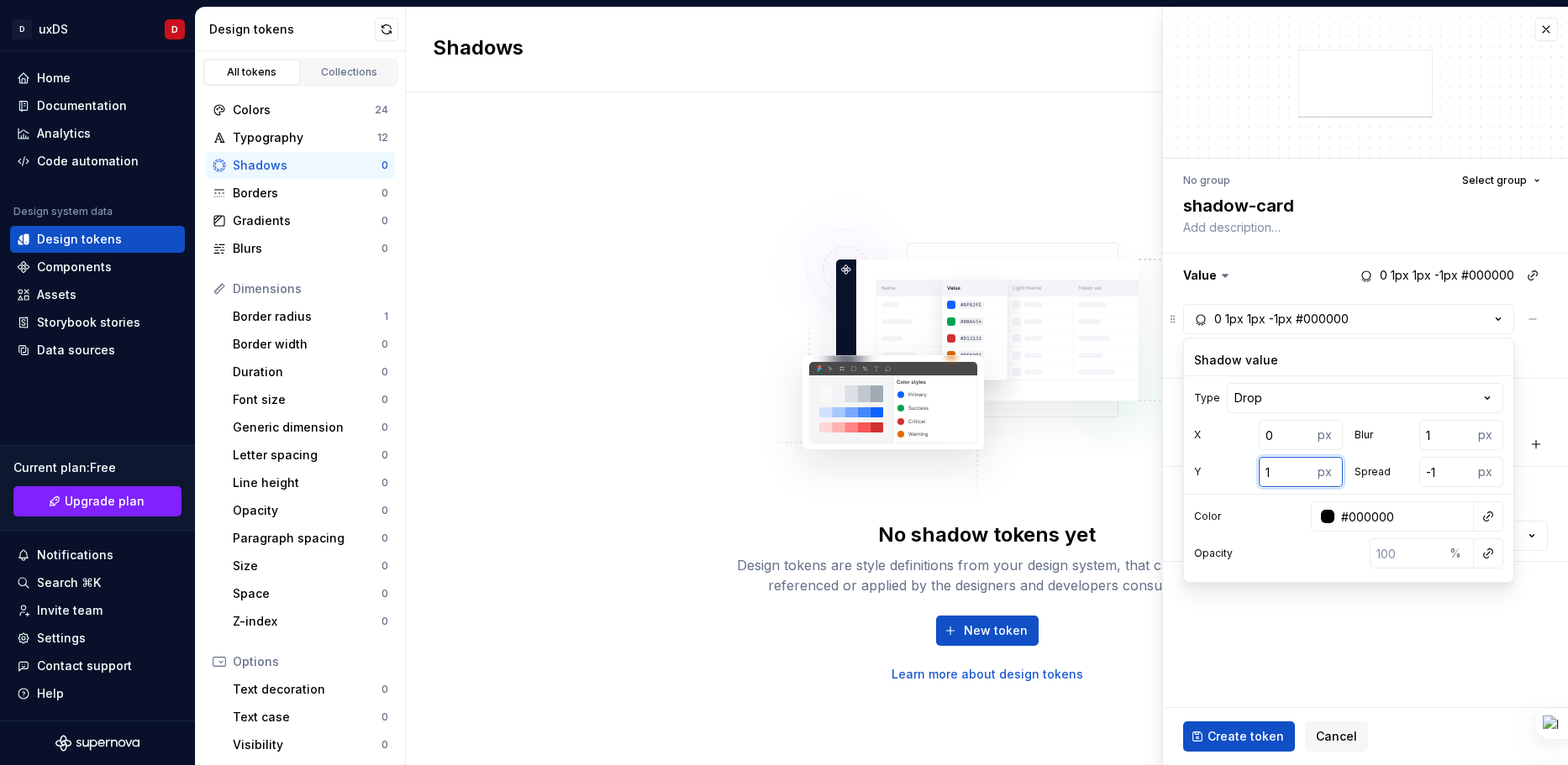
type input "1"
click at [1302, 477] on input "1" at bounding box center [1286, 472] width 54 height 30
type textarea "*"
type input "0"
click at [1460, 467] on input "0" at bounding box center [1446, 472] width 54 height 30
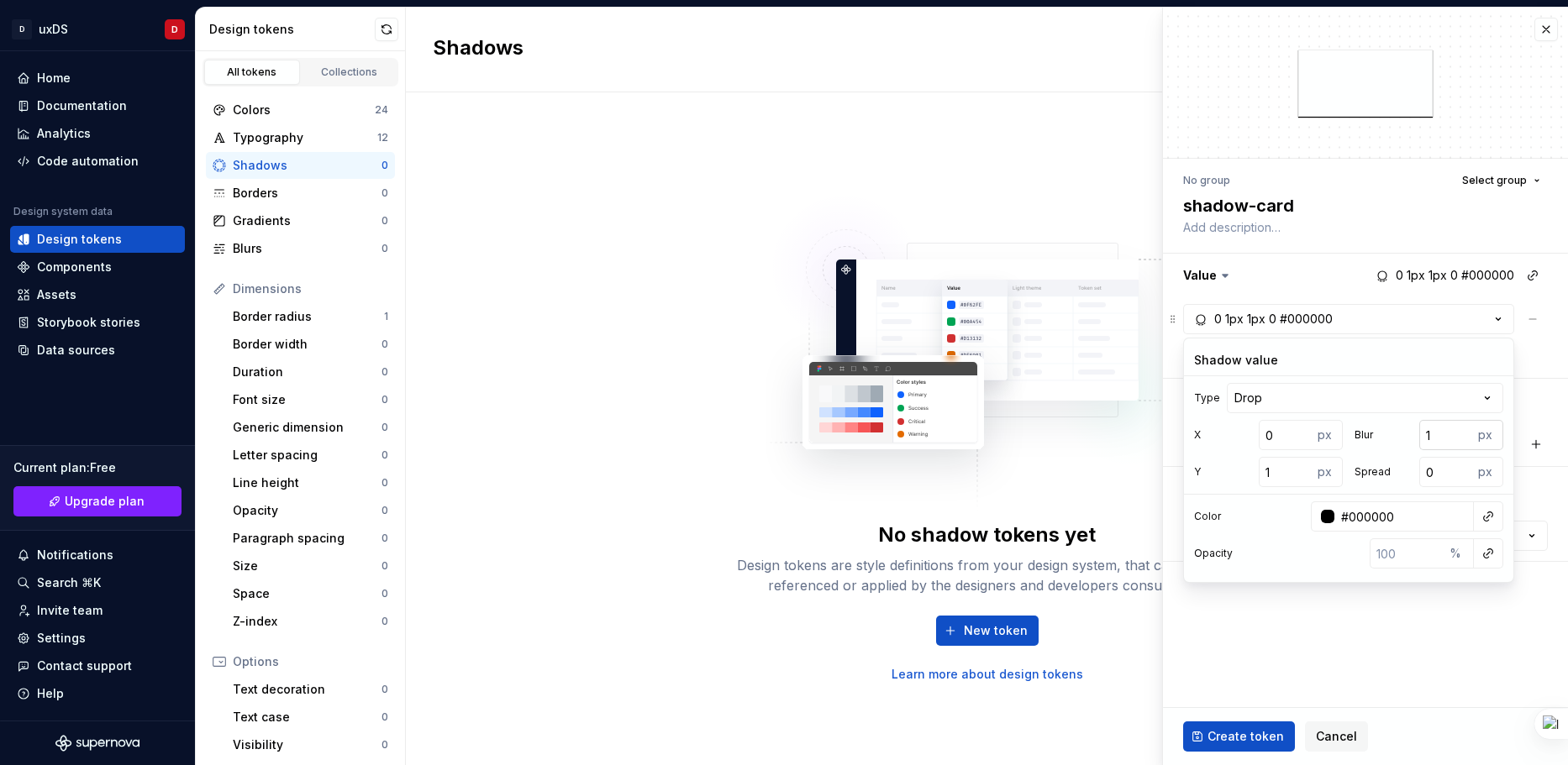
type textarea "*"
type input "2"
click at [1461, 432] on input "2" at bounding box center [1446, 435] width 54 height 30
type textarea "*"
type input "1"
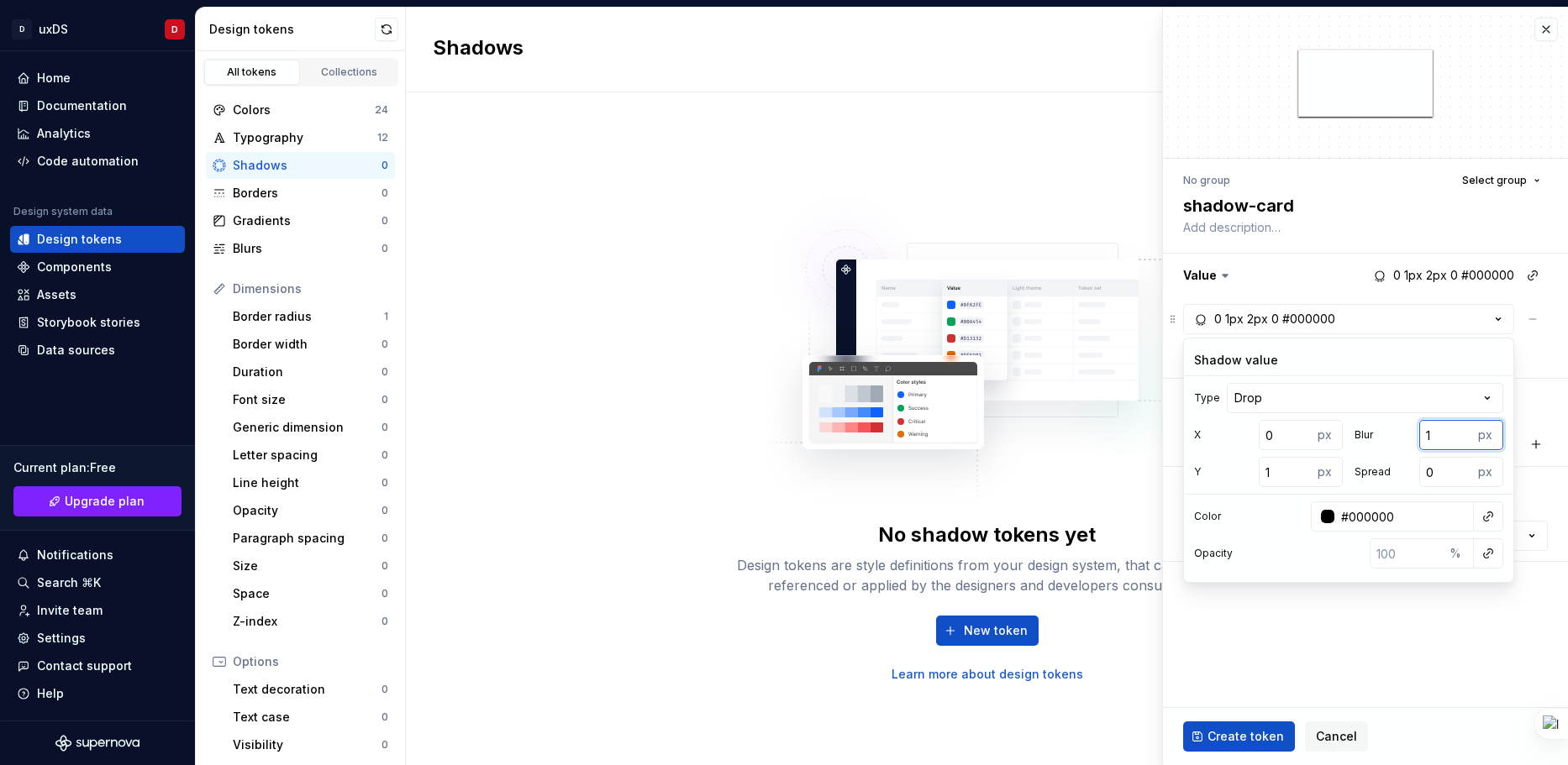
click at [1460, 438] on input "1" at bounding box center [1446, 435] width 54 height 30
click at [1286, 142] on div at bounding box center [1366, 82] width 405 height 150
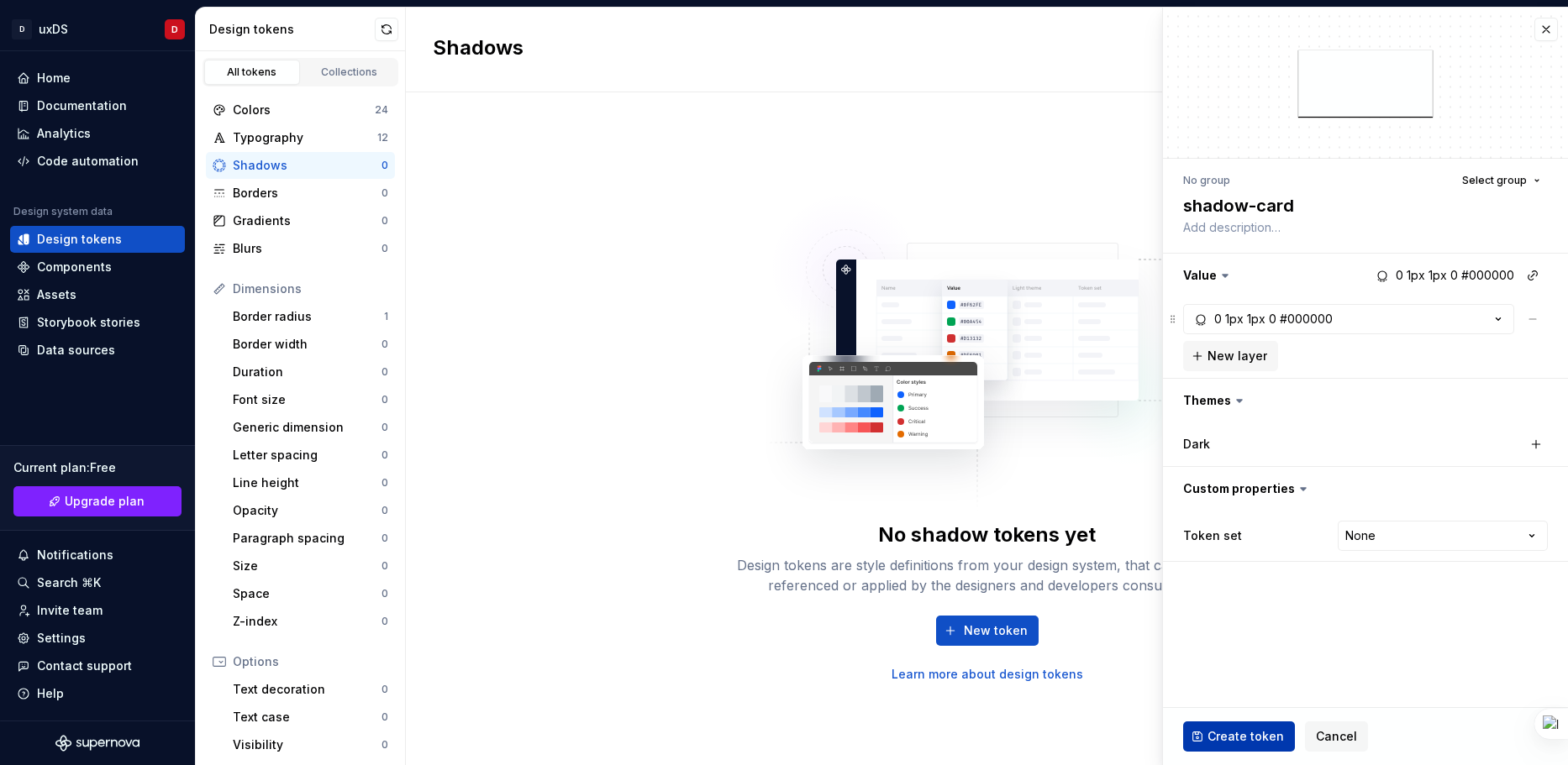
click at [1249, 743] on span "Create token" at bounding box center [1245, 736] width 76 height 17
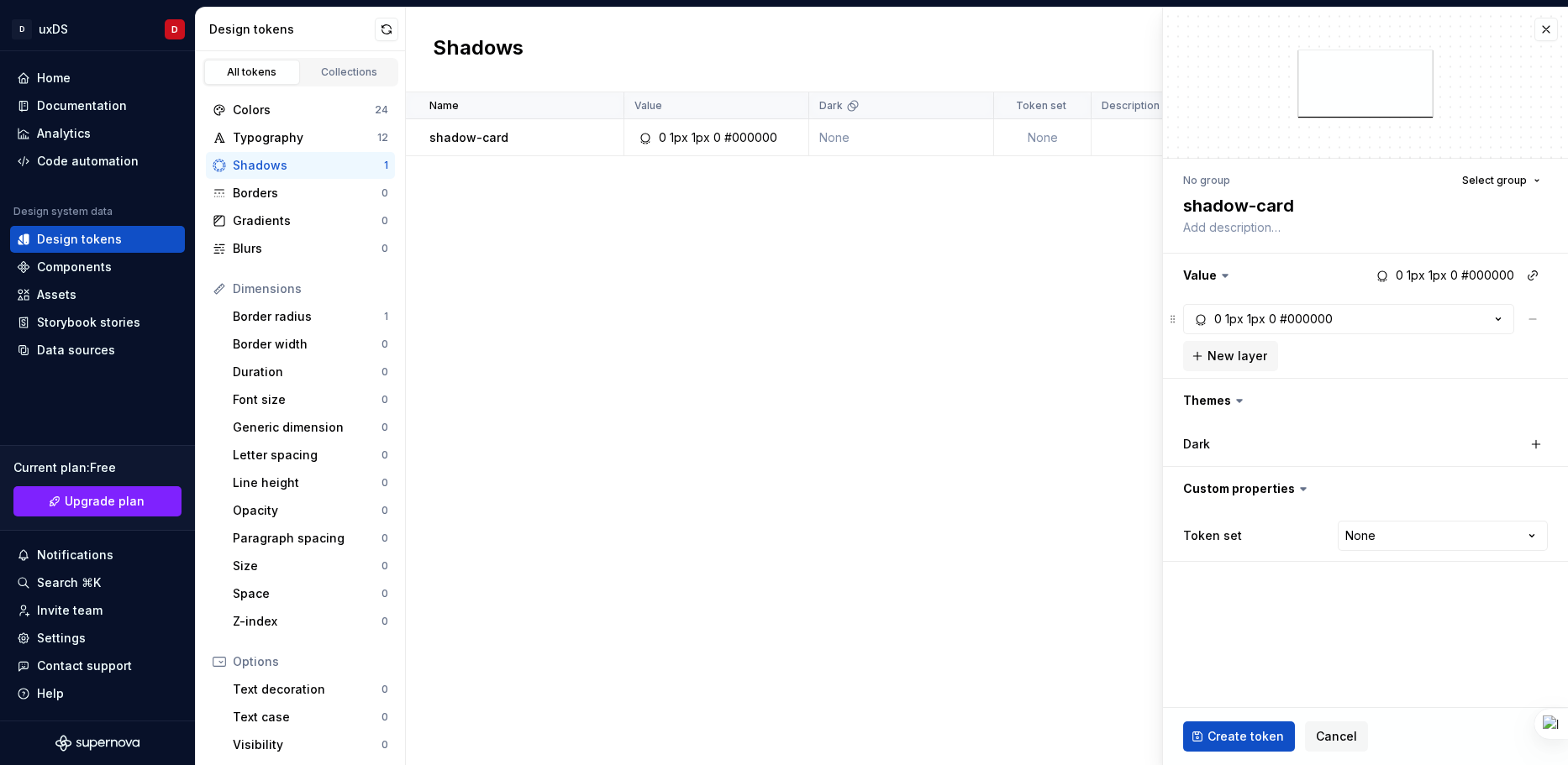
type textarea "*"
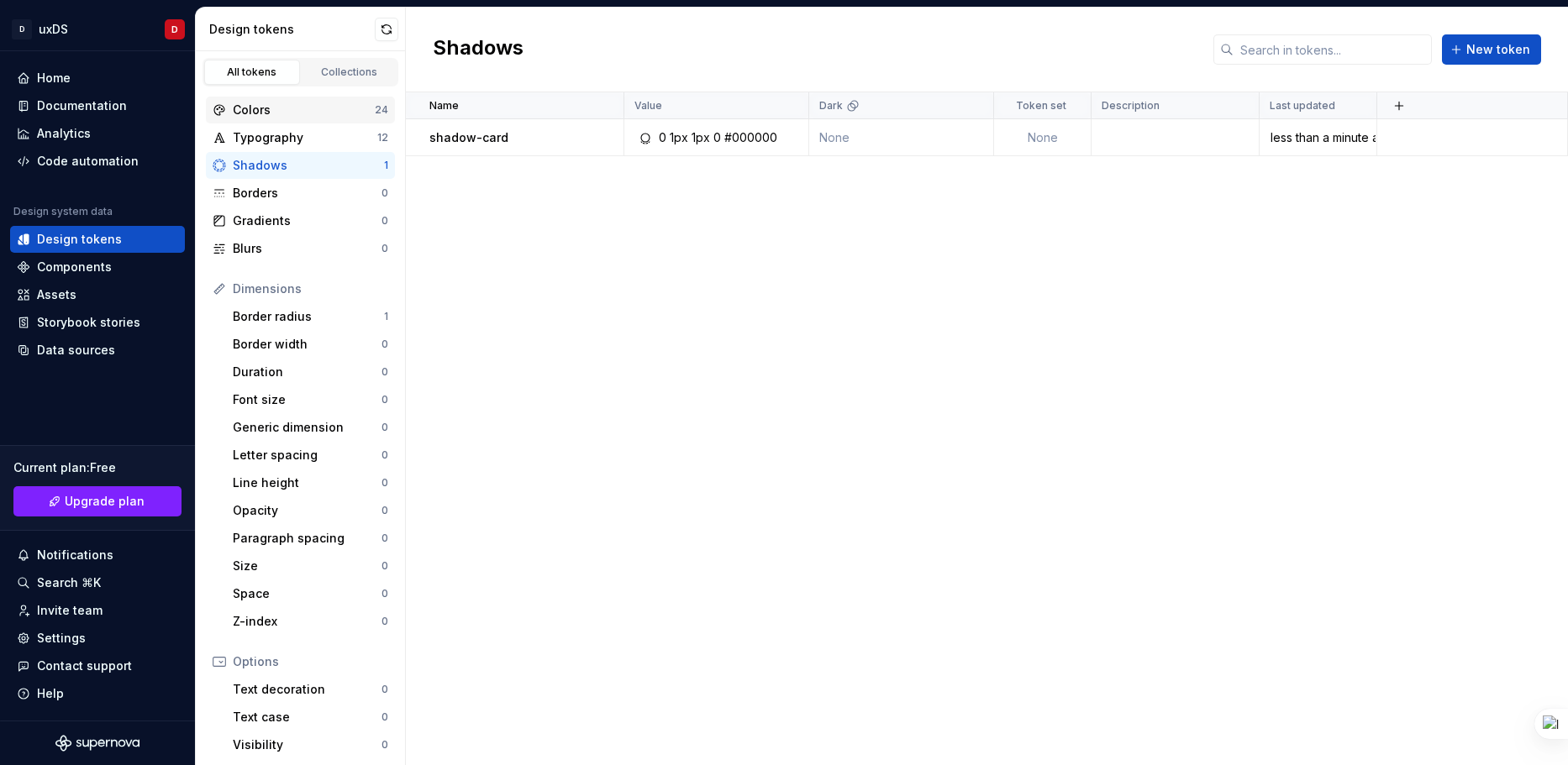
click at [270, 116] on div "Colors" at bounding box center [304, 109] width 142 height 17
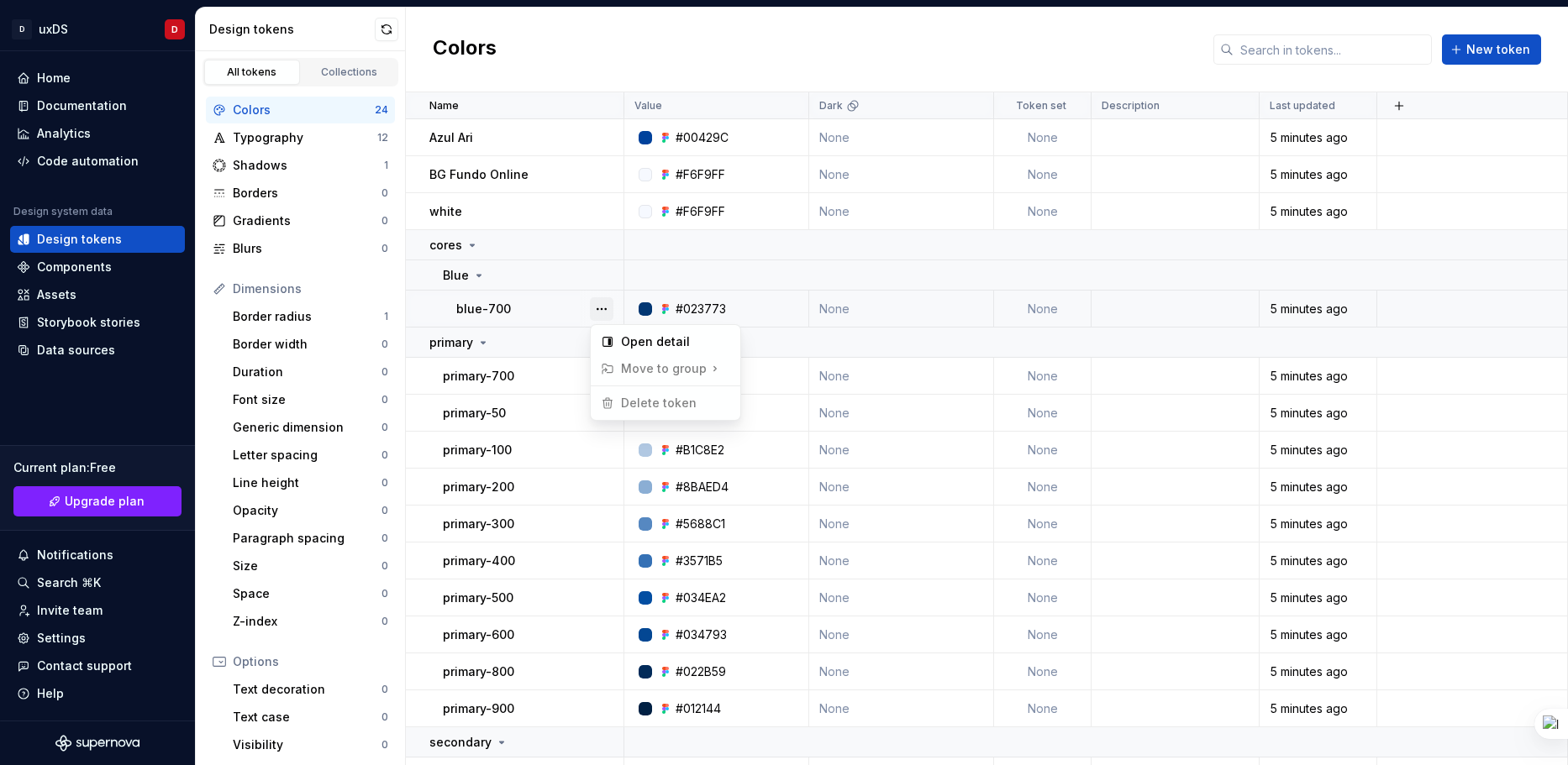
click at [603, 306] on button "button" at bounding box center [601, 309] width 23 height 23
click at [648, 404] on span "Delete token" at bounding box center [649, 403] width 109 height 27
click at [538, 301] on html "D uxDS D Home Documentation Analytics Code automation Design system data Design…" at bounding box center [784, 382] width 1568 height 765
click at [600, 137] on button "button" at bounding box center [601, 138] width 23 height 23
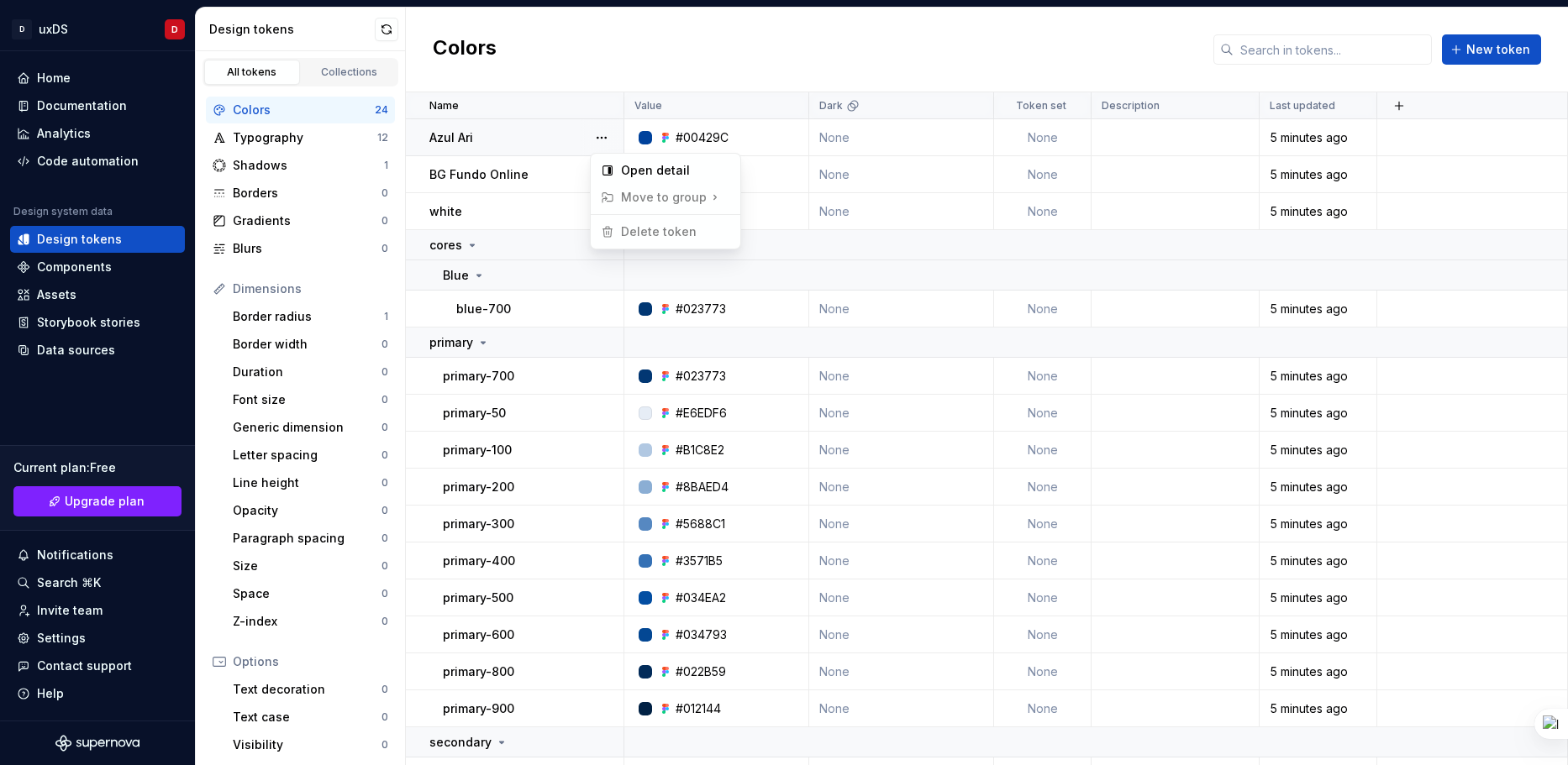
click at [643, 49] on html "D uxDS D Home Documentation Analytics Code automation Design system data Design…" at bounding box center [784, 382] width 1568 height 765
click at [566, 50] on div "Colors New token" at bounding box center [986, 49] width 1162 height 85
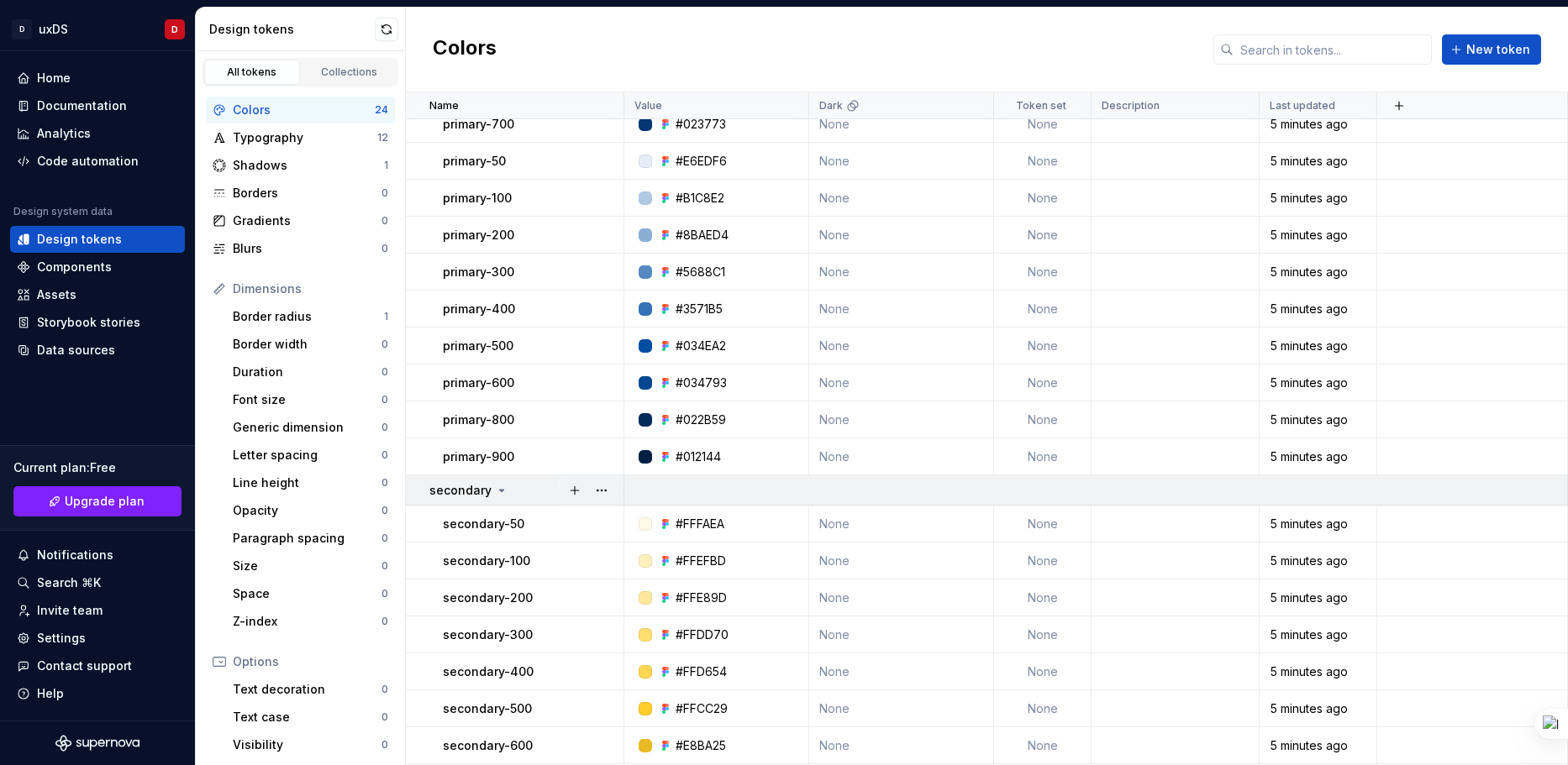
scroll to position [362, 0]
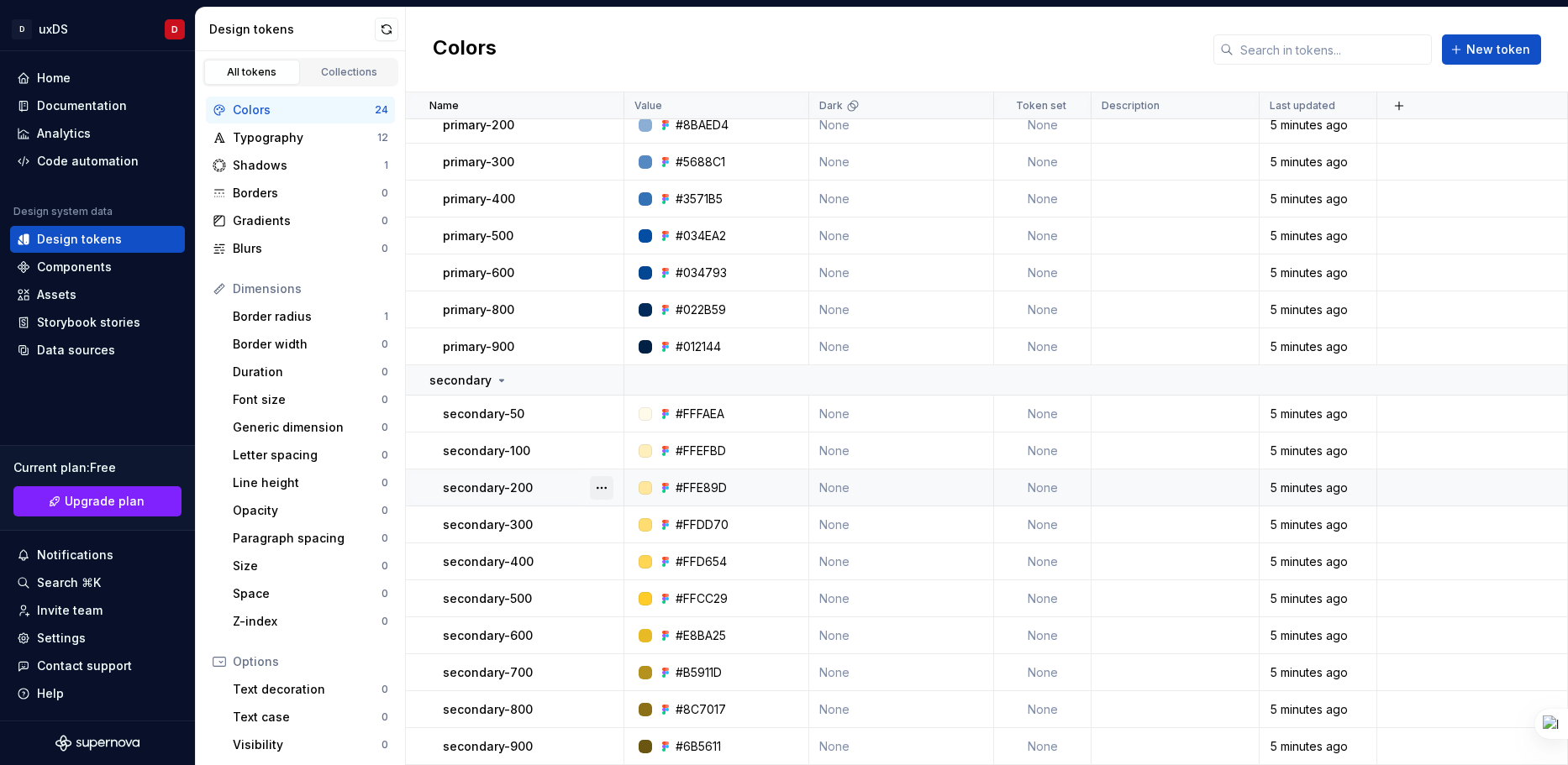
click at [605, 483] on button "button" at bounding box center [601, 488] width 23 height 23
click at [511, 382] on html "D uxDS D Home Documentation Analytics Code automation Design system data Design…" at bounding box center [784, 382] width 1568 height 765
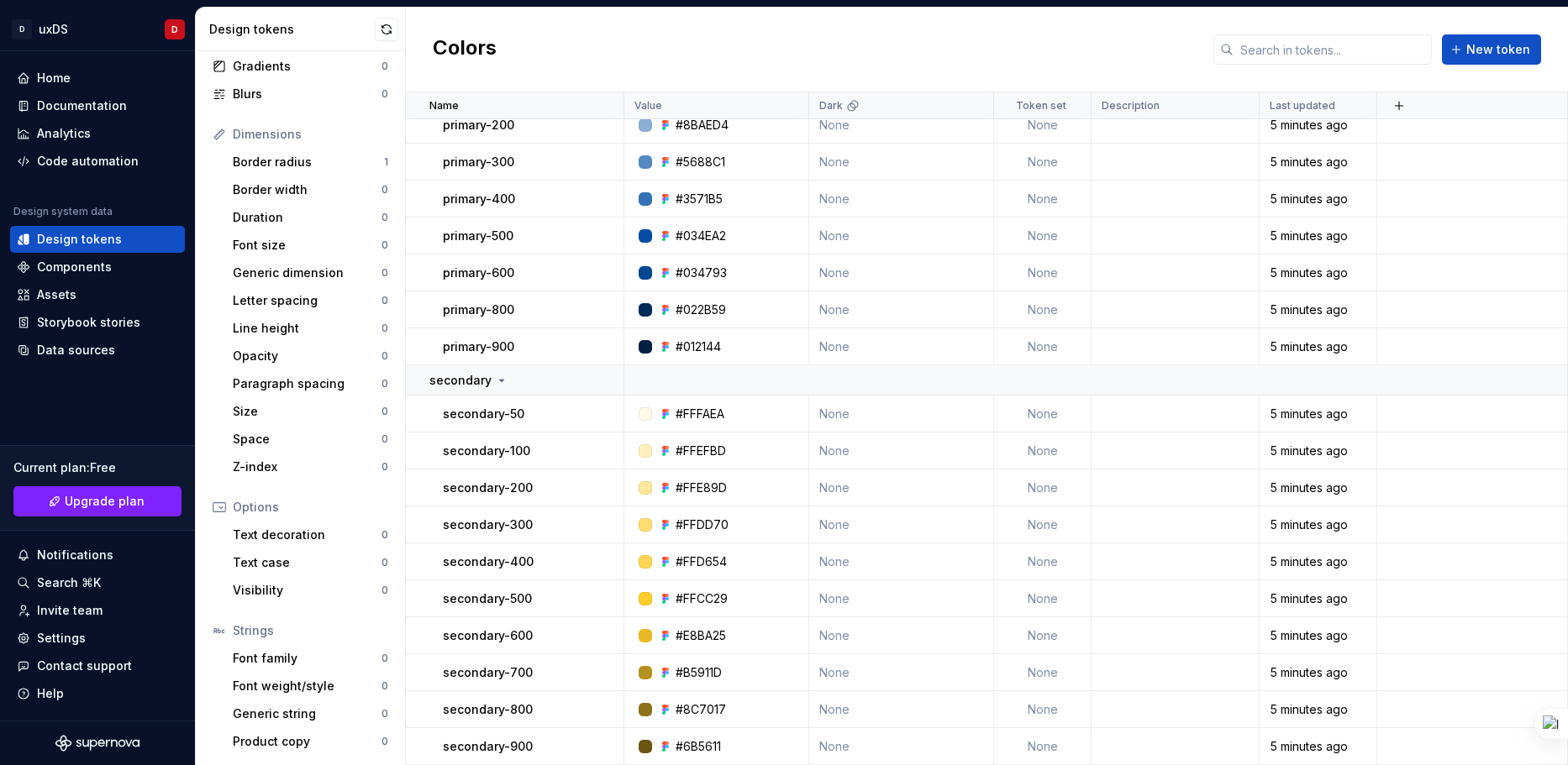
scroll to position [71, 0]
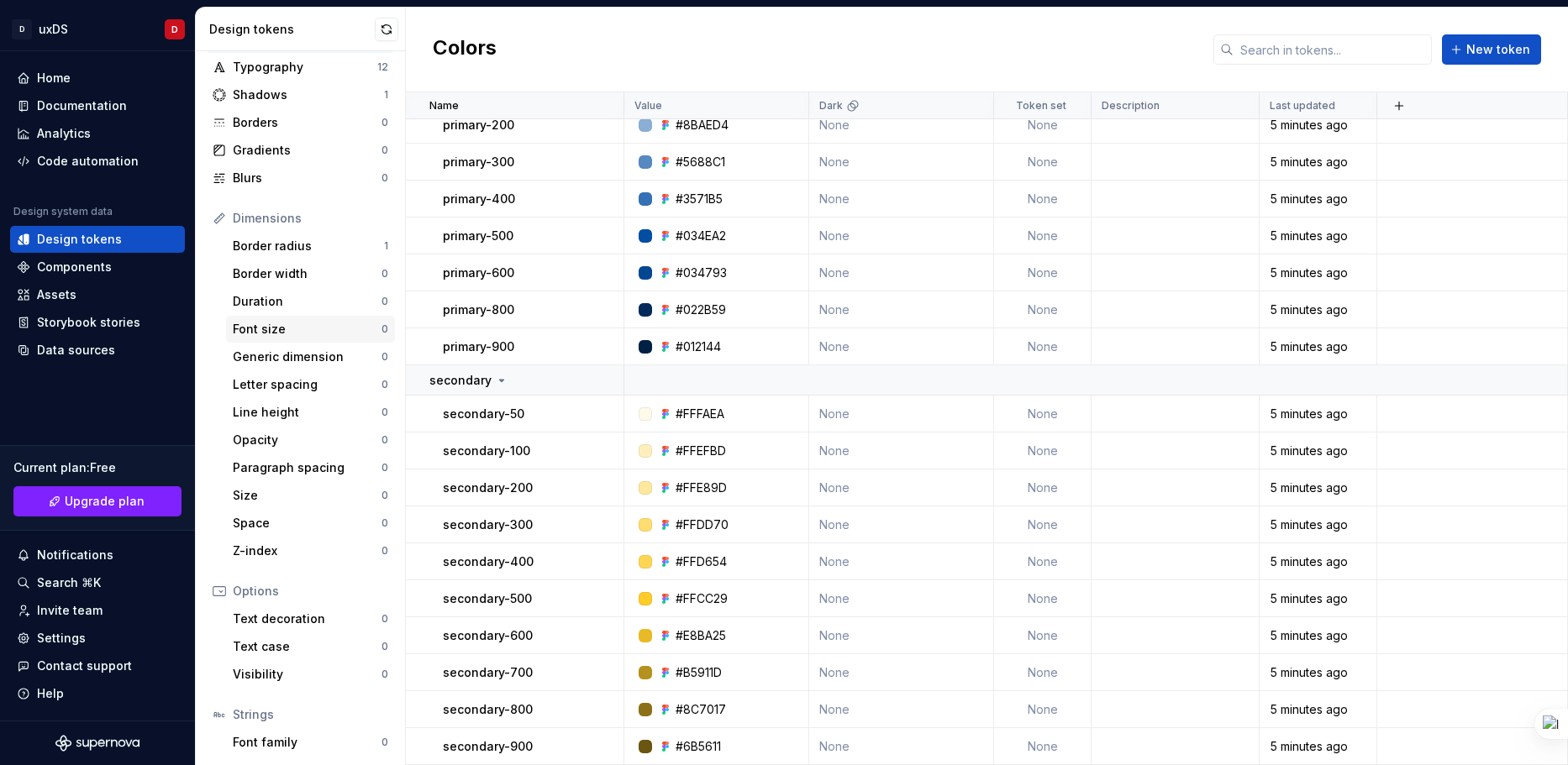
click at [286, 331] on div "Font size" at bounding box center [307, 329] width 149 height 17
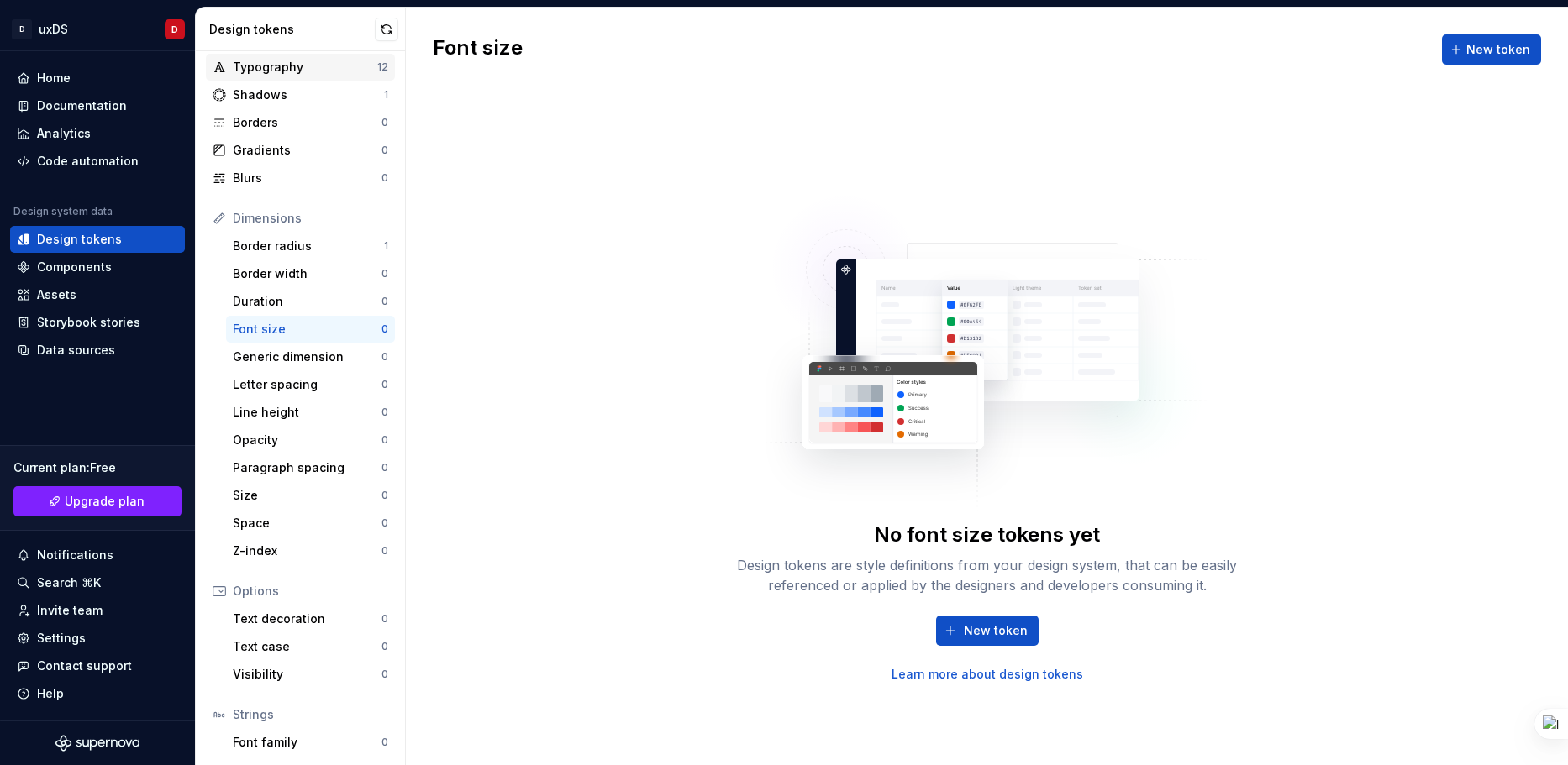
click at [264, 78] on div "Typography 12" at bounding box center [300, 67] width 189 height 27
